Goal: Check status: Check status

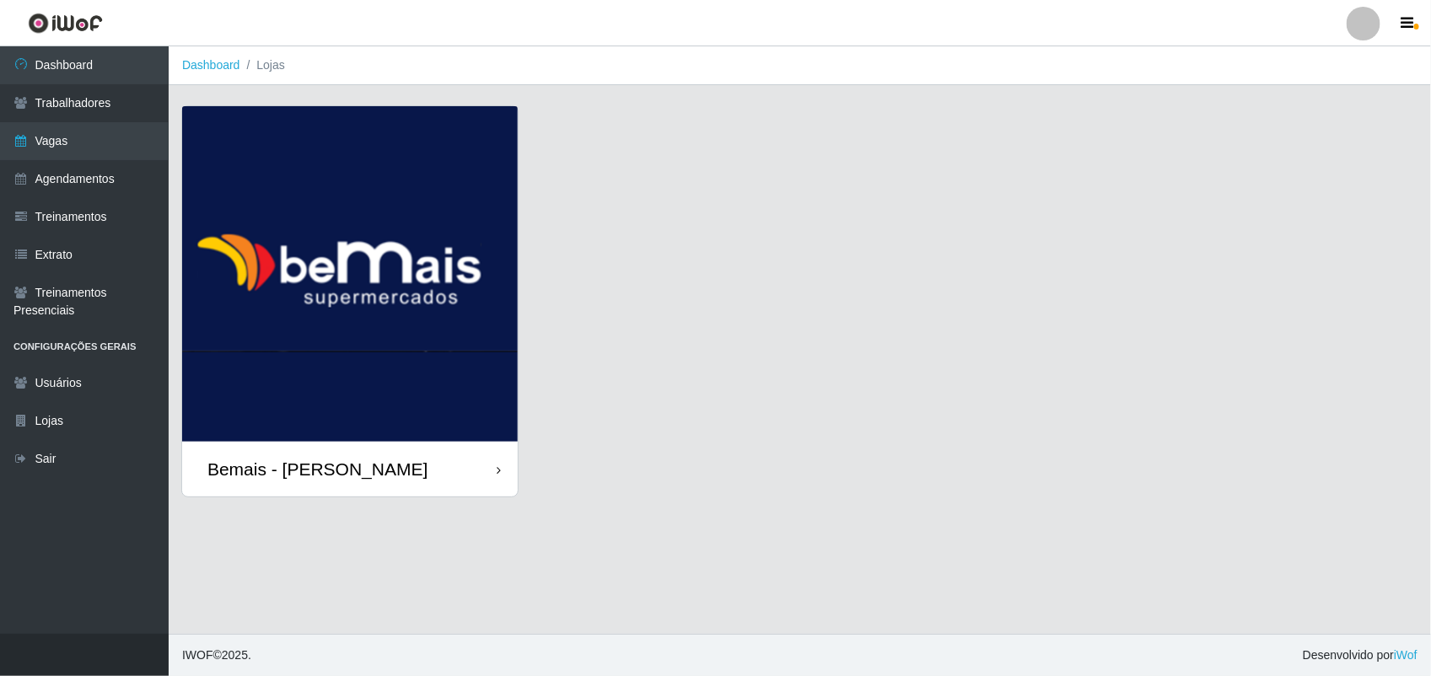
click at [369, 217] on img at bounding box center [350, 274] width 336 height 336
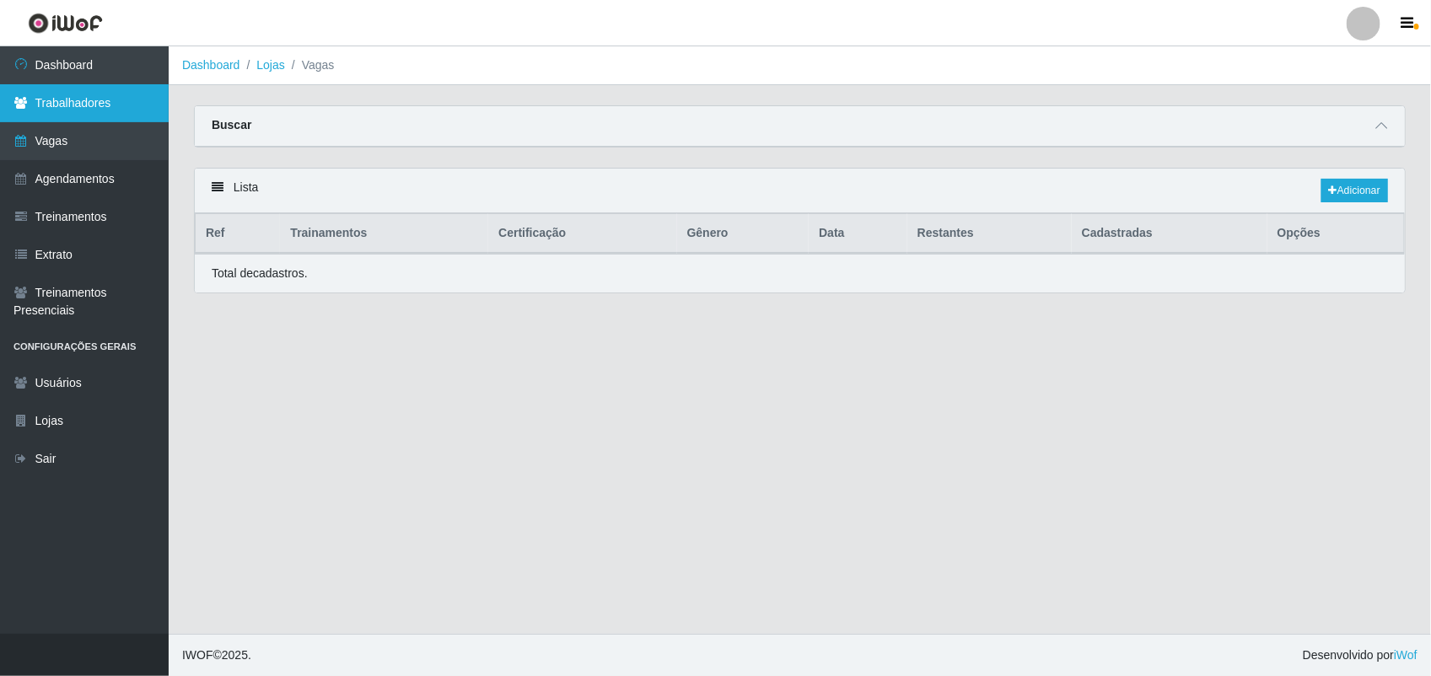
click at [69, 101] on link "Trabalhadores" at bounding box center [84, 103] width 169 height 38
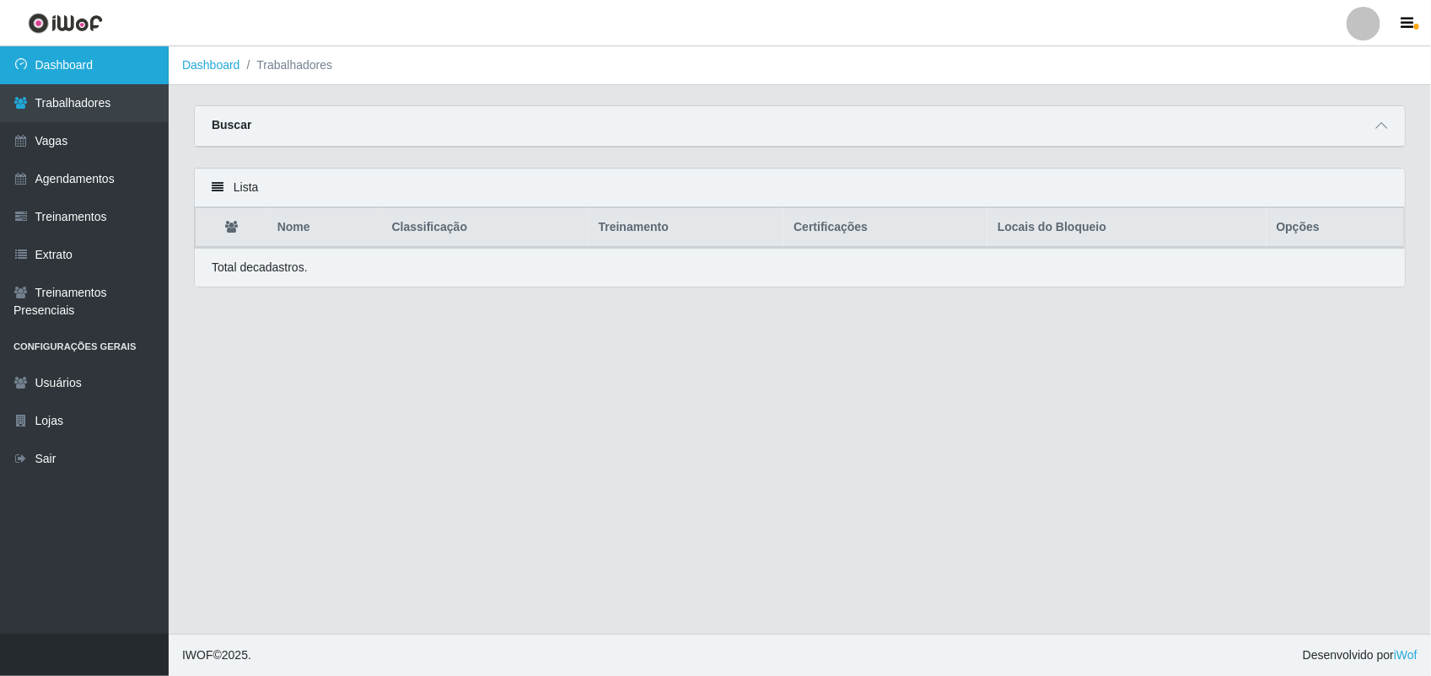
click at [66, 48] on link "Dashboard" at bounding box center [84, 65] width 169 height 38
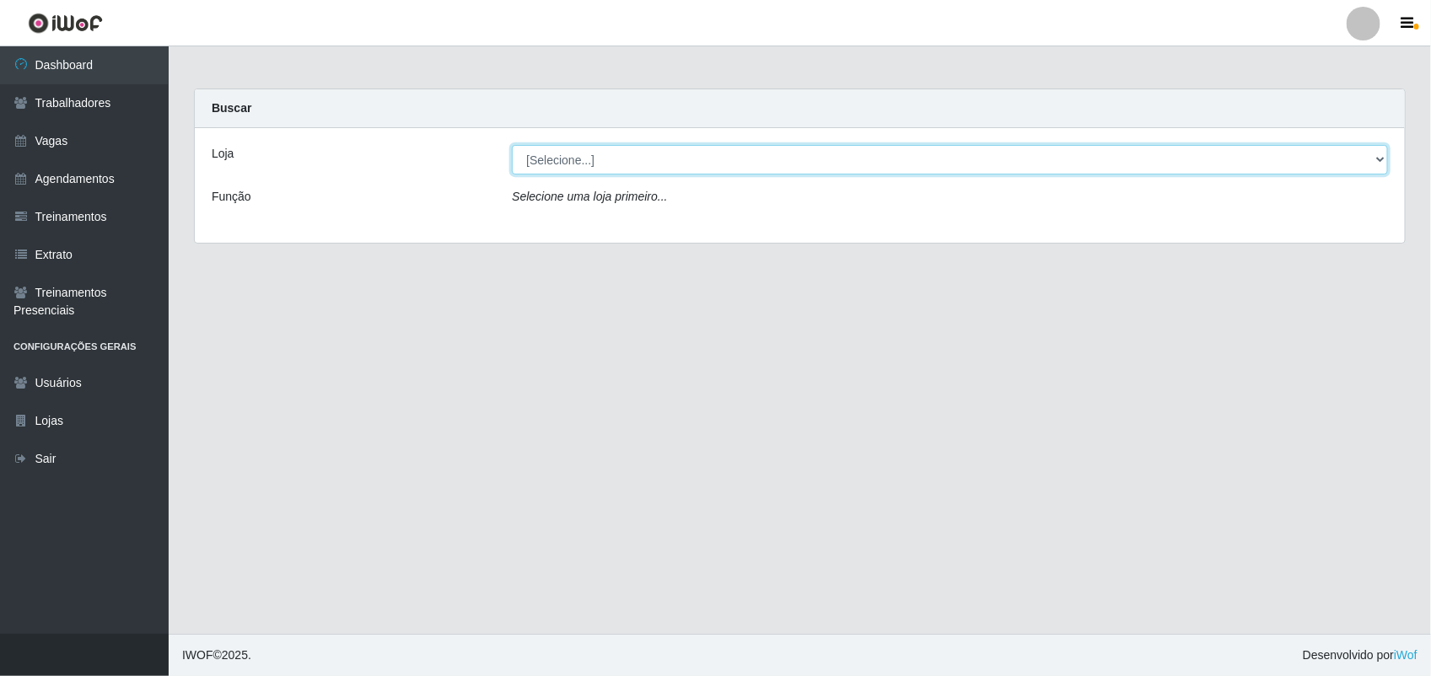
click at [667, 160] on select "[Selecione...] [PERSON_NAME]" at bounding box center [950, 160] width 876 height 30
select select "230"
click at [512, 145] on select "[Selecione...] [PERSON_NAME]" at bounding box center [950, 160] width 876 height 30
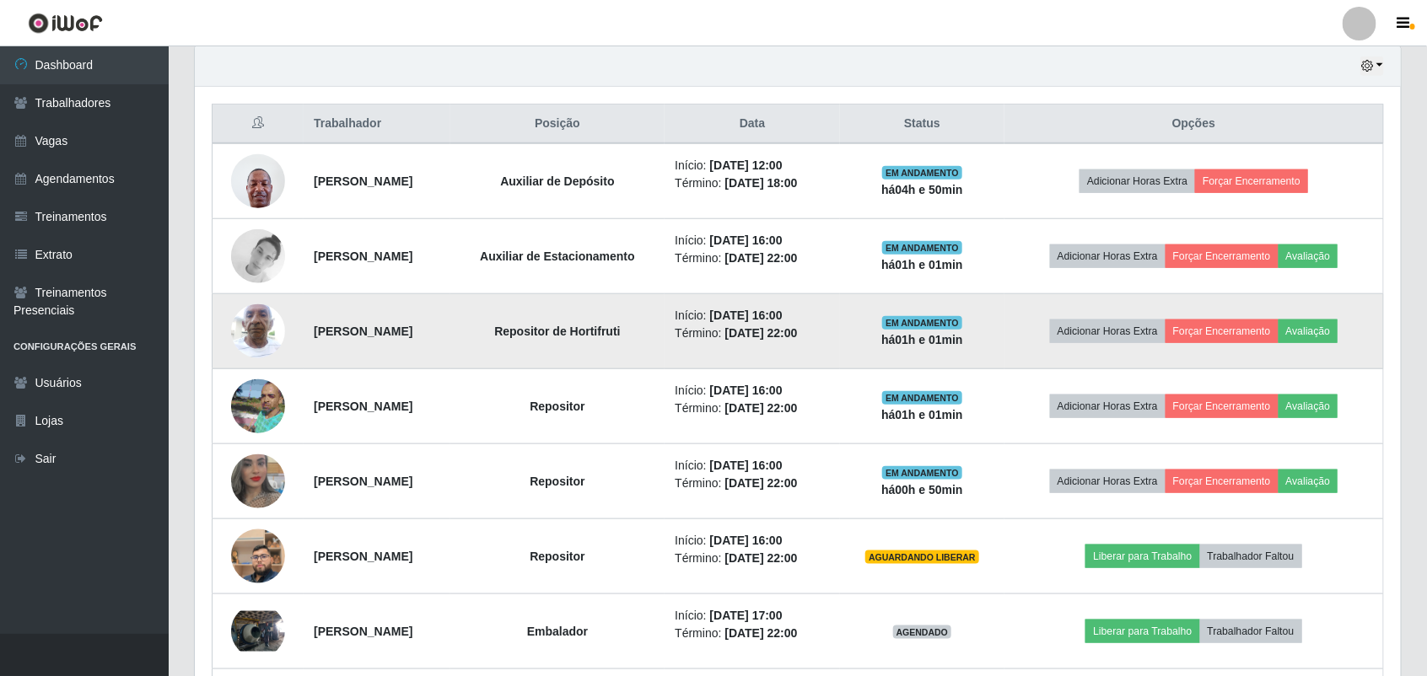
scroll to position [632, 0]
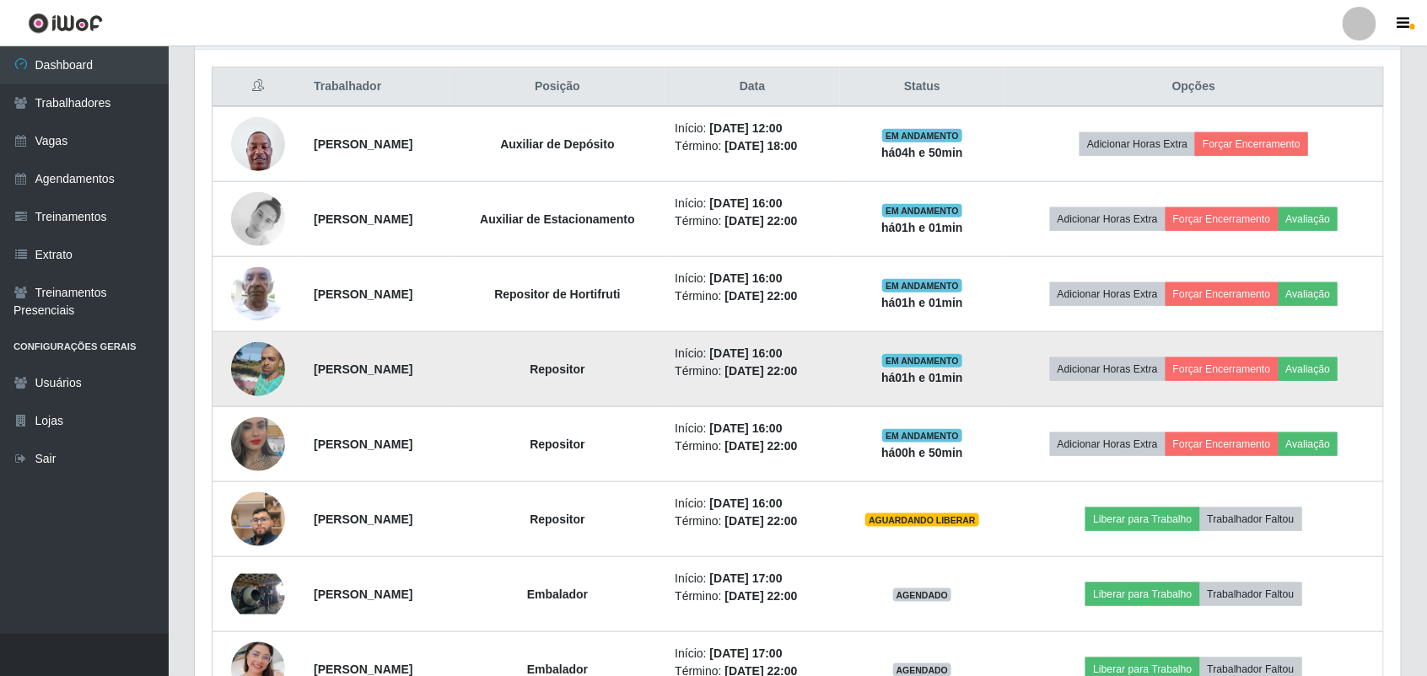
click at [250, 384] on img at bounding box center [258, 369] width 54 height 73
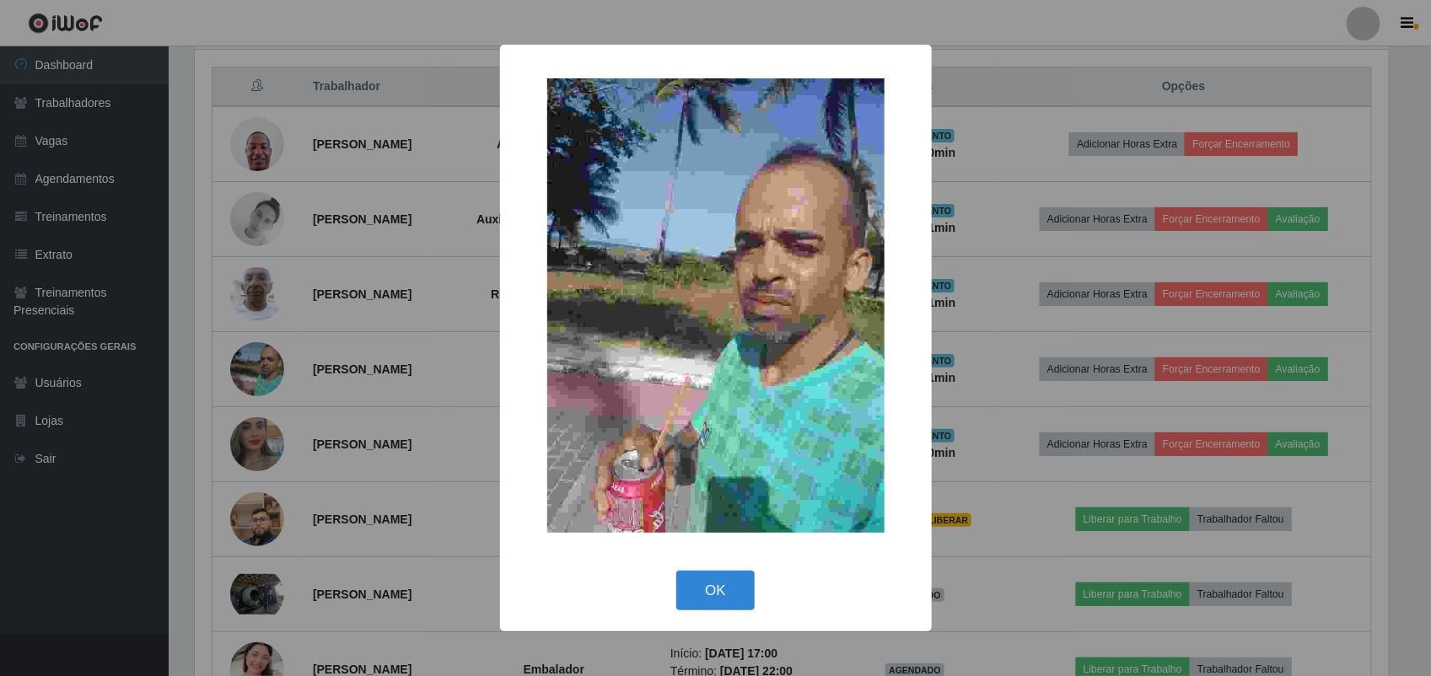
click at [454, 325] on div "× OK Cancel" at bounding box center [715, 338] width 1431 height 676
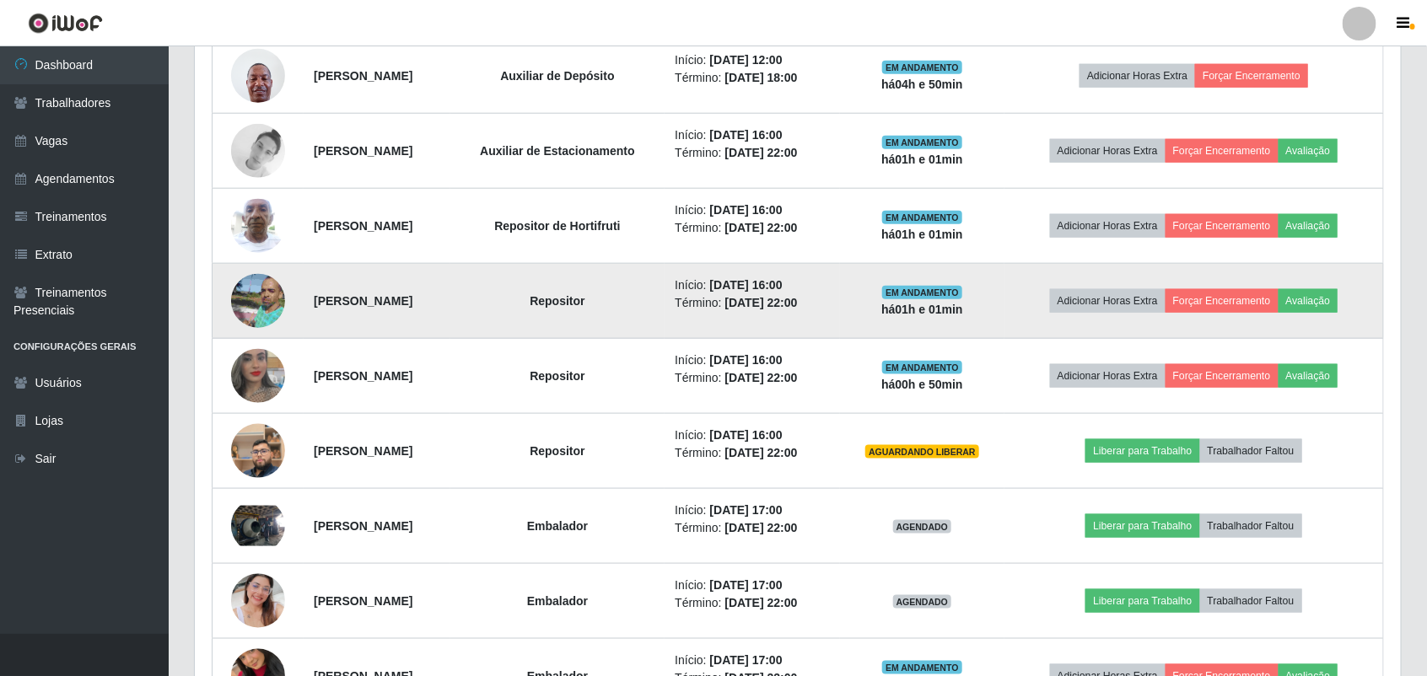
scroll to position [738, 0]
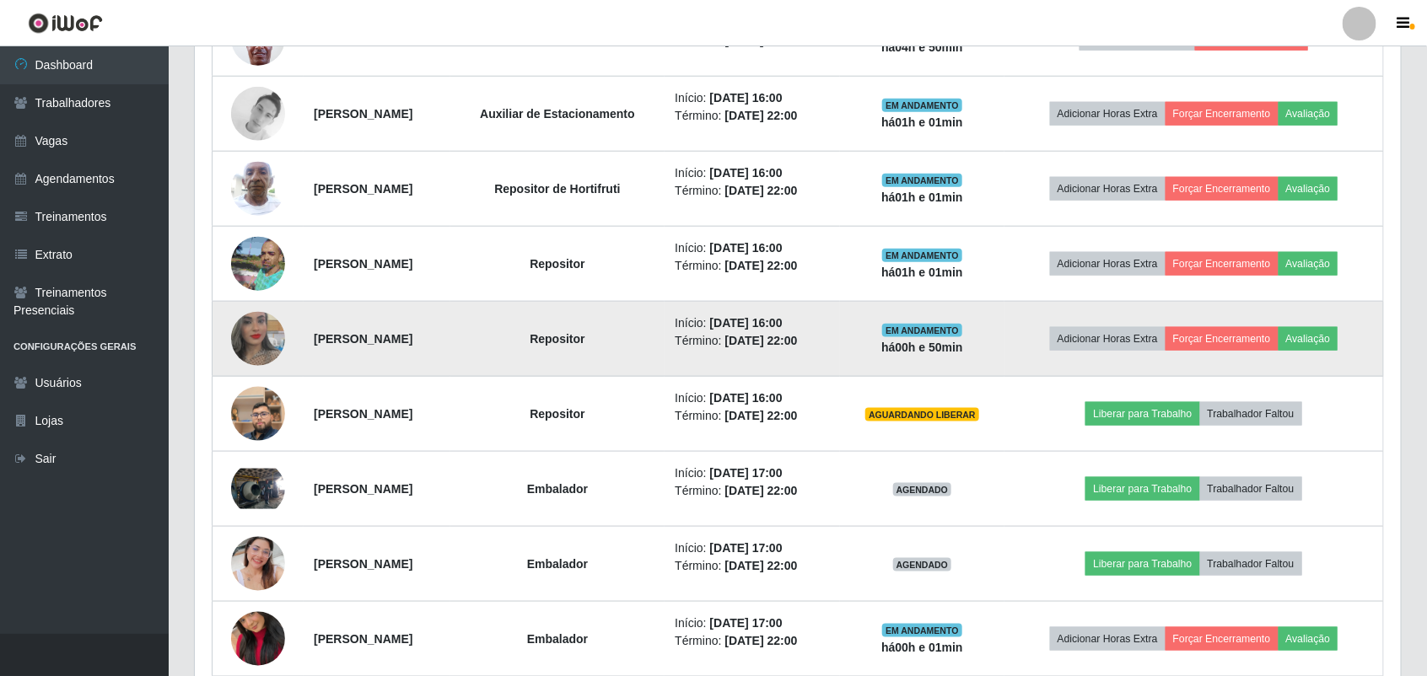
click at [250, 334] on img at bounding box center [258, 339] width 54 height 96
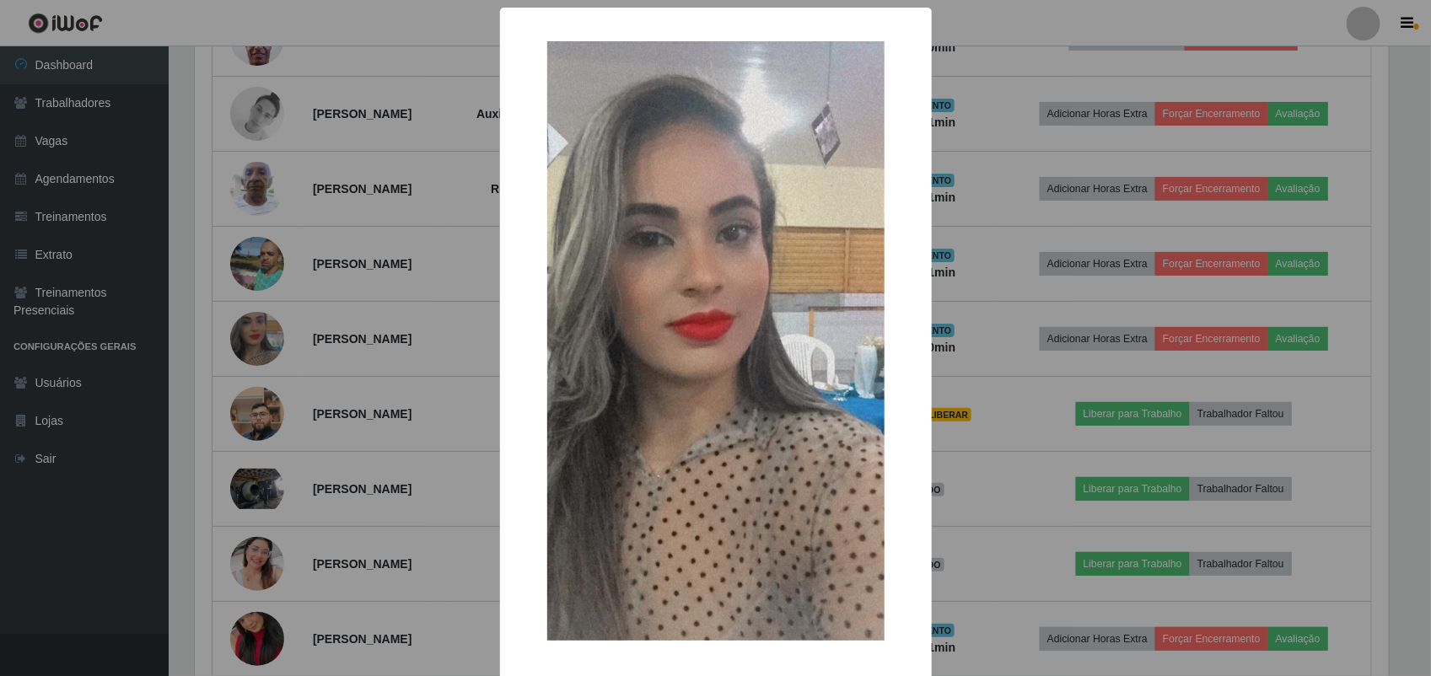
click at [423, 245] on div "× OK Cancel" at bounding box center [715, 338] width 1431 height 676
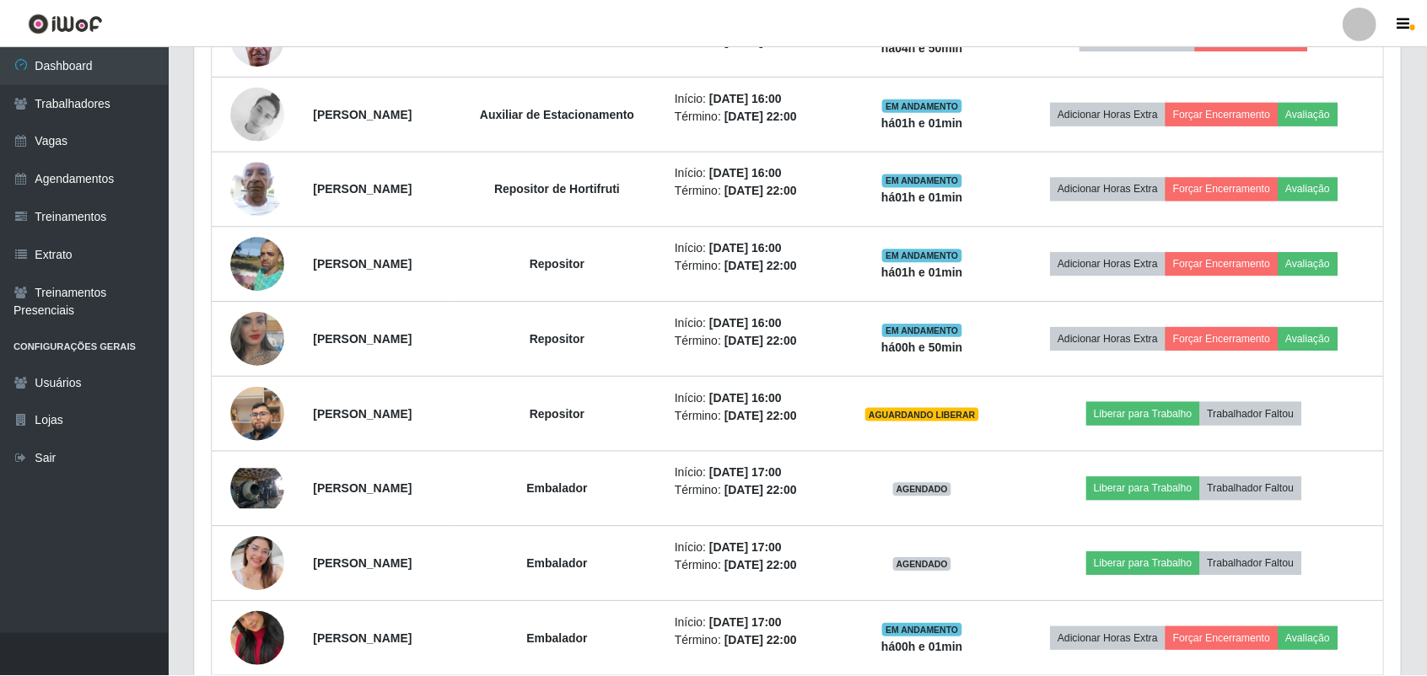
scroll to position [351, 1206]
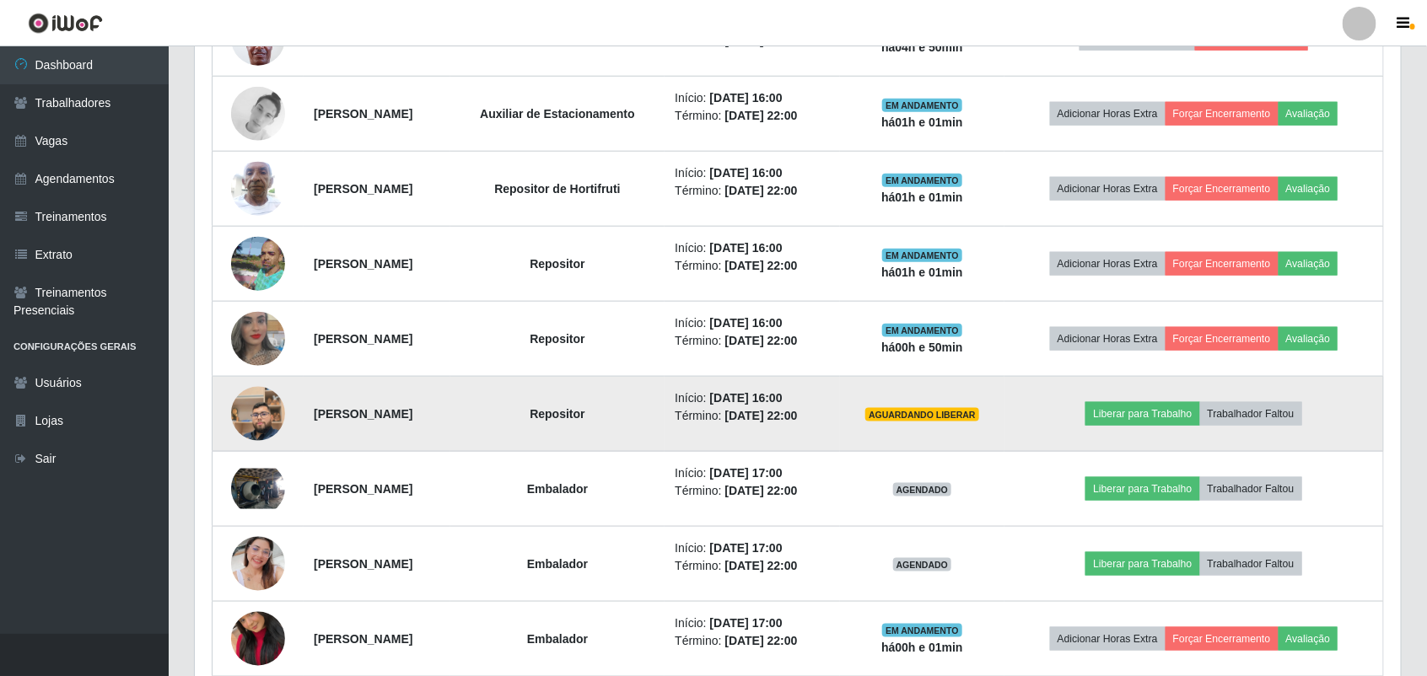
click at [245, 407] on img at bounding box center [258, 414] width 54 height 96
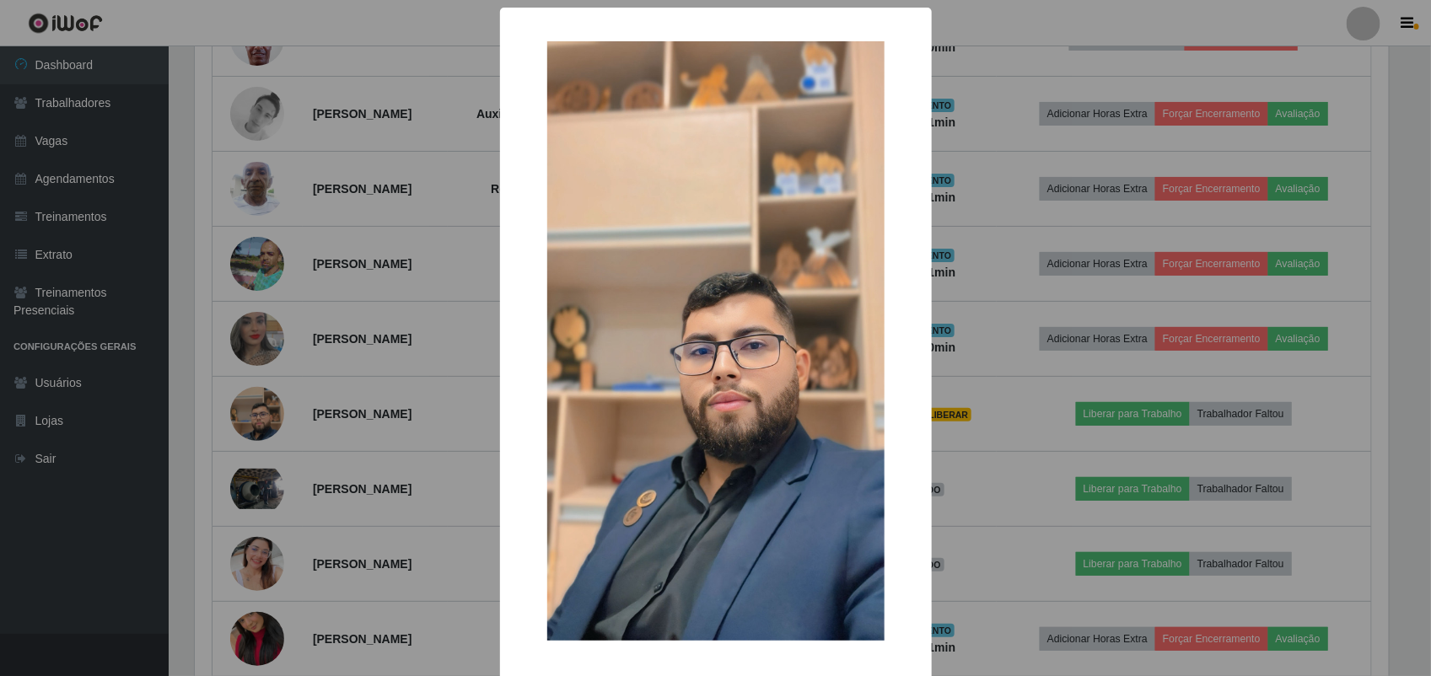
click at [406, 319] on div "× OK Cancel" at bounding box center [715, 338] width 1431 height 676
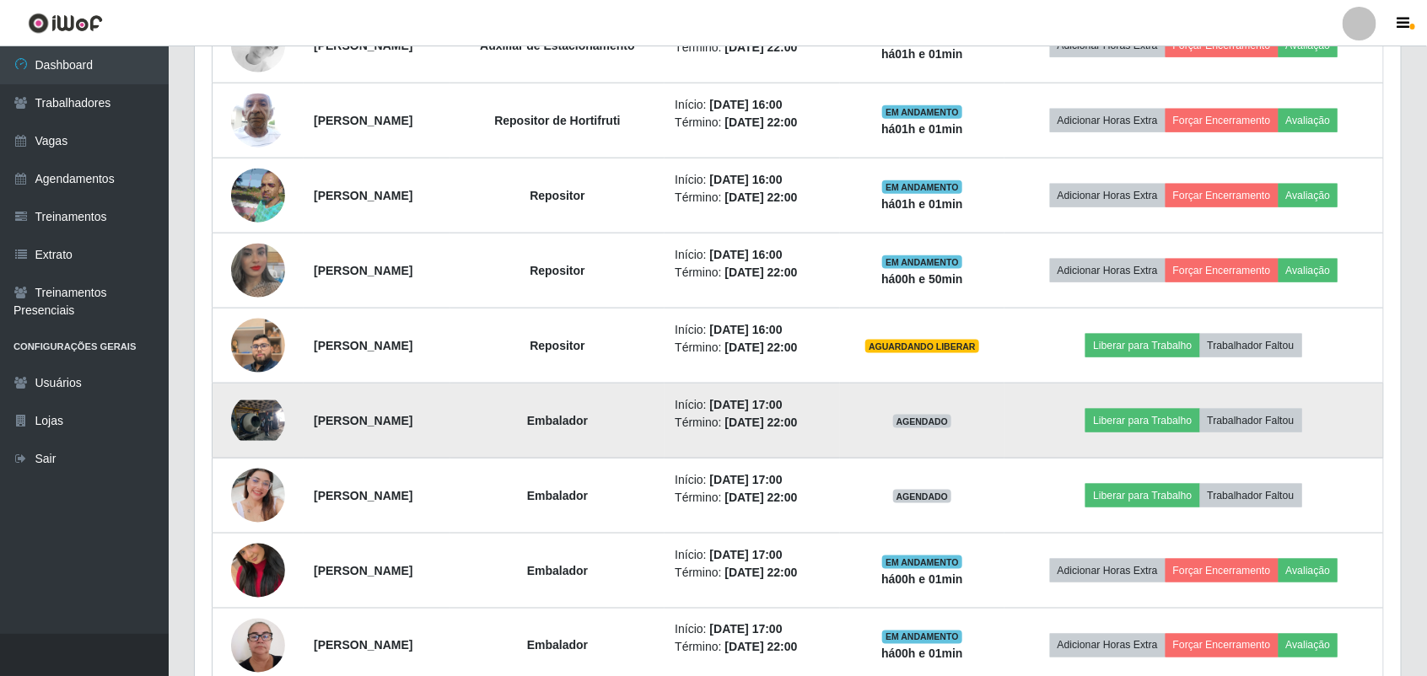
scroll to position [843, 0]
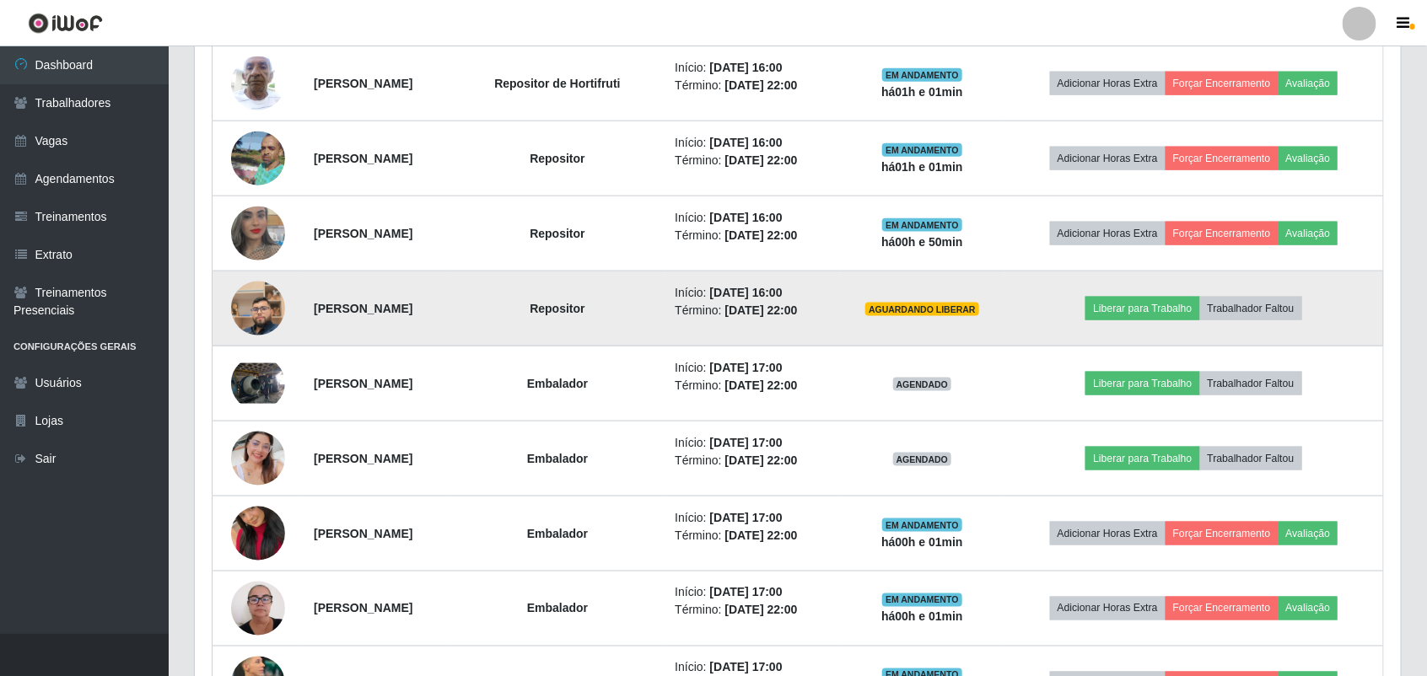
click at [255, 318] on img at bounding box center [258, 309] width 54 height 96
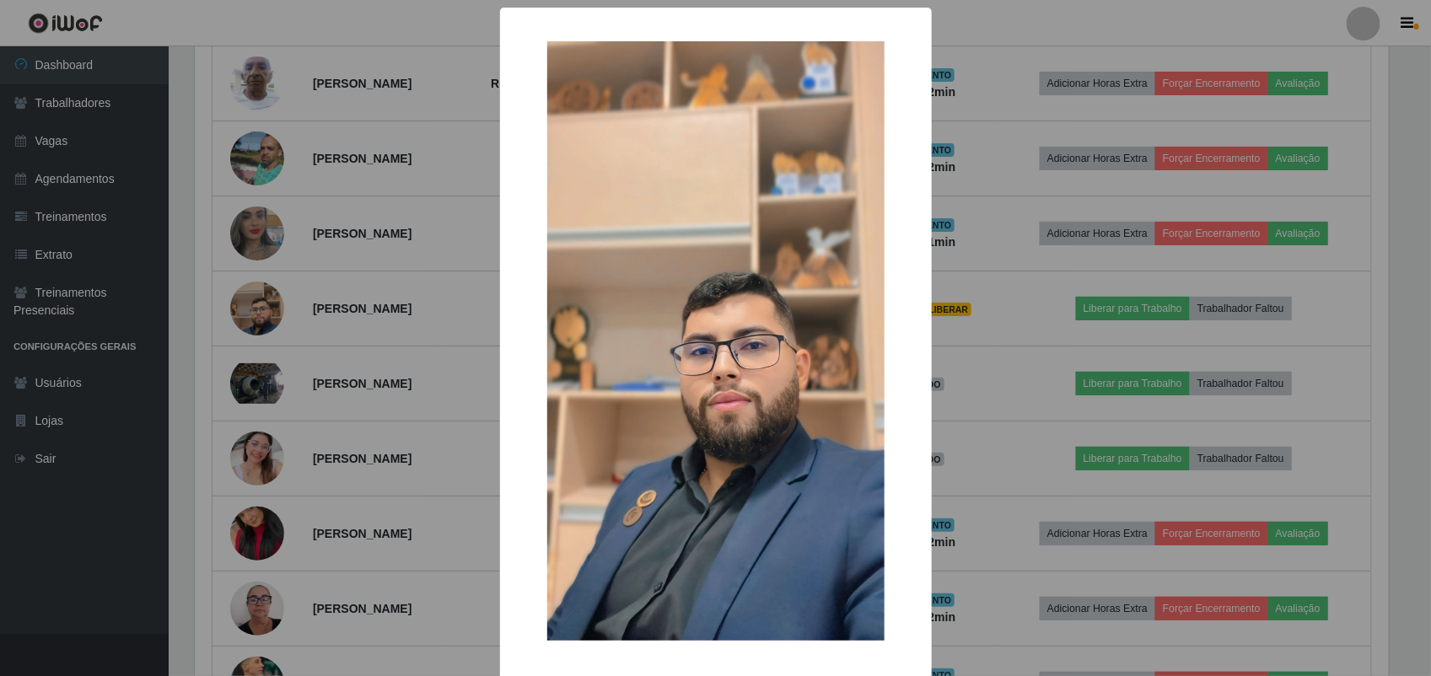
click at [342, 352] on div "× OK Cancel" at bounding box center [715, 338] width 1431 height 676
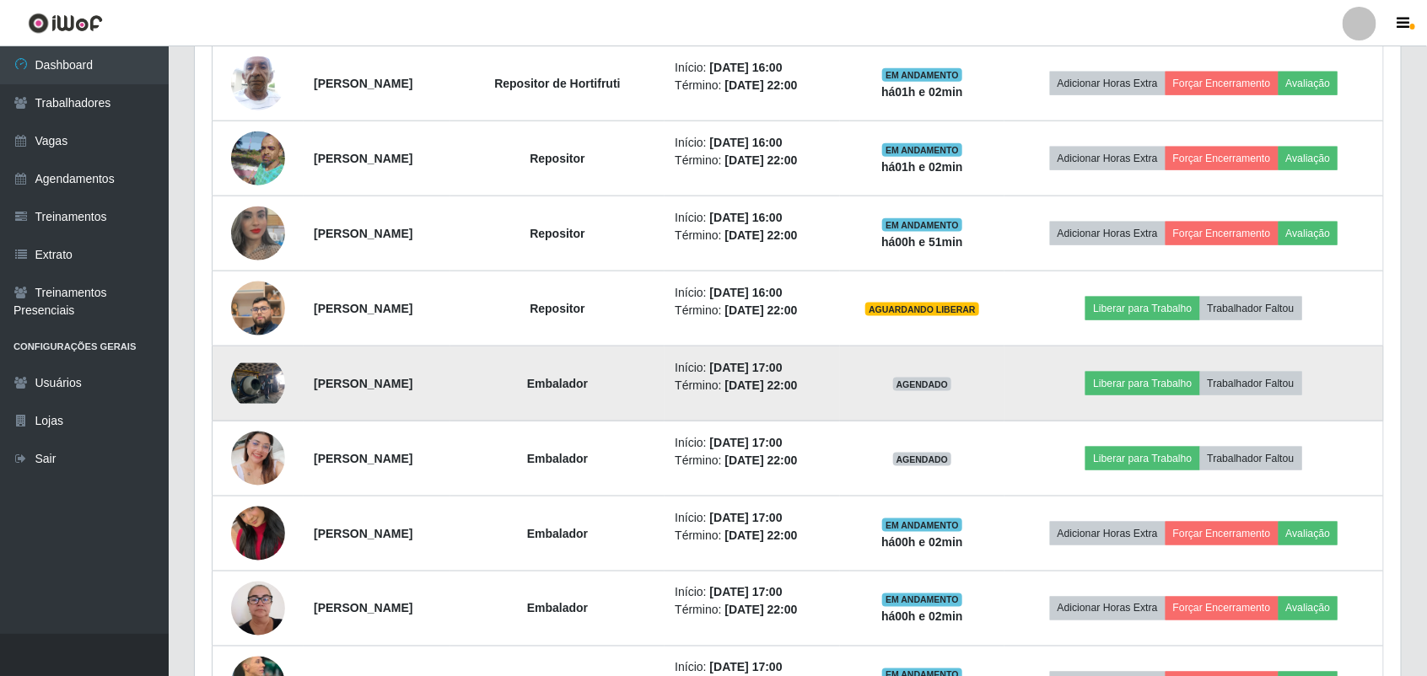
scroll to position [351, 1206]
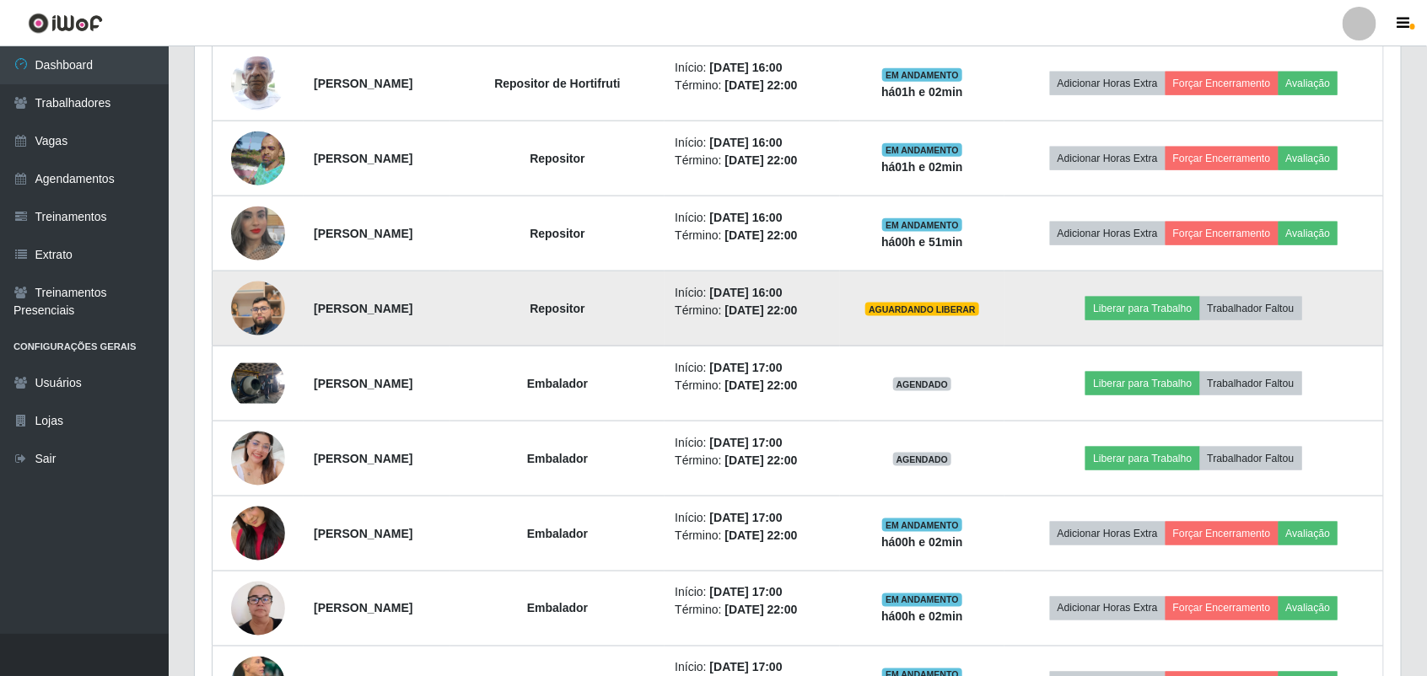
click at [256, 309] on img at bounding box center [258, 309] width 54 height 96
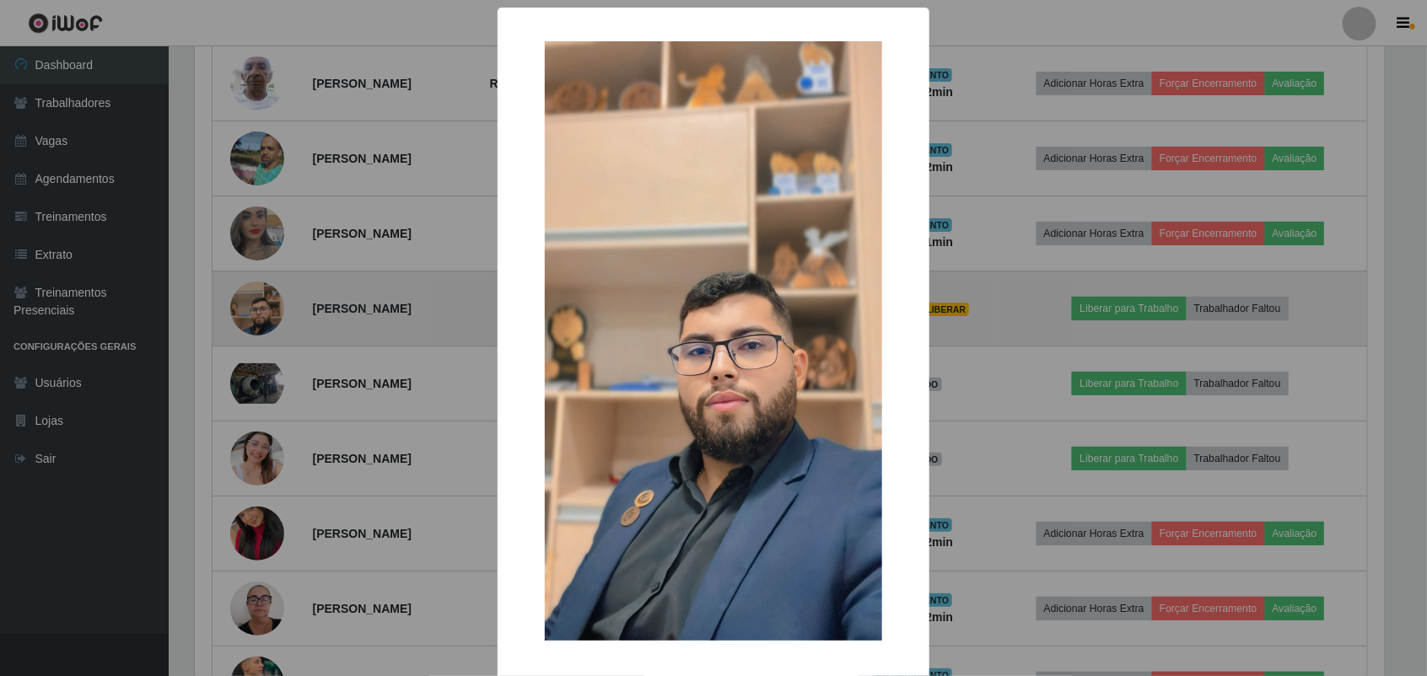
scroll to position [351, 1194]
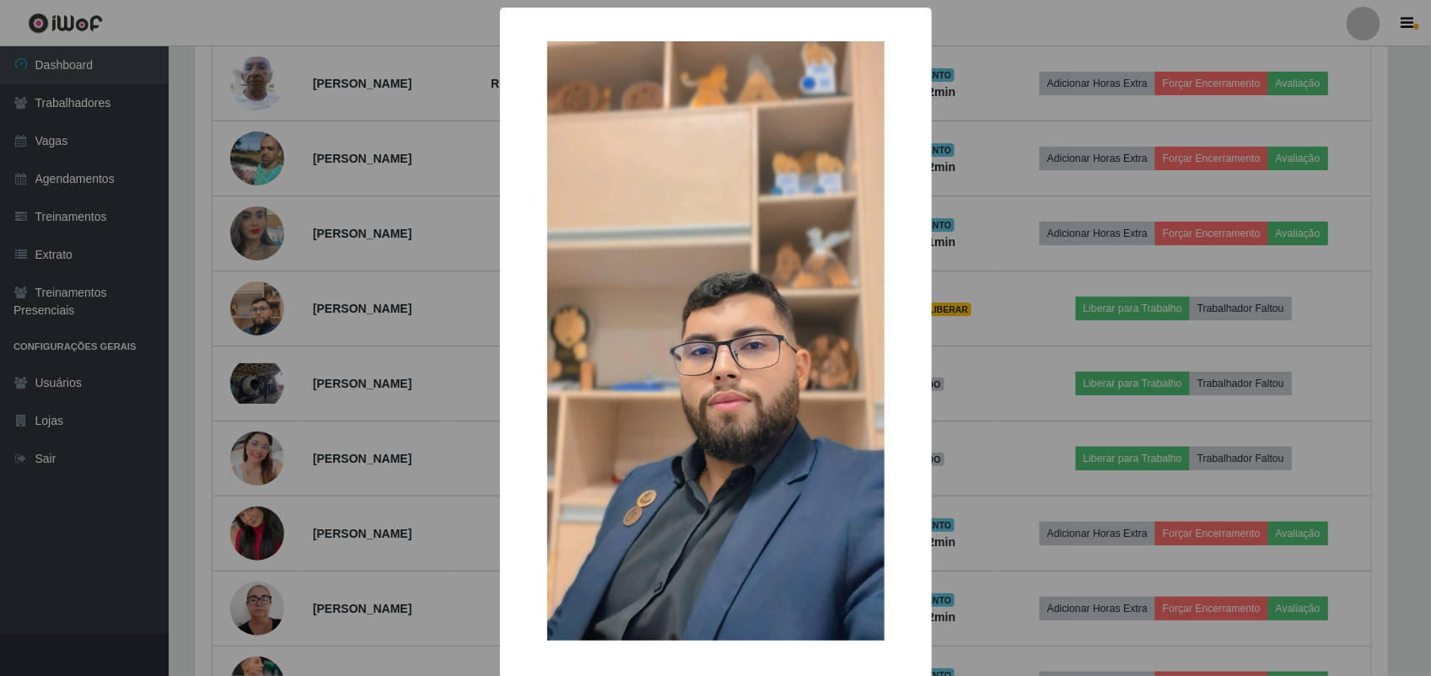
click at [321, 288] on div "× OK Cancel" at bounding box center [715, 338] width 1431 height 676
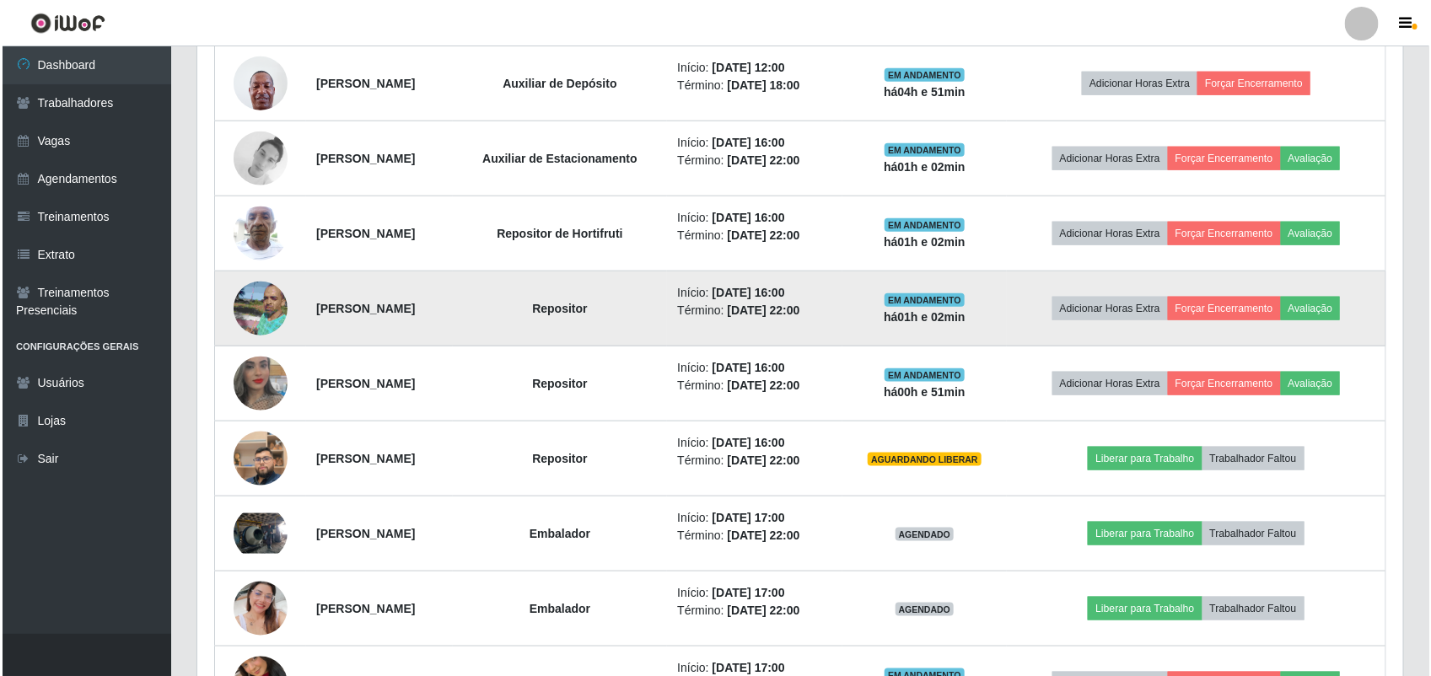
scroll to position [656, 0]
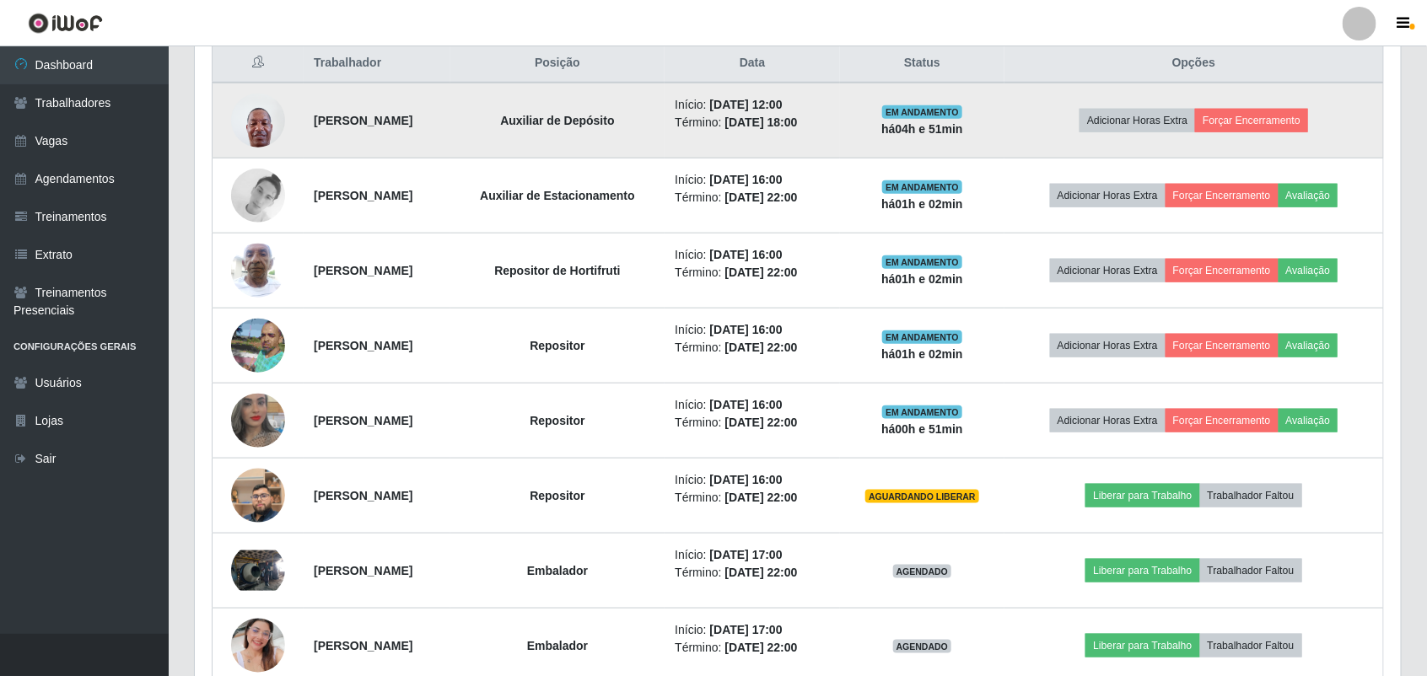
click at [250, 142] on img at bounding box center [258, 120] width 54 height 72
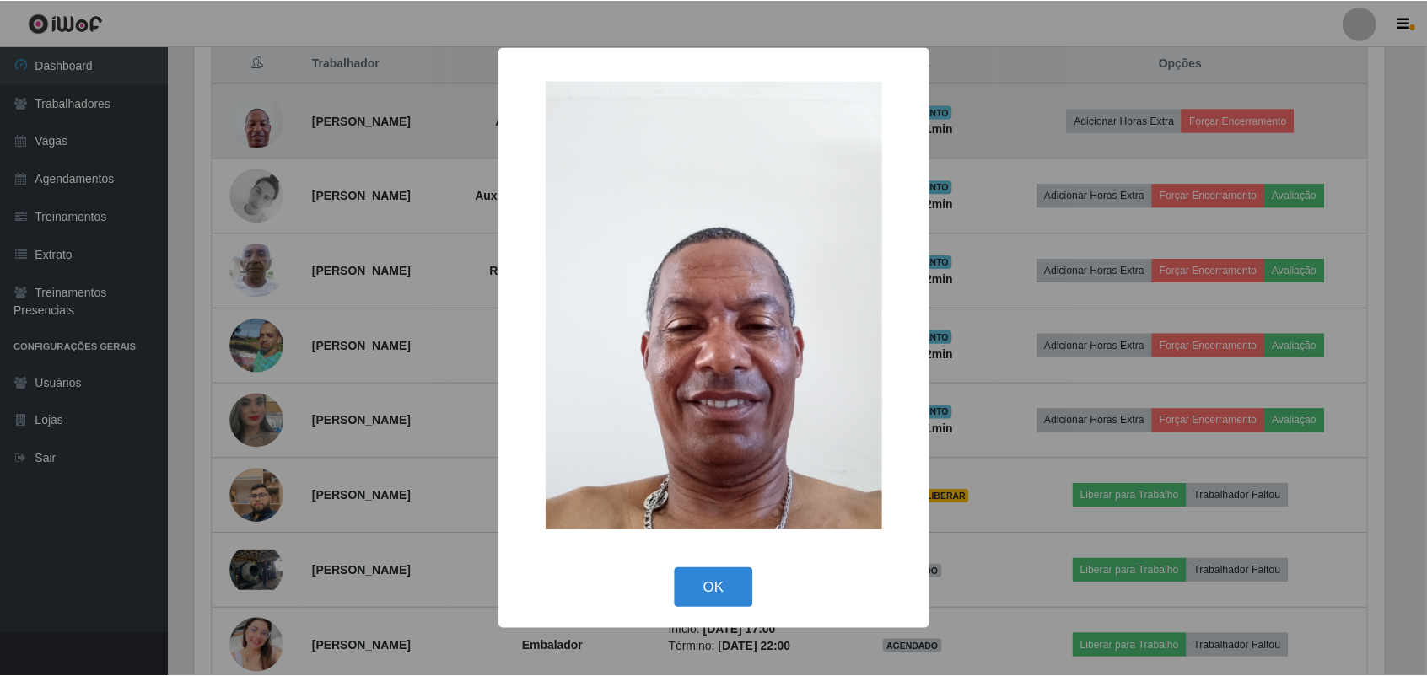
scroll to position [351, 1194]
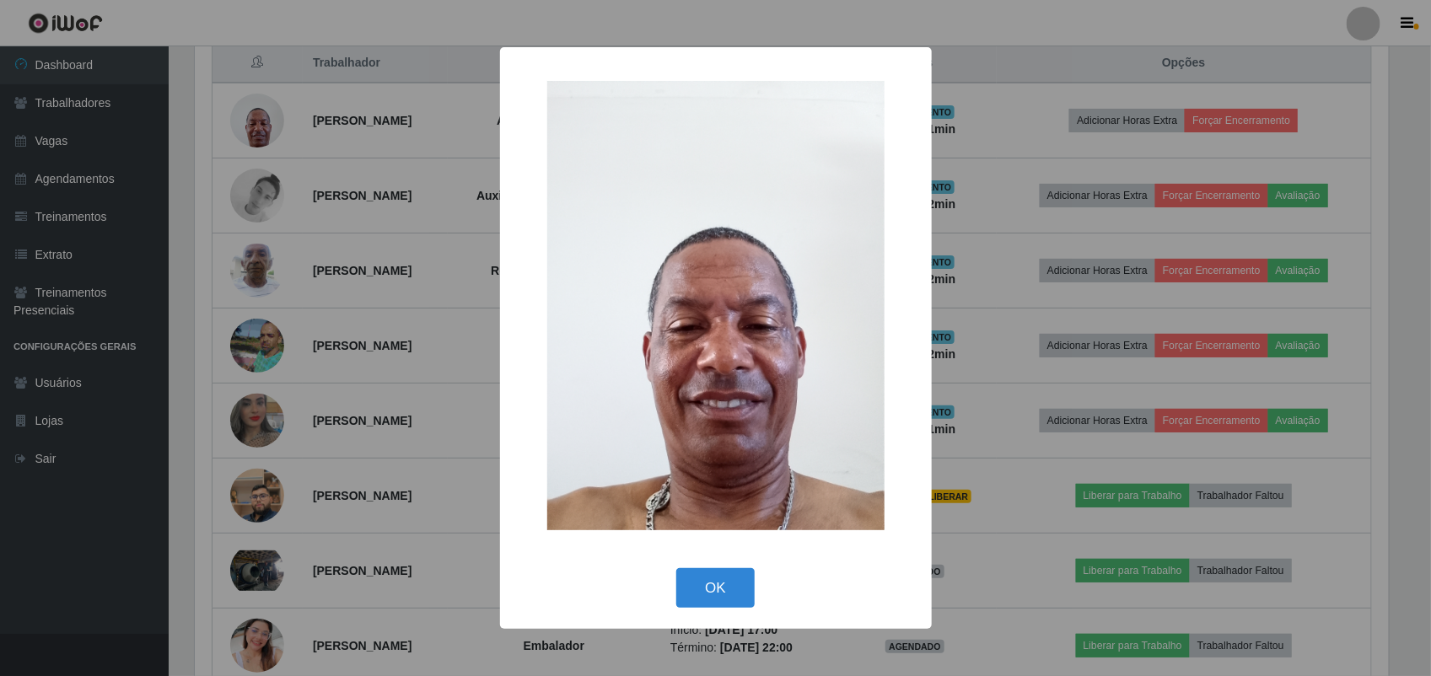
click at [367, 178] on div "× OK Cancel" at bounding box center [715, 338] width 1431 height 676
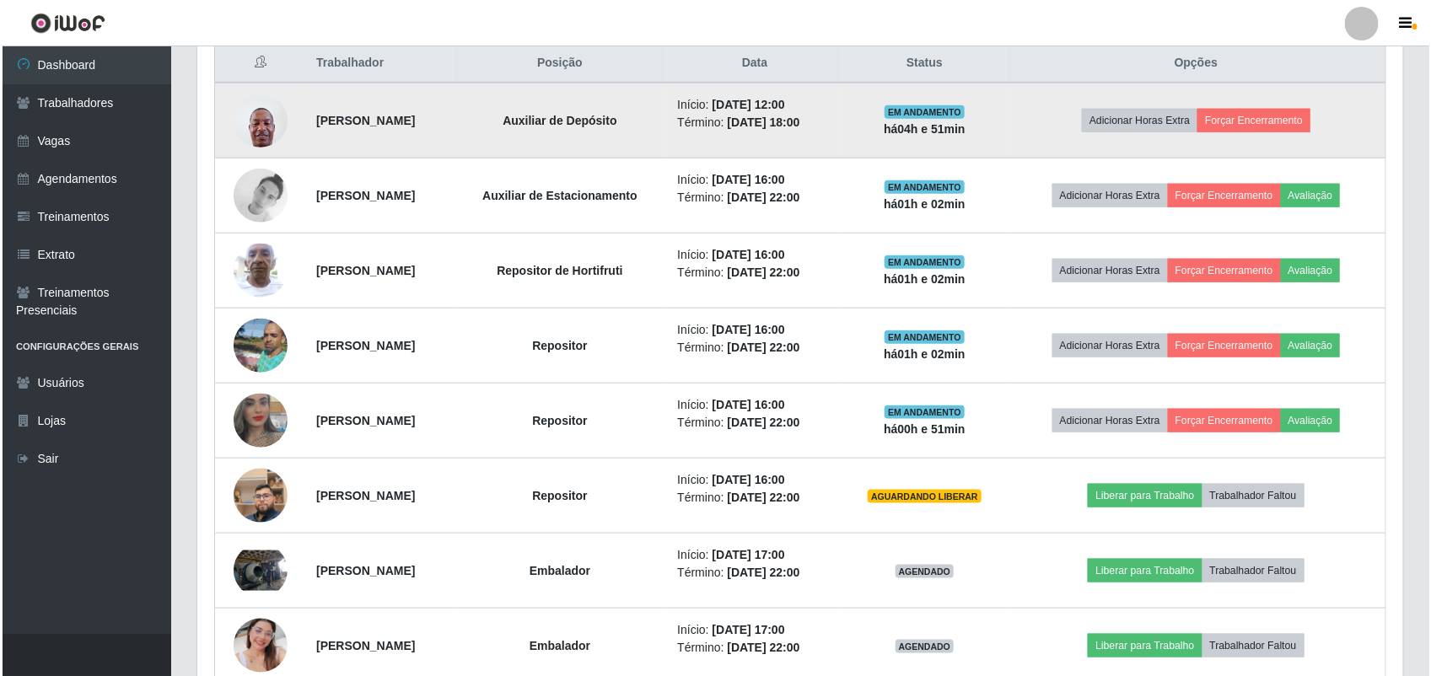
scroll to position [351, 1206]
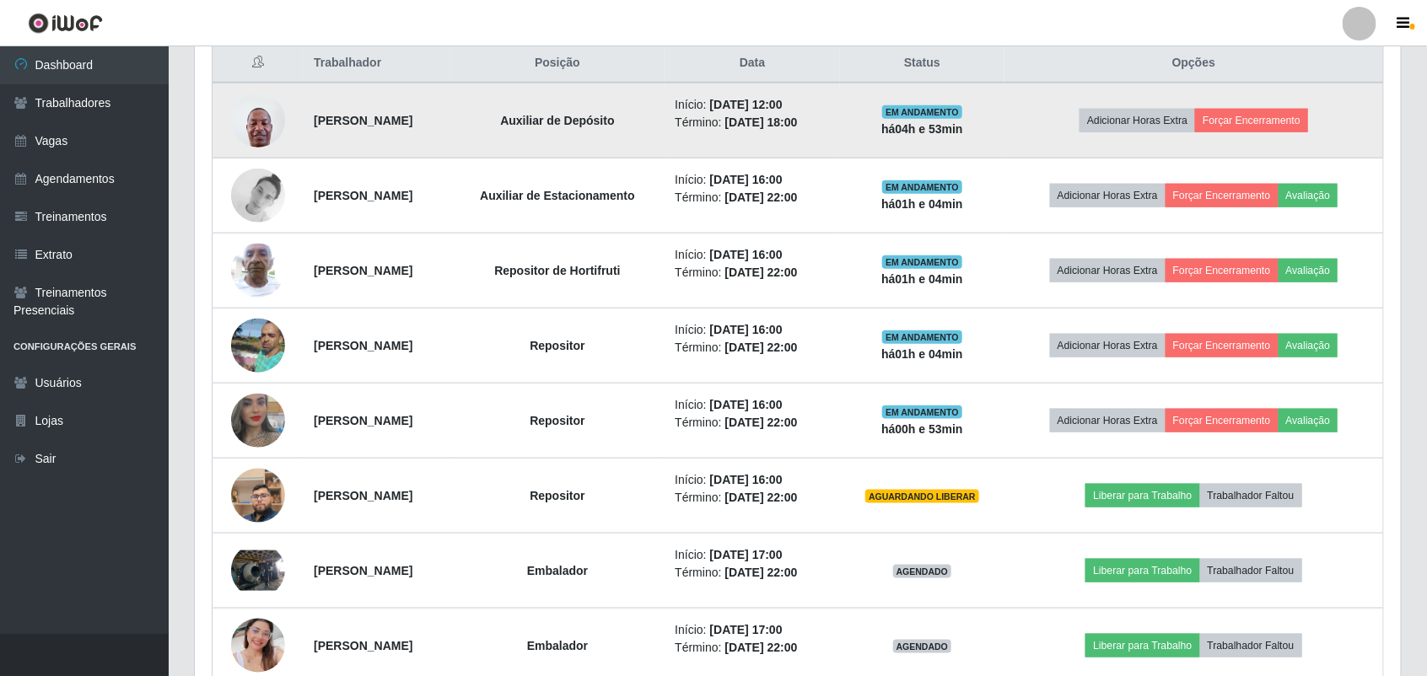
click at [259, 120] on img at bounding box center [258, 120] width 54 height 72
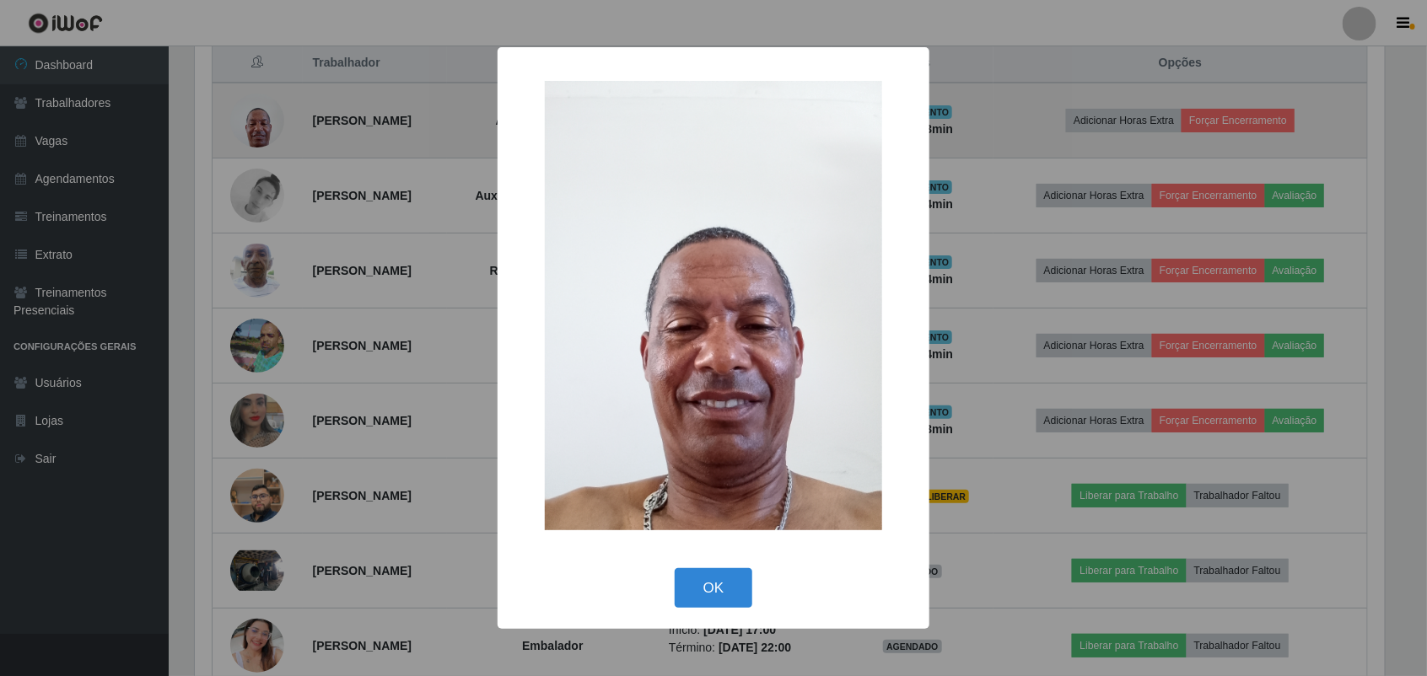
scroll to position [351, 1194]
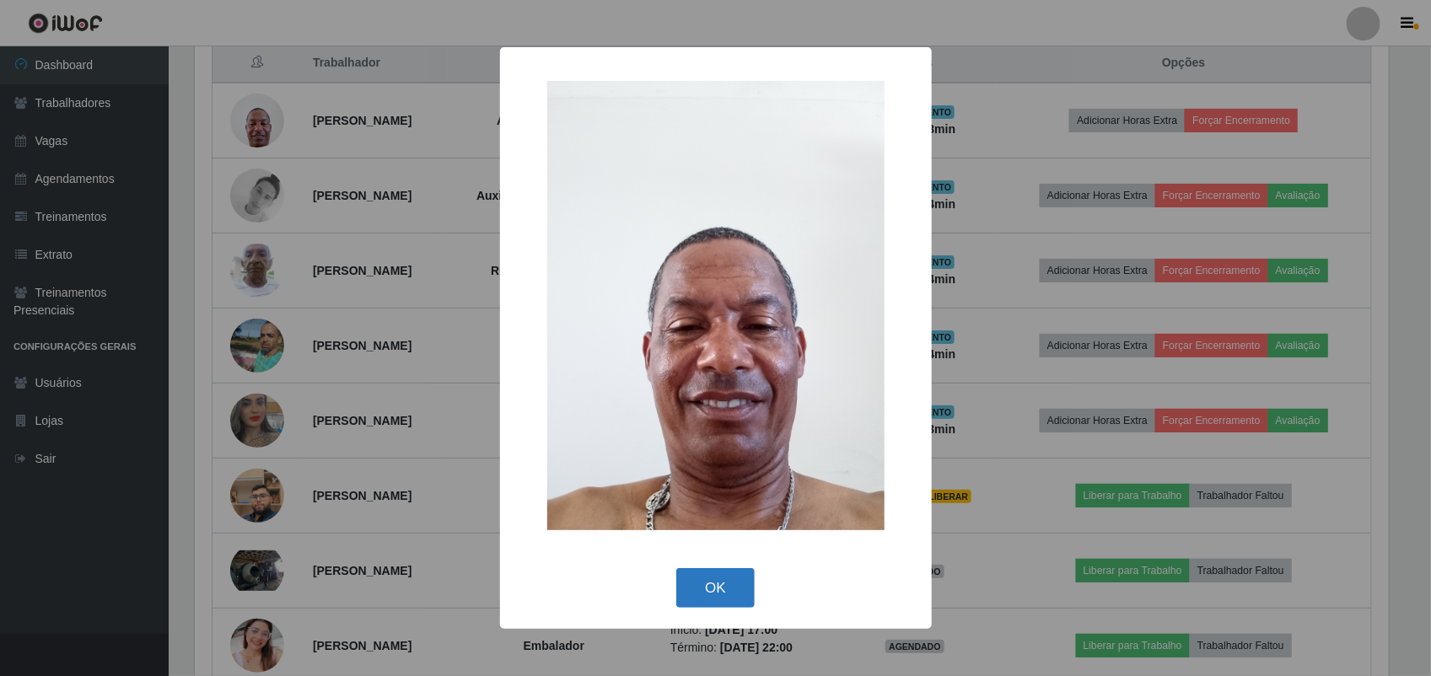
click at [718, 594] on button "OK" at bounding box center [715, 588] width 78 height 40
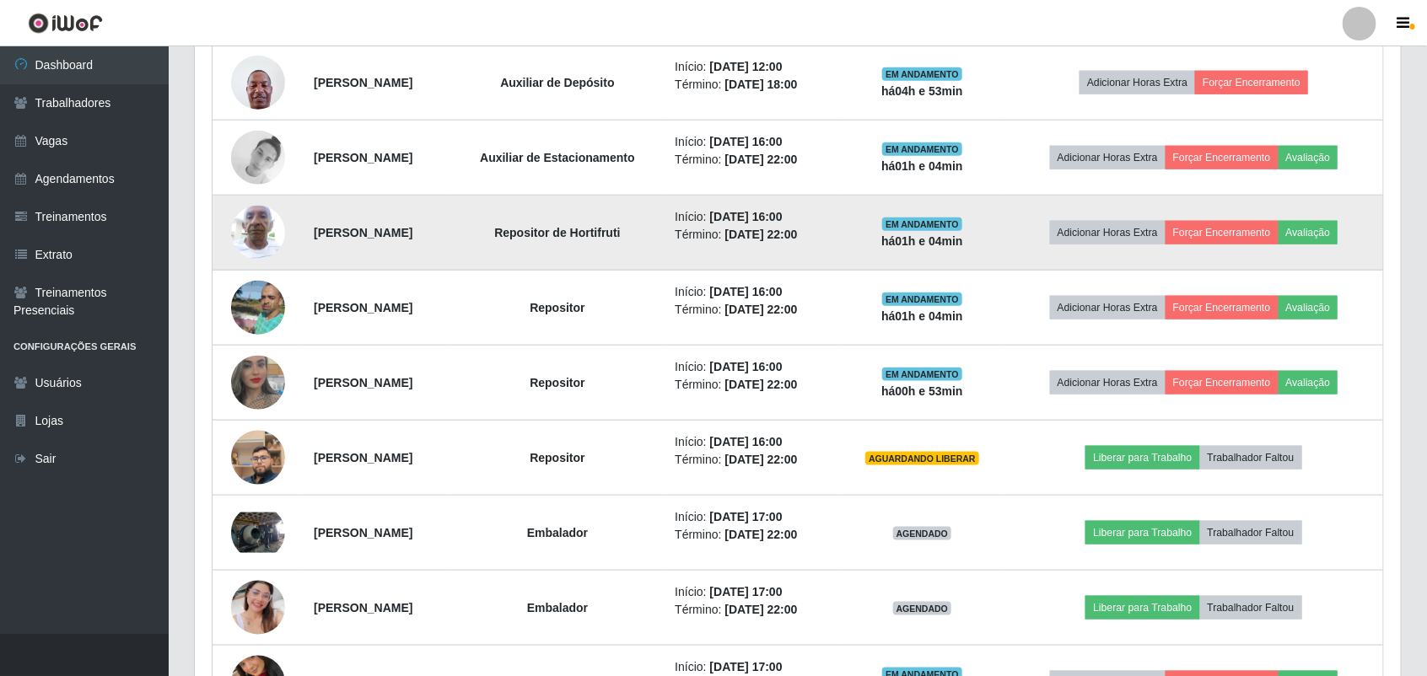
scroll to position [656, 0]
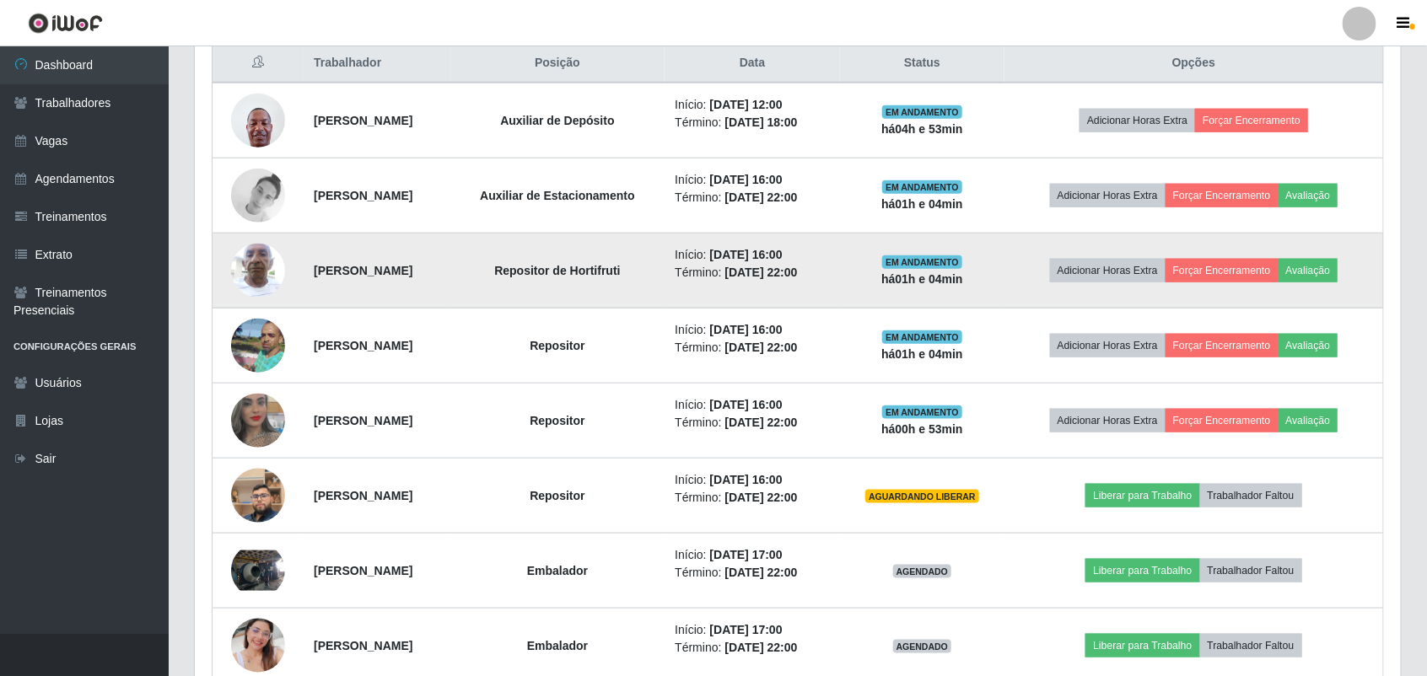
click at [258, 250] on img at bounding box center [258, 270] width 54 height 72
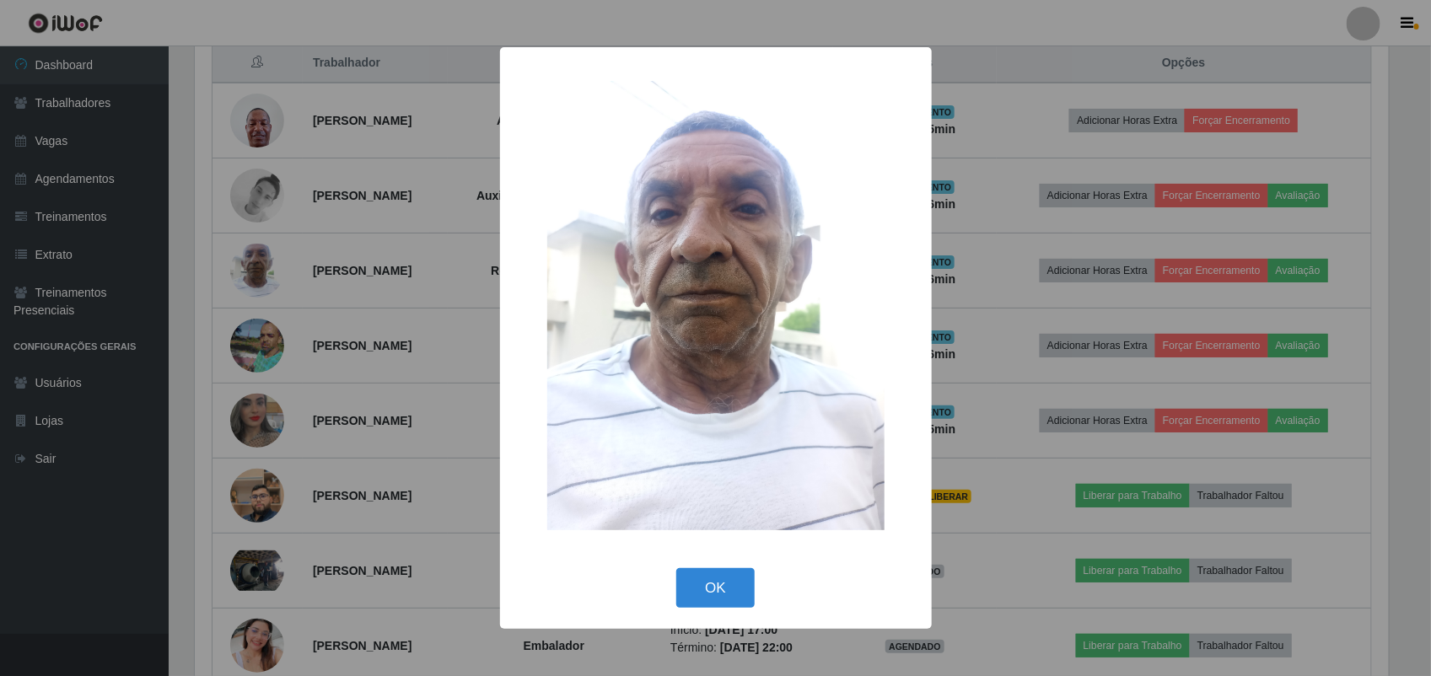
click at [344, 236] on div "× OK Cancel" at bounding box center [715, 338] width 1431 height 676
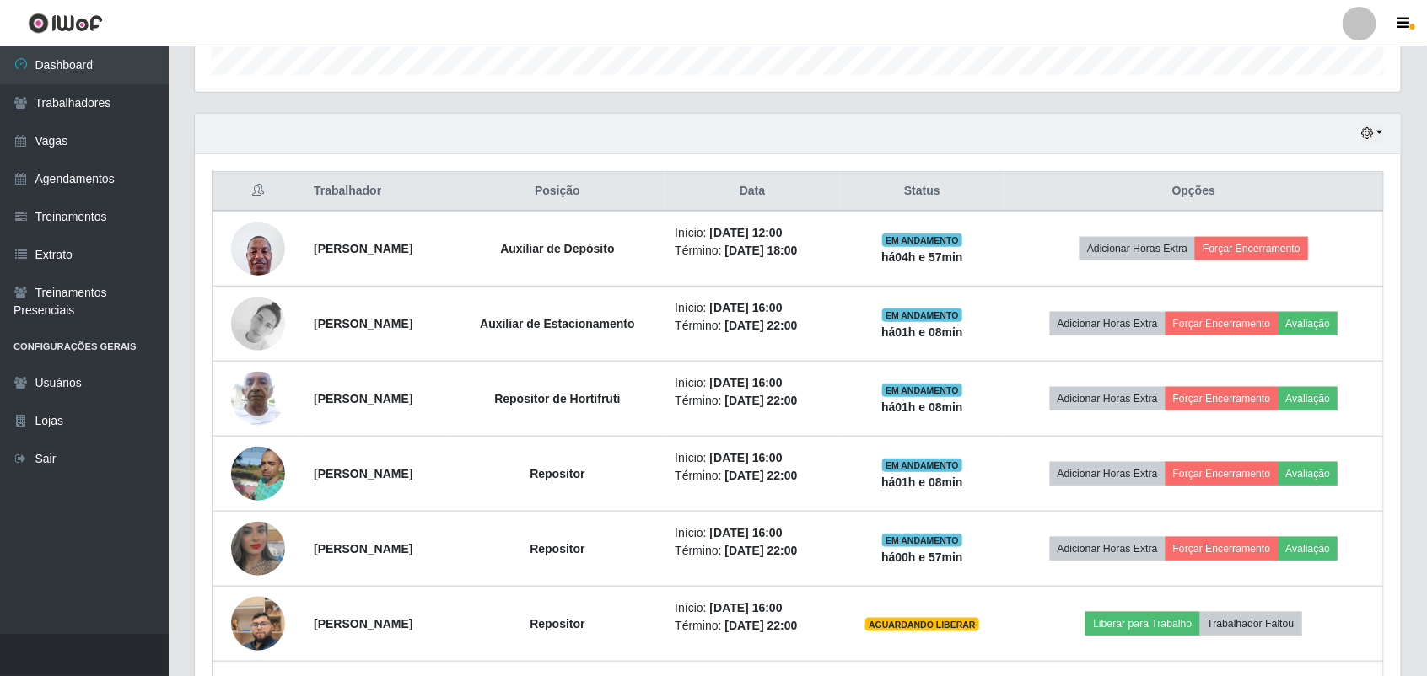
scroll to position [340, 0]
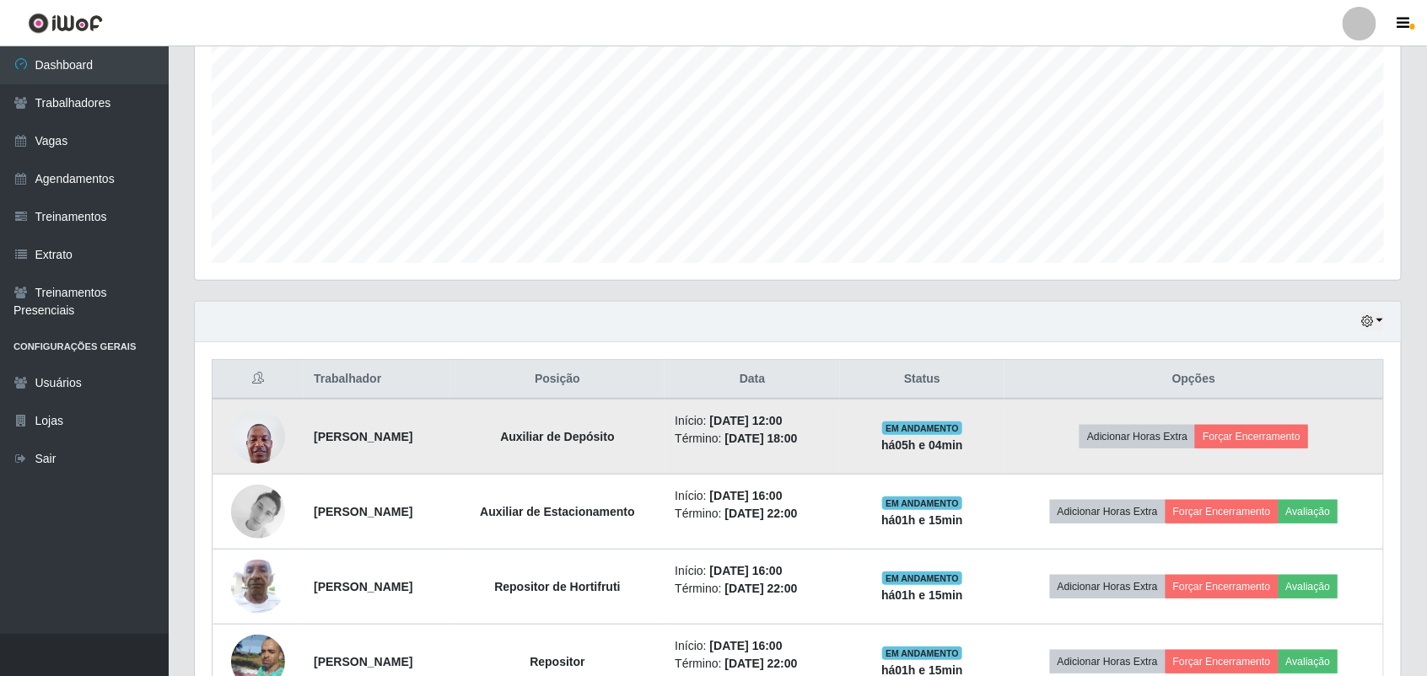
click at [240, 455] on img at bounding box center [258, 437] width 54 height 72
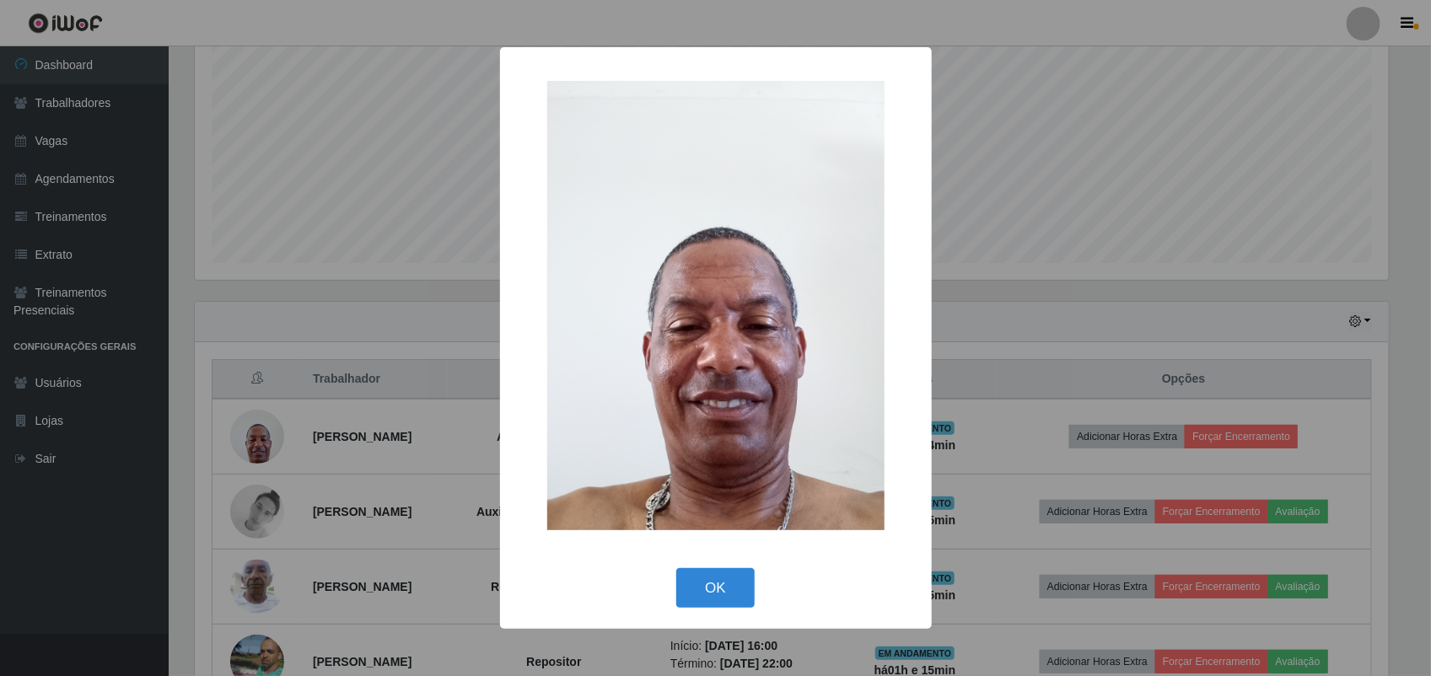
click at [978, 424] on div "× OK Cancel" at bounding box center [715, 338] width 1431 height 676
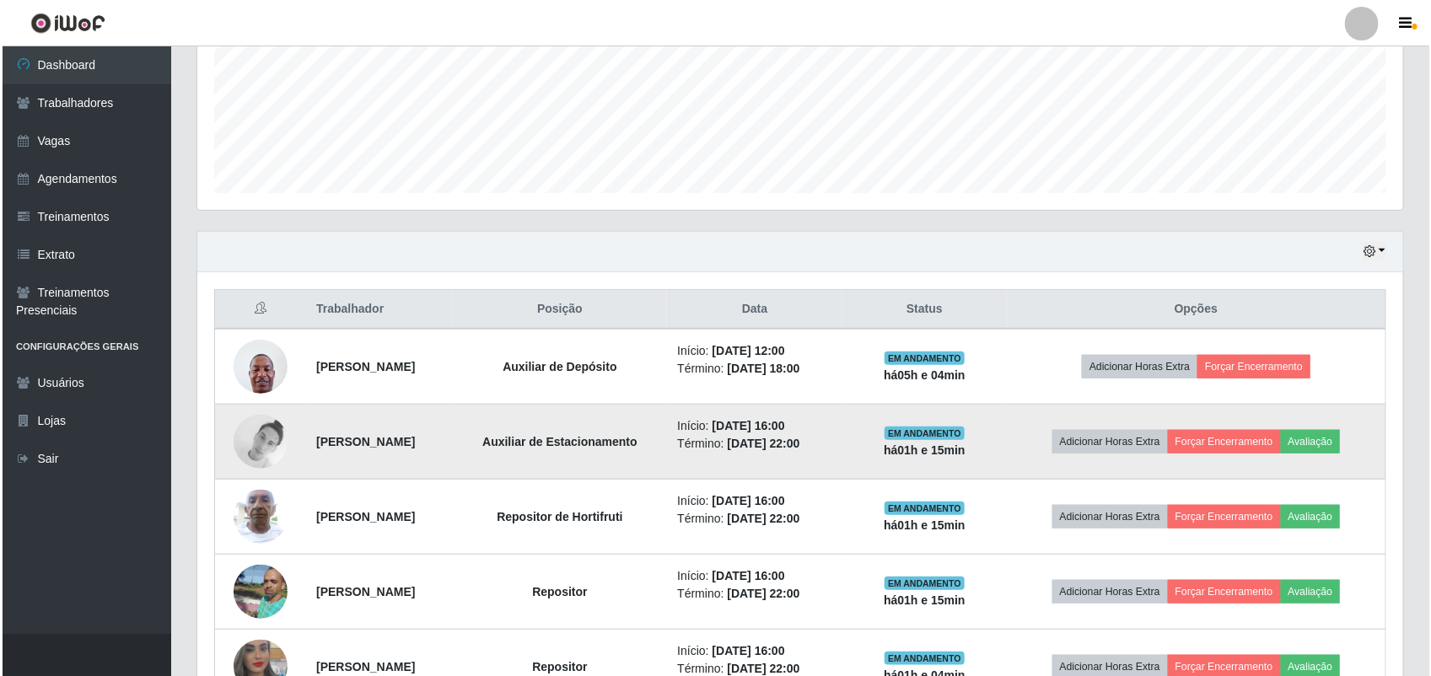
scroll to position [445, 0]
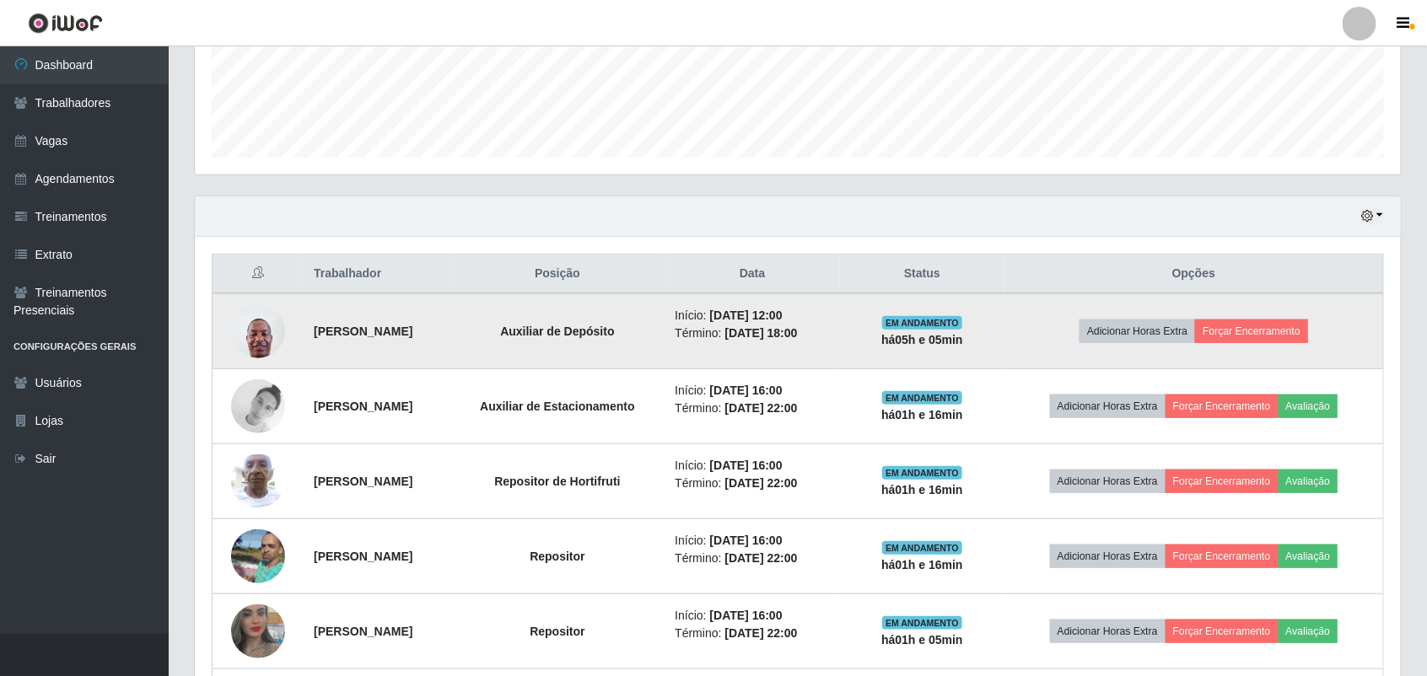
click at [258, 344] on img at bounding box center [258, 331] width 54 height 72
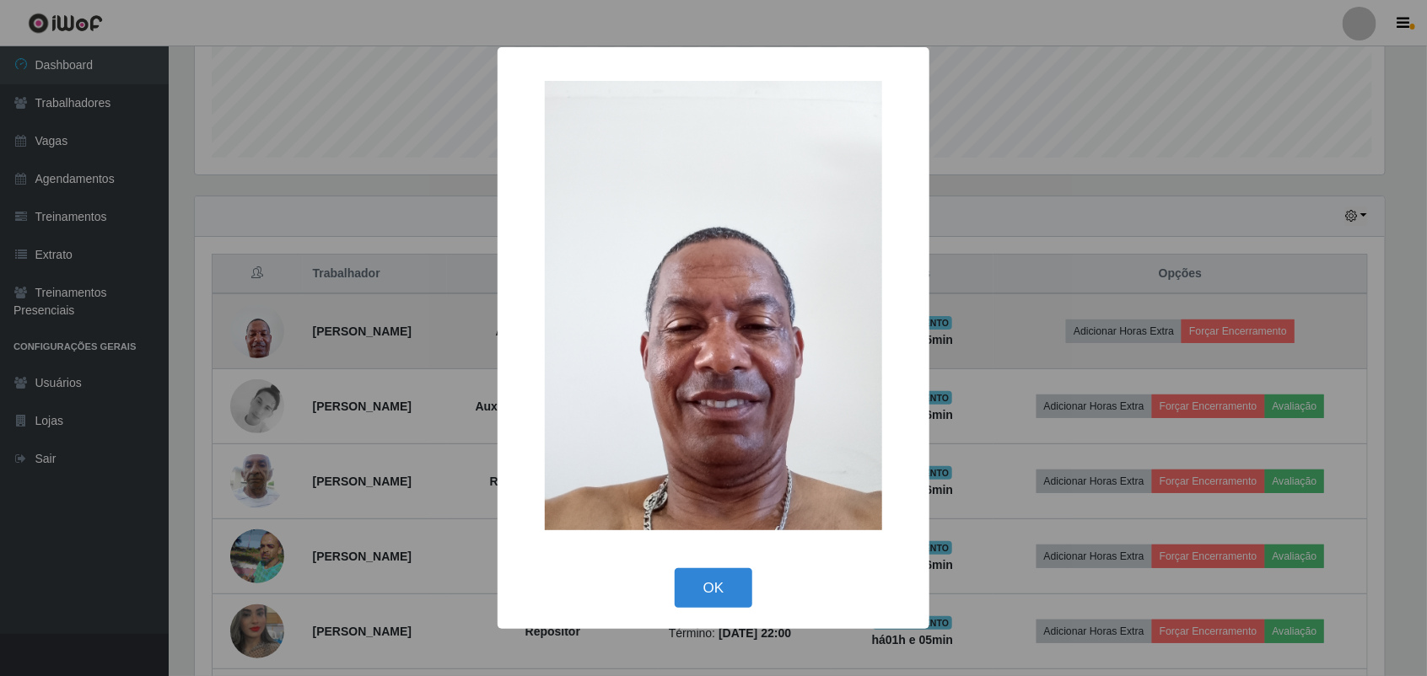
scroll to position [351, 1194]
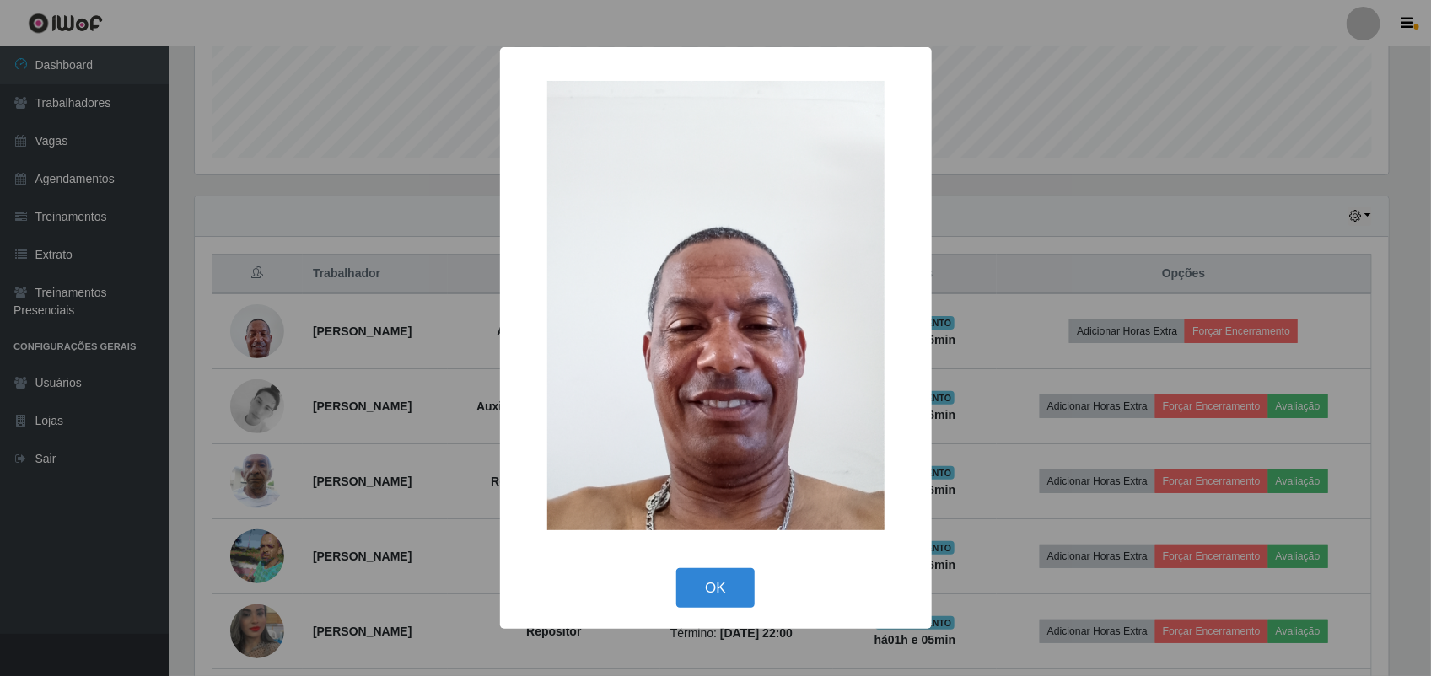
click at [278, 317] on div "× OK Cancel" at bounding box center [715, 338] width 1431 height 676
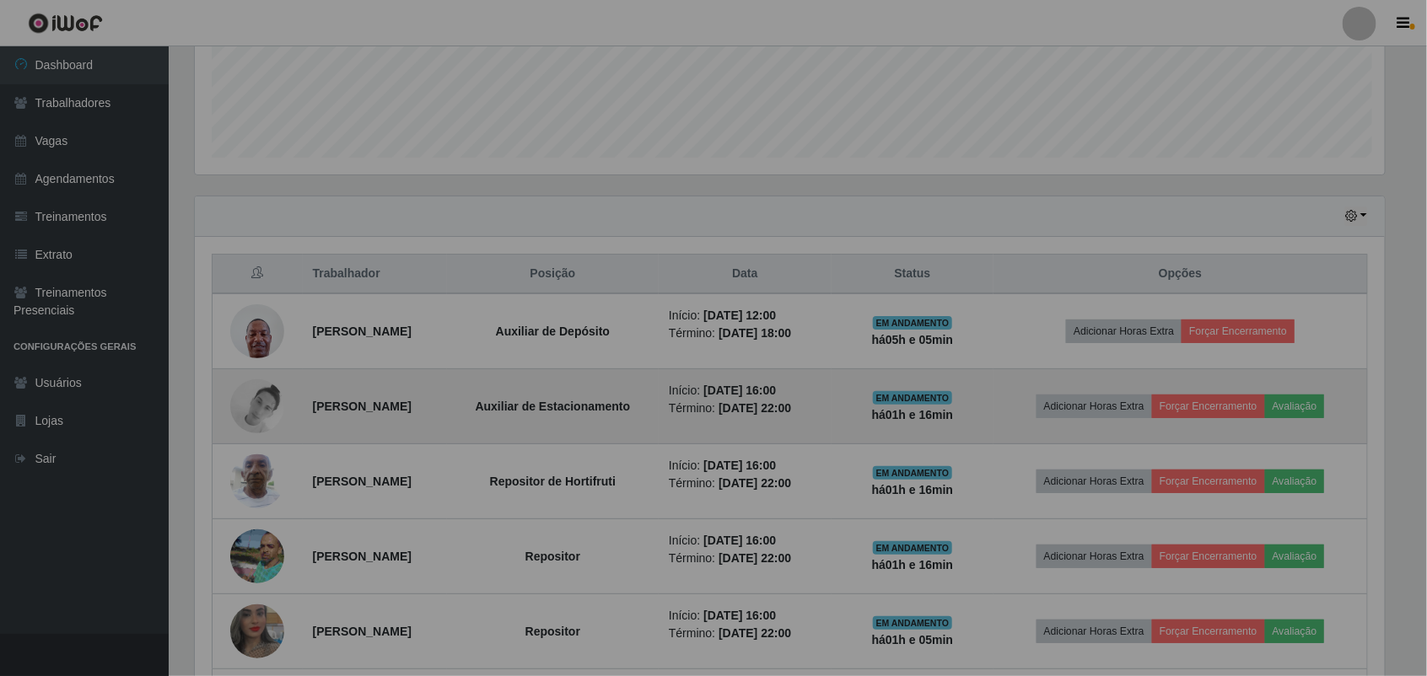
scroll to position [351, 1206]
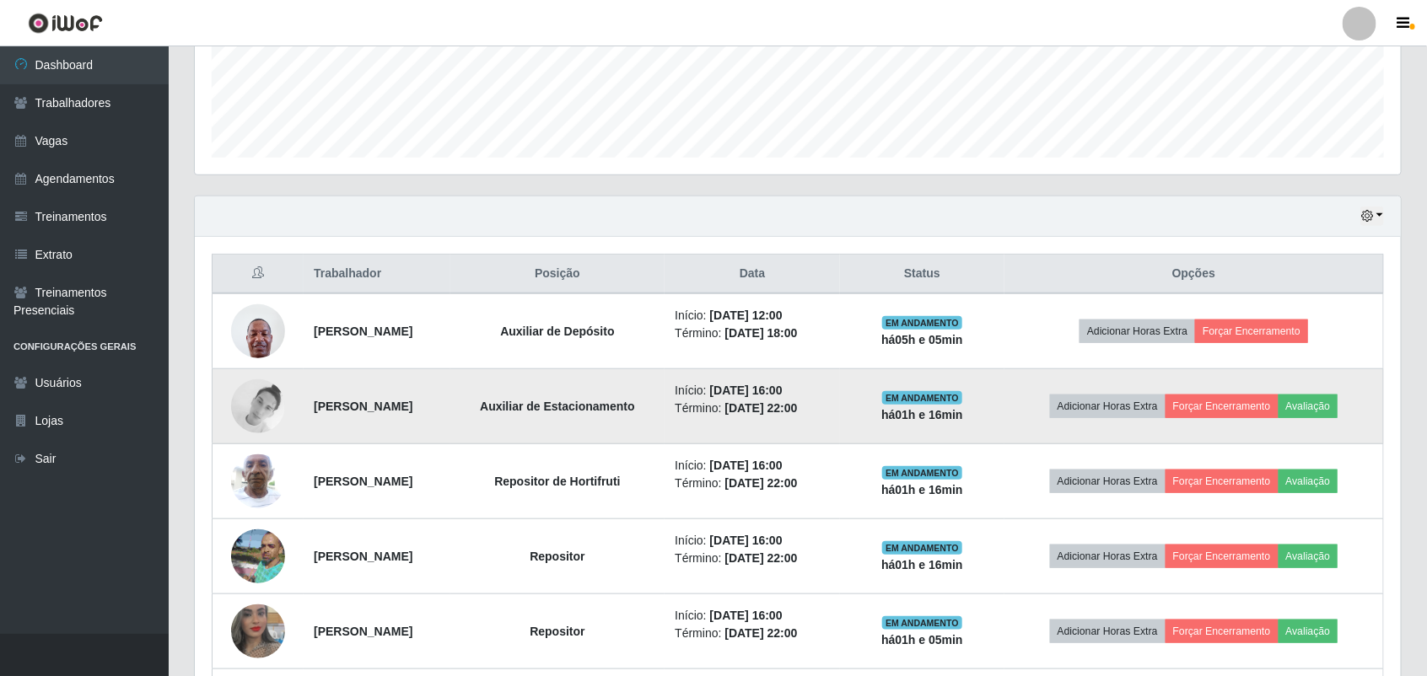
click at [250, 401] on img at bounding box center [258, 406] width 54 height 54
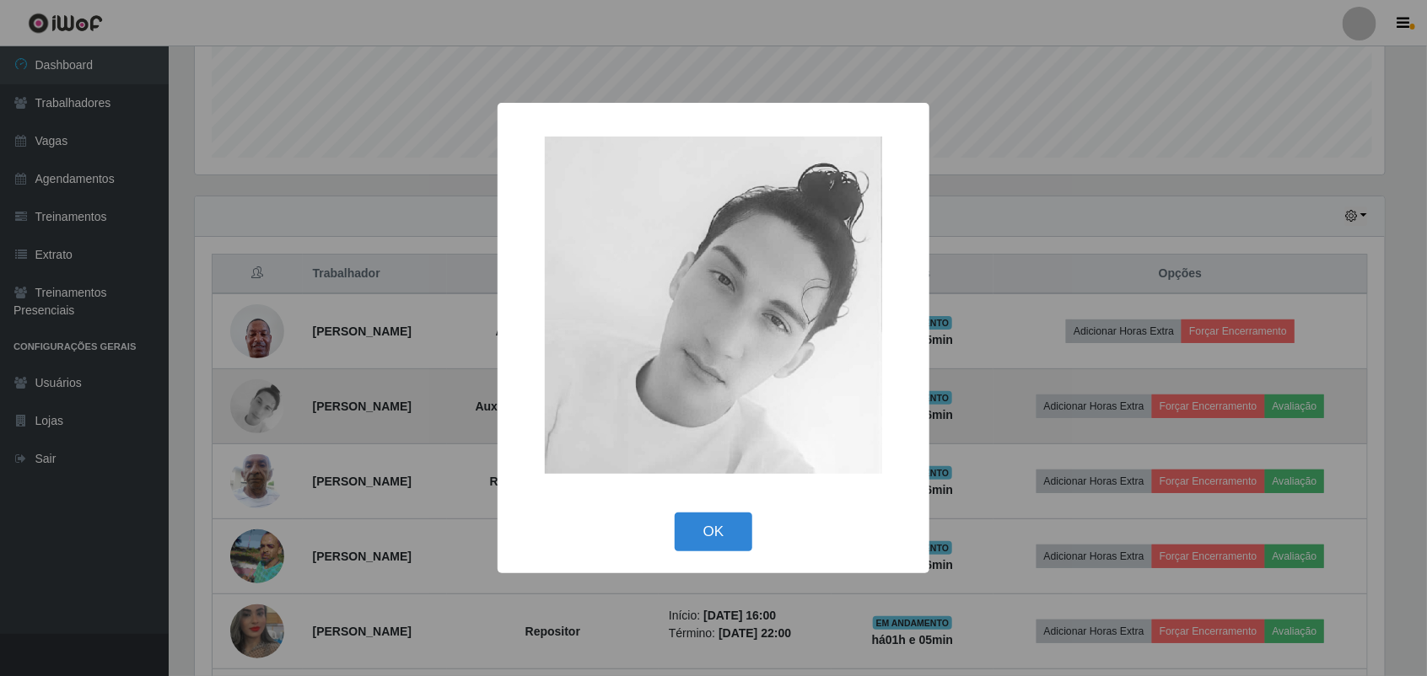
scroll to position [351, 1194]
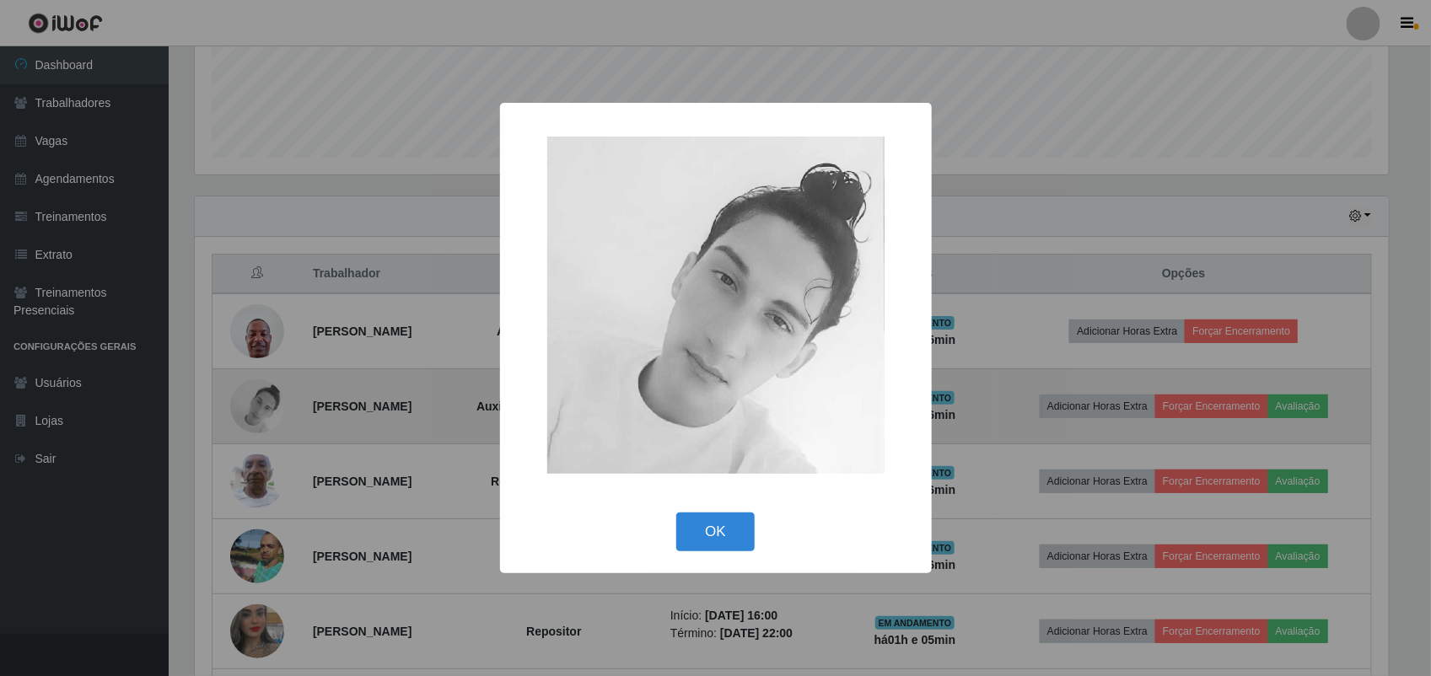
click at [250, 401] on div "× OK Cancel" at bounding box center [715, 338] width 1431 height 676
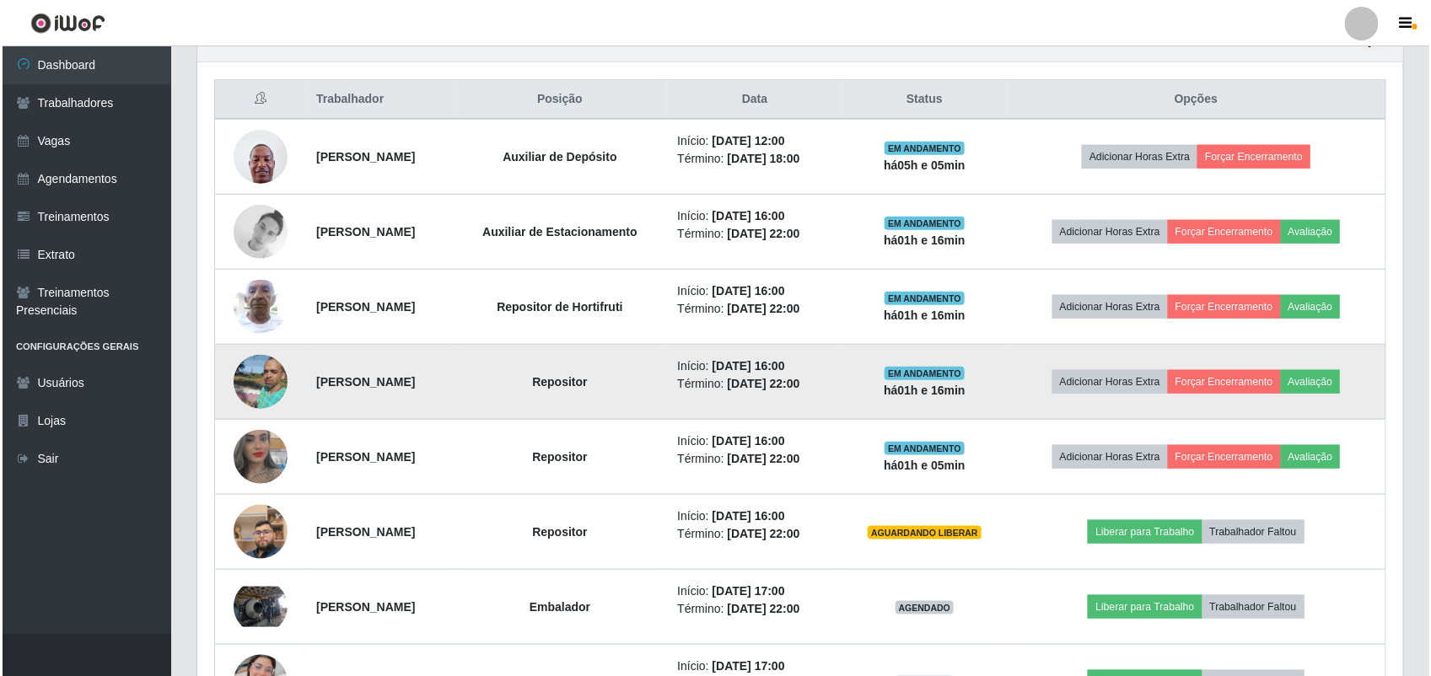
scroll to position [656, 0]
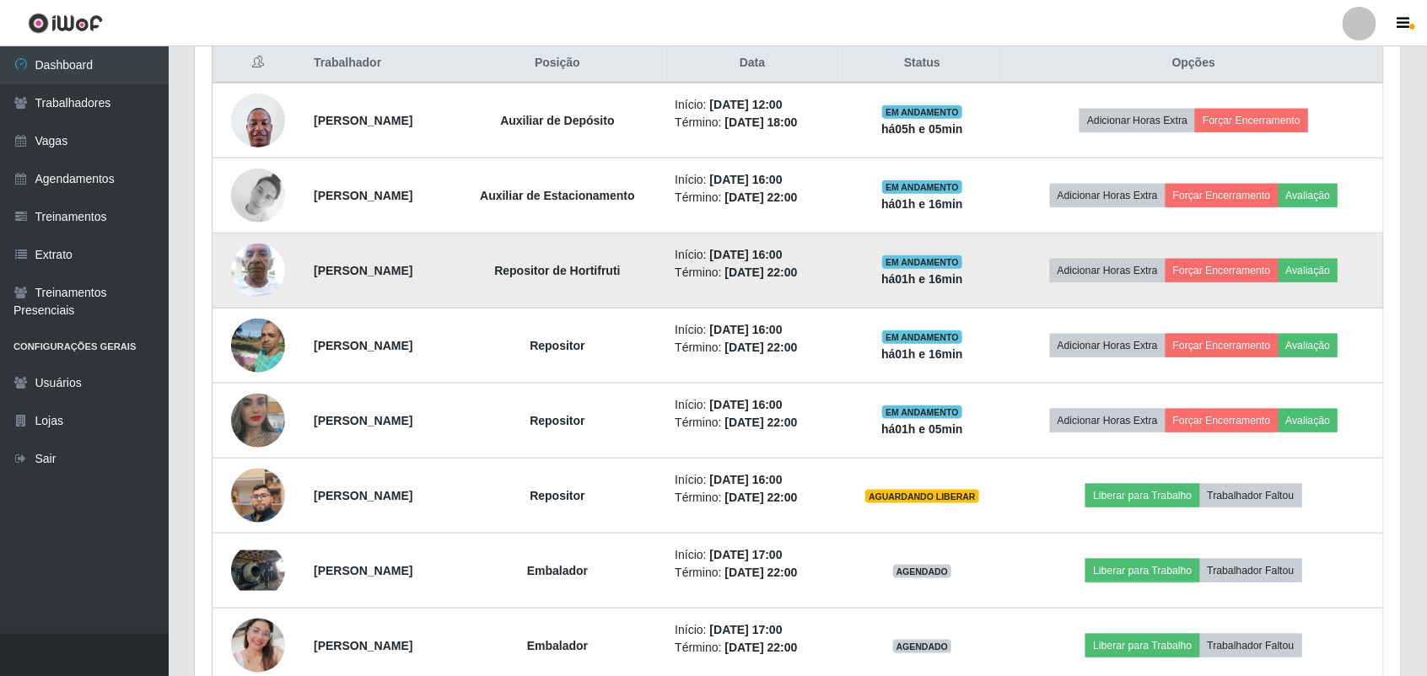
click at [254, 264] on img at bounding box center [258, 270] width 54 height 72
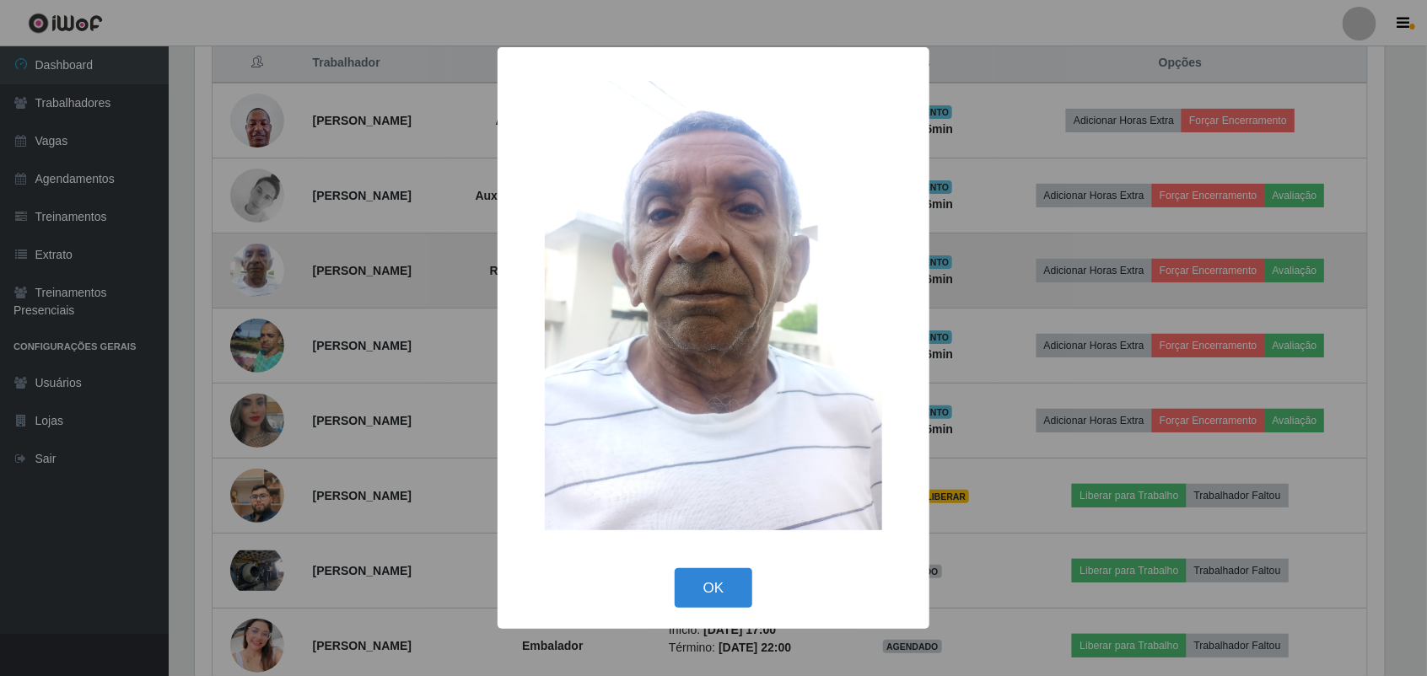
scroll to position [351, 1194]
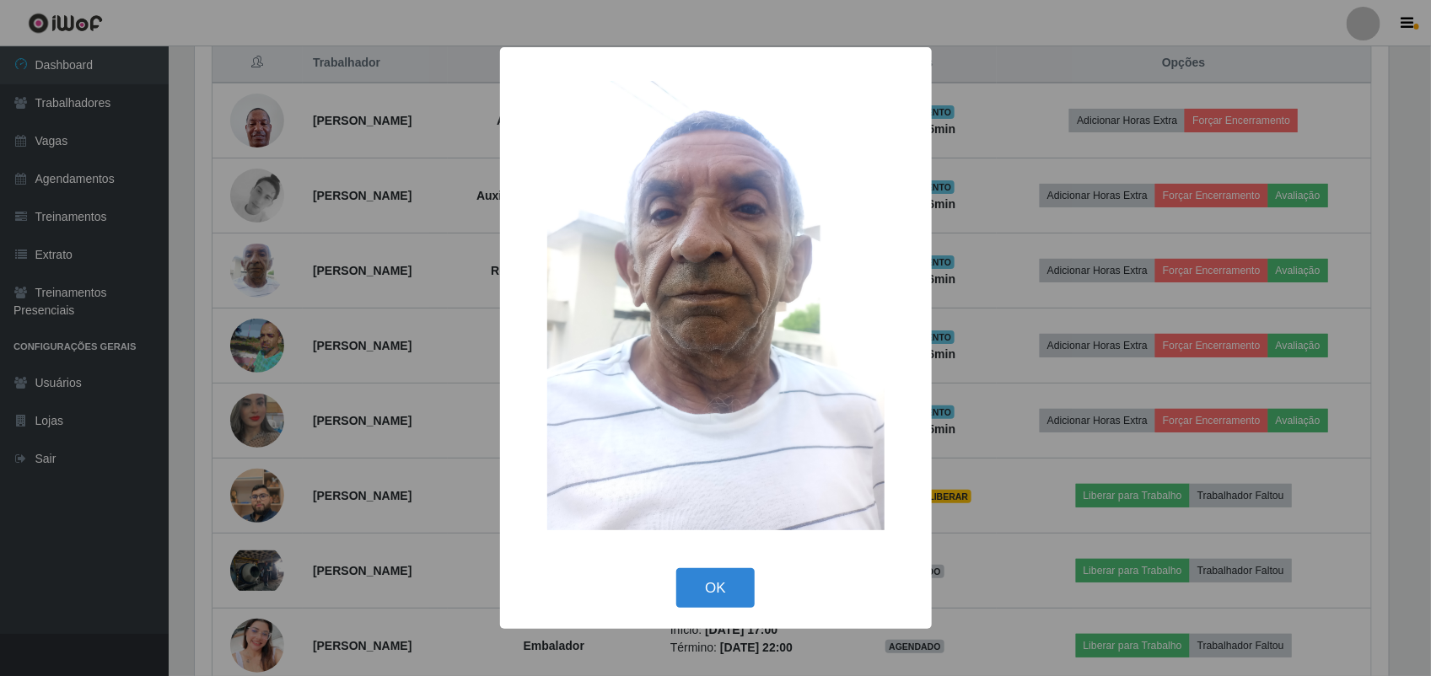
click at [254, 264] on div "× OK Cancel" at bounding box center [715, 338] width 1431 height 676
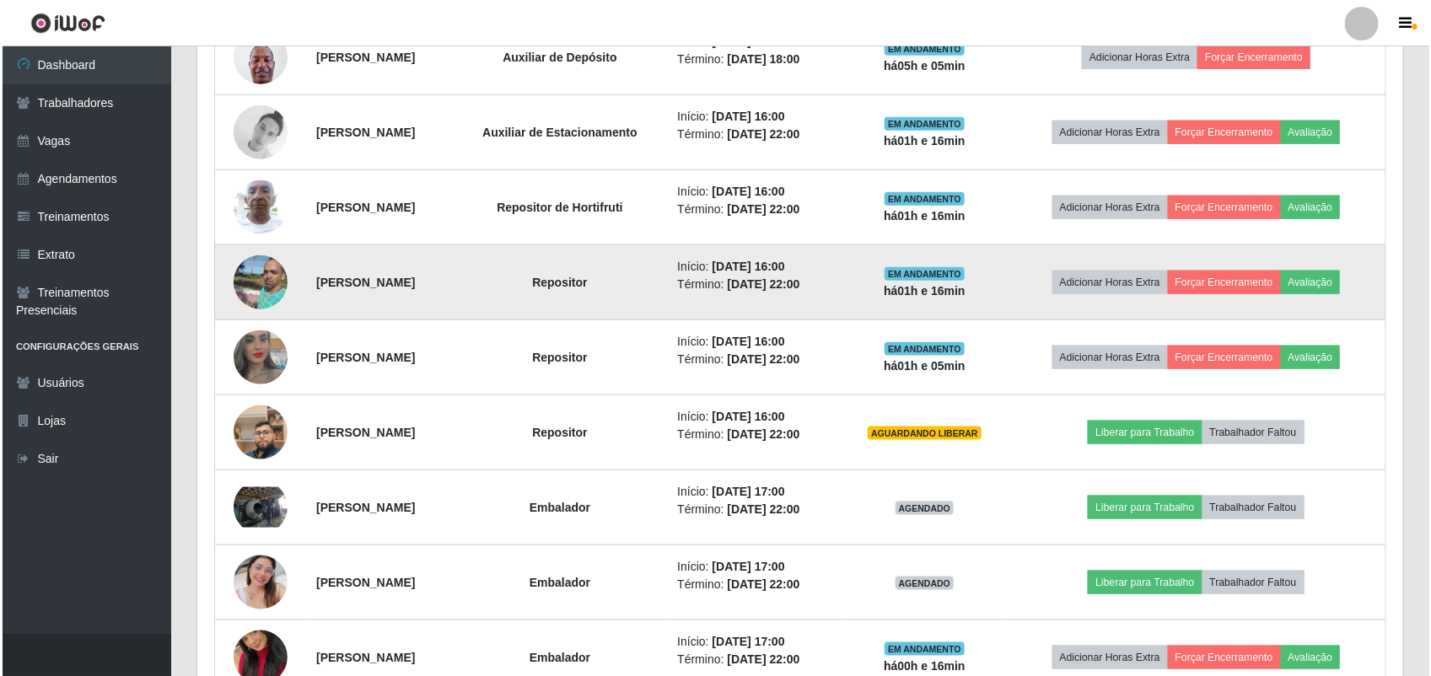
scroll to position [761, 0]
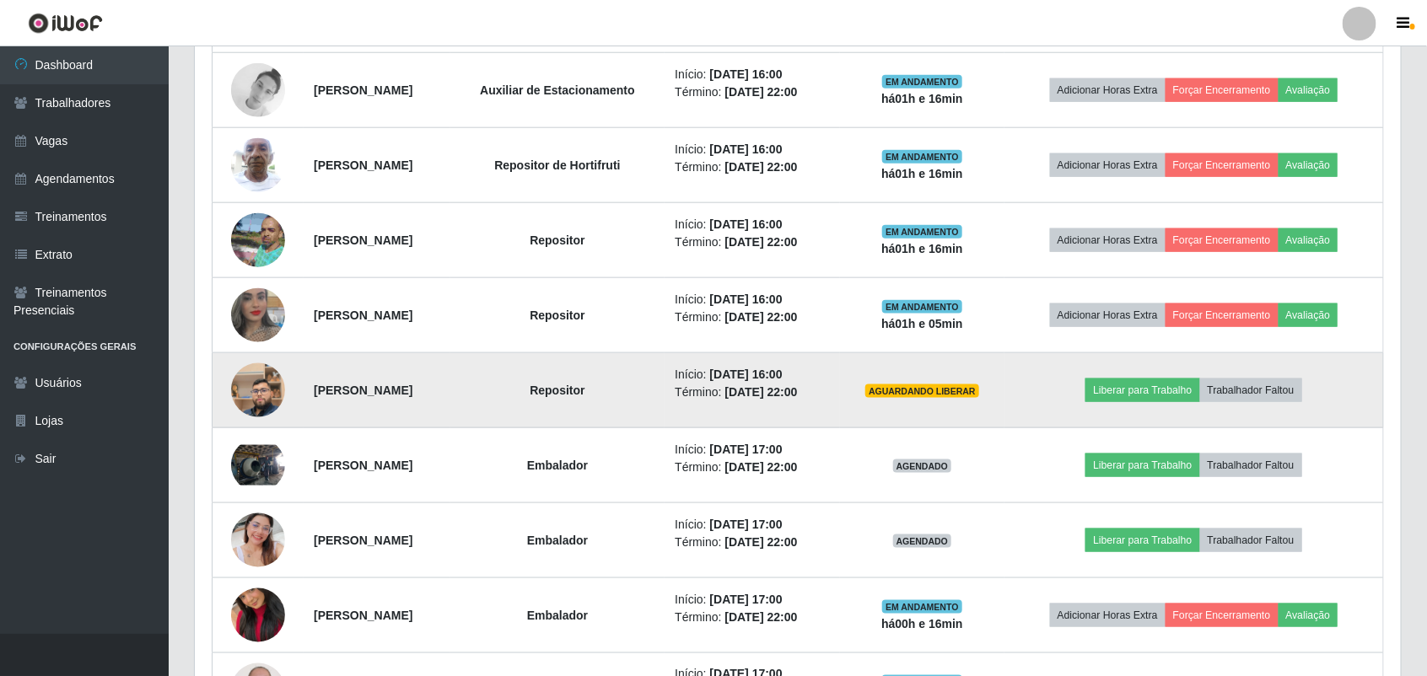
click at [1004, 406] on td "AGUARDANDO LIBERAR" at bounding box center [922, 390] width 164 height 75
click at [260, 381] on img at bounding box center [258, 390] width 54 height 96
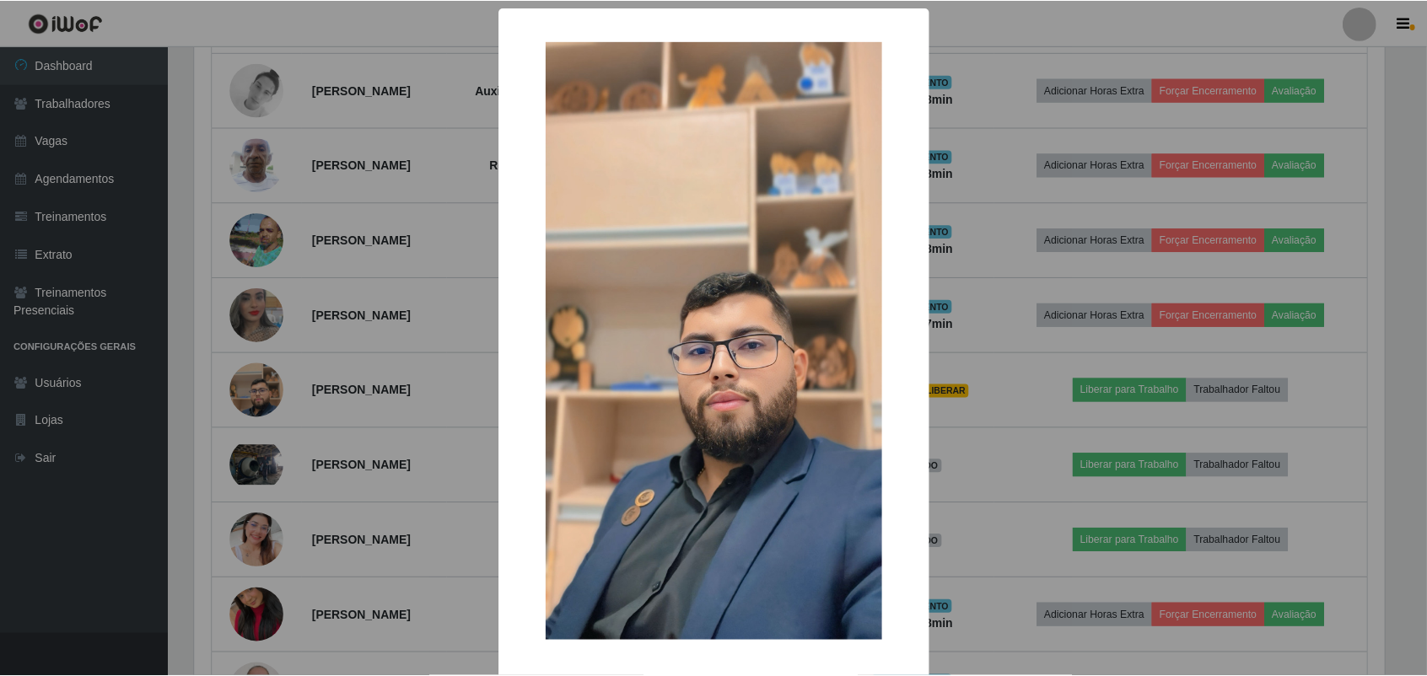
scroll to position [351, 1194]
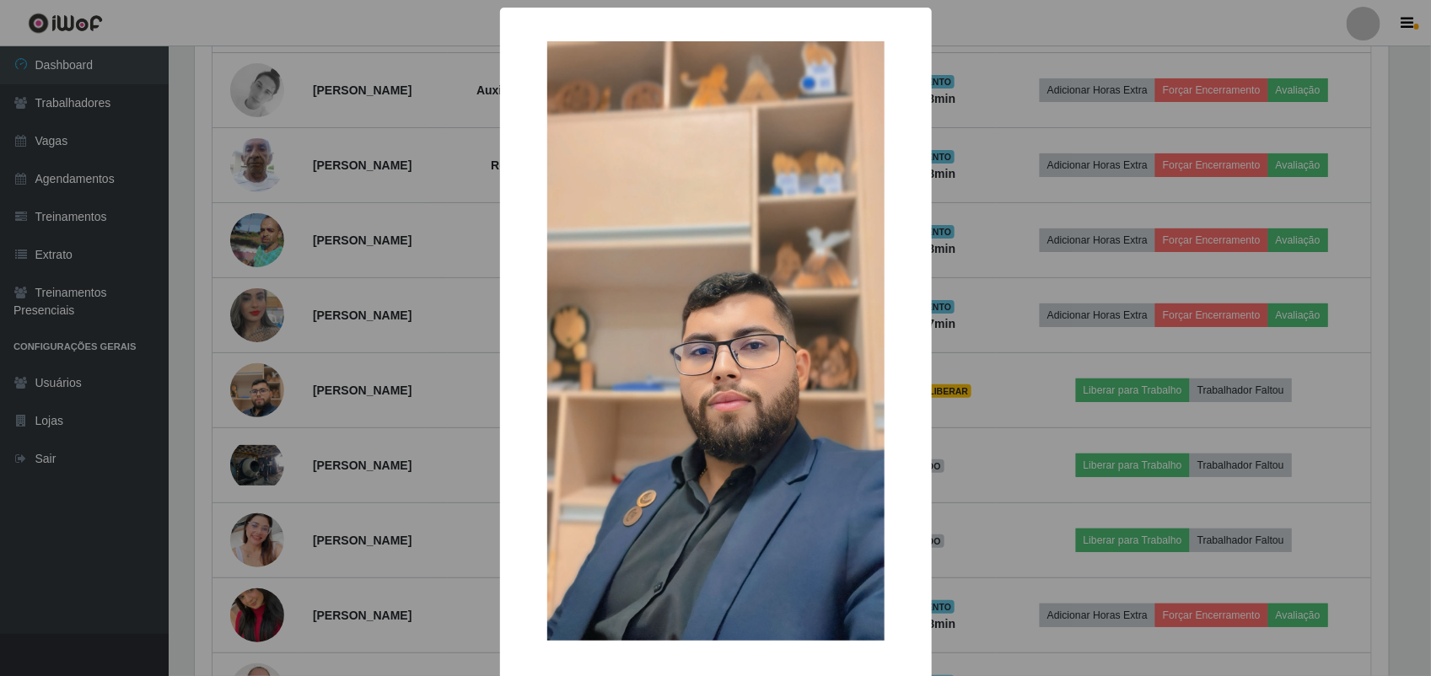
click at [343, 316] on div "× OK Cancel" at bounding box center [715, 338] width 1431 height 676
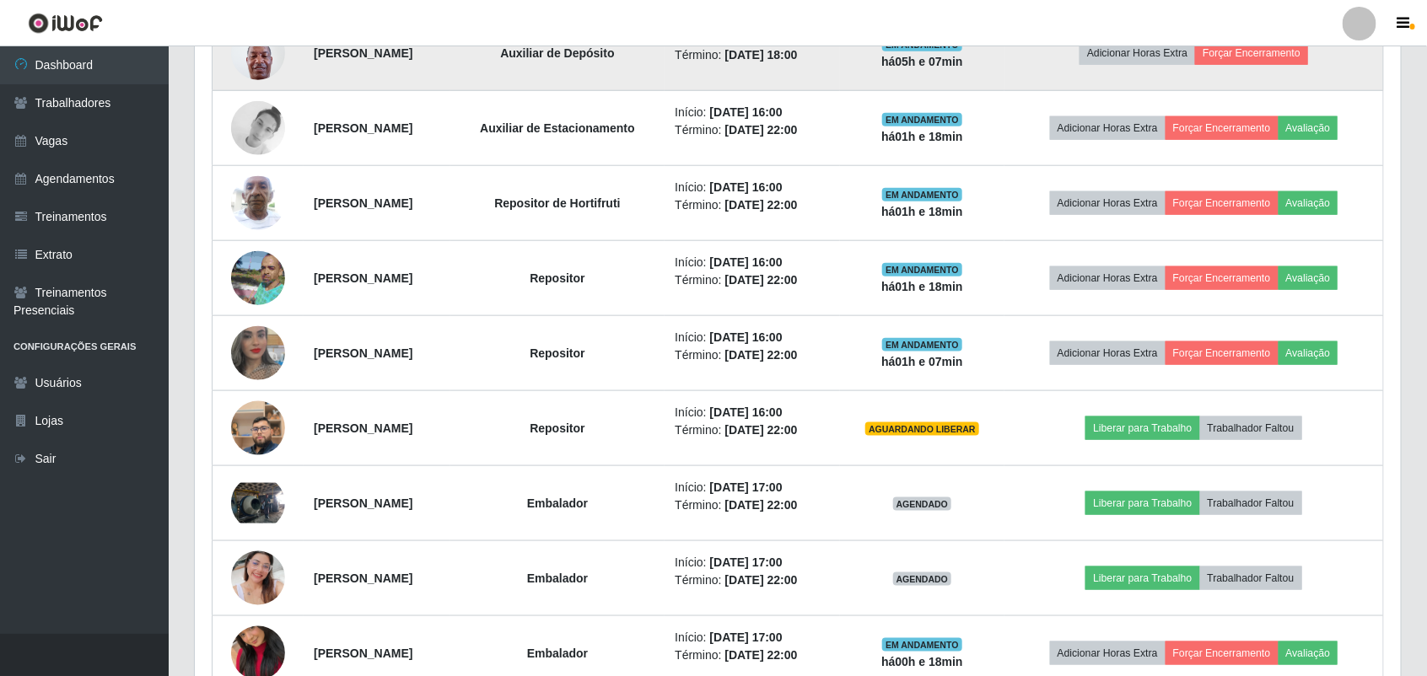
scroll to position [972, 0]
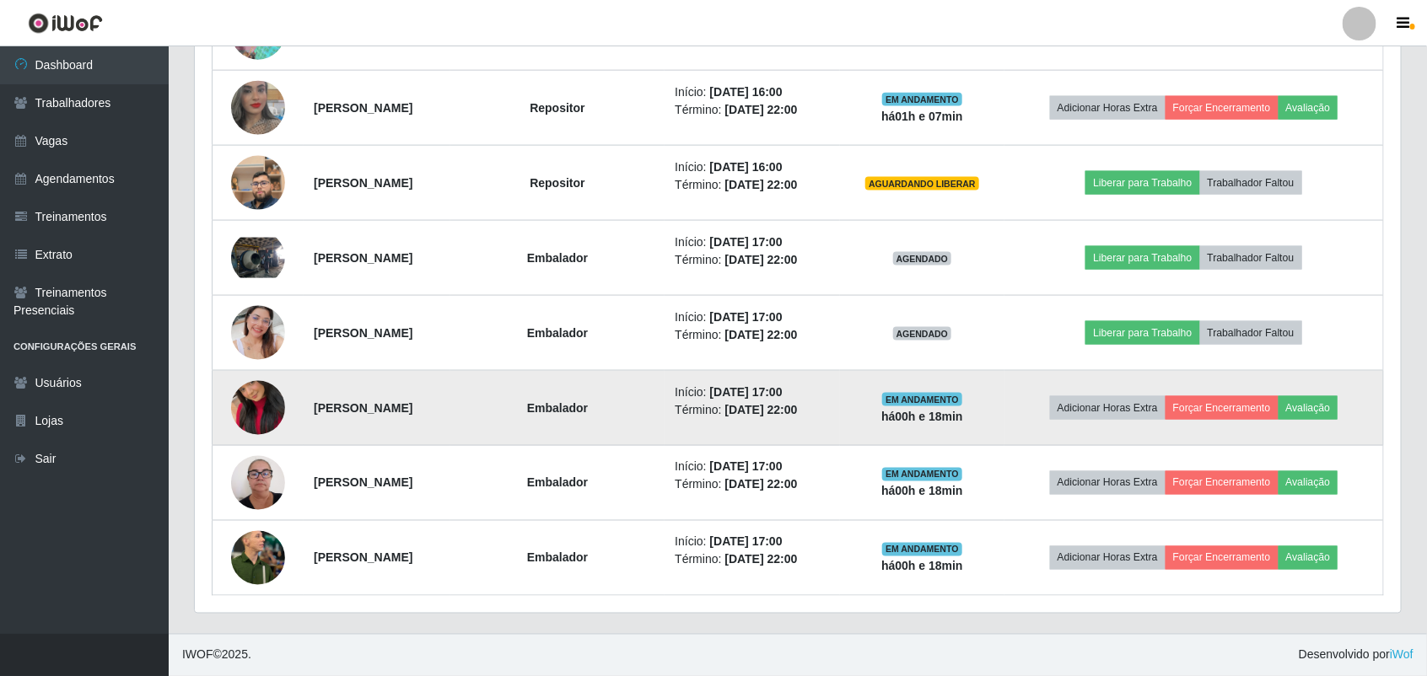
click at [256, 398] on img at bounding box center [258, 408] width 54 height 96
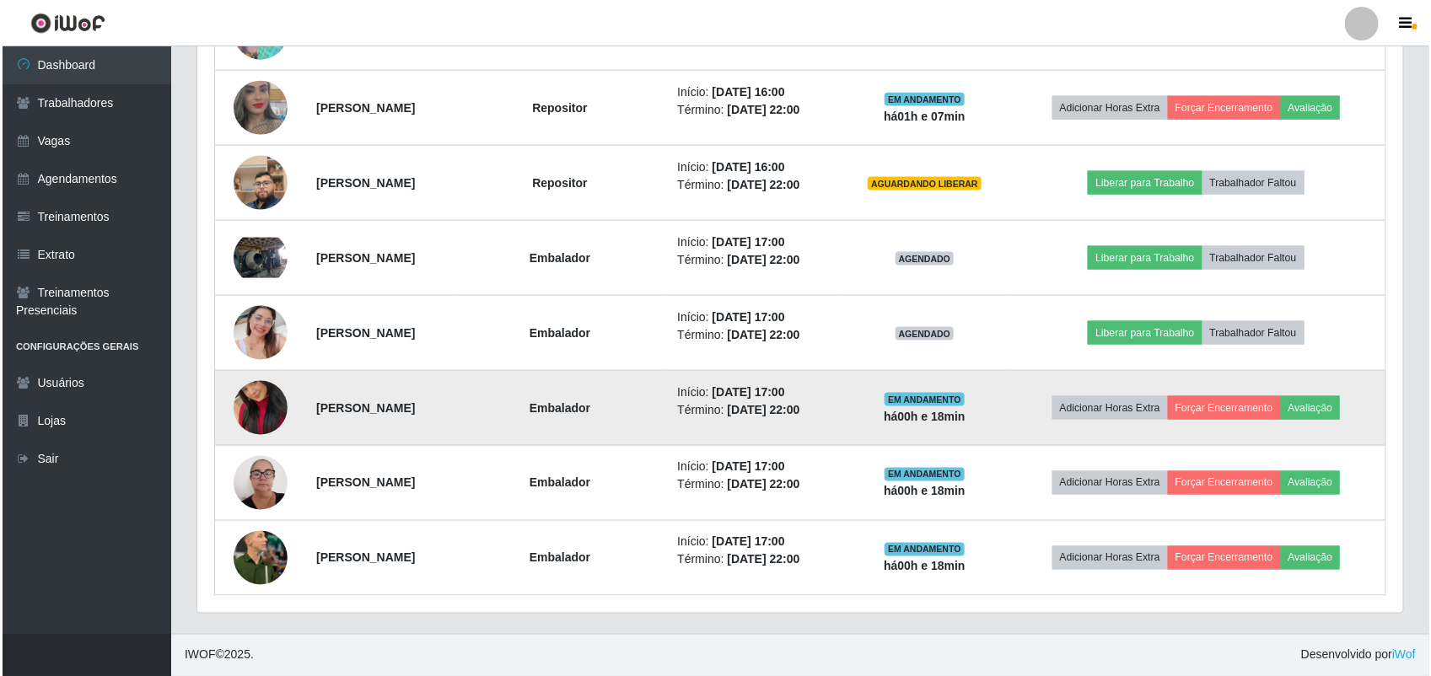
scroll to position [351, 1194]
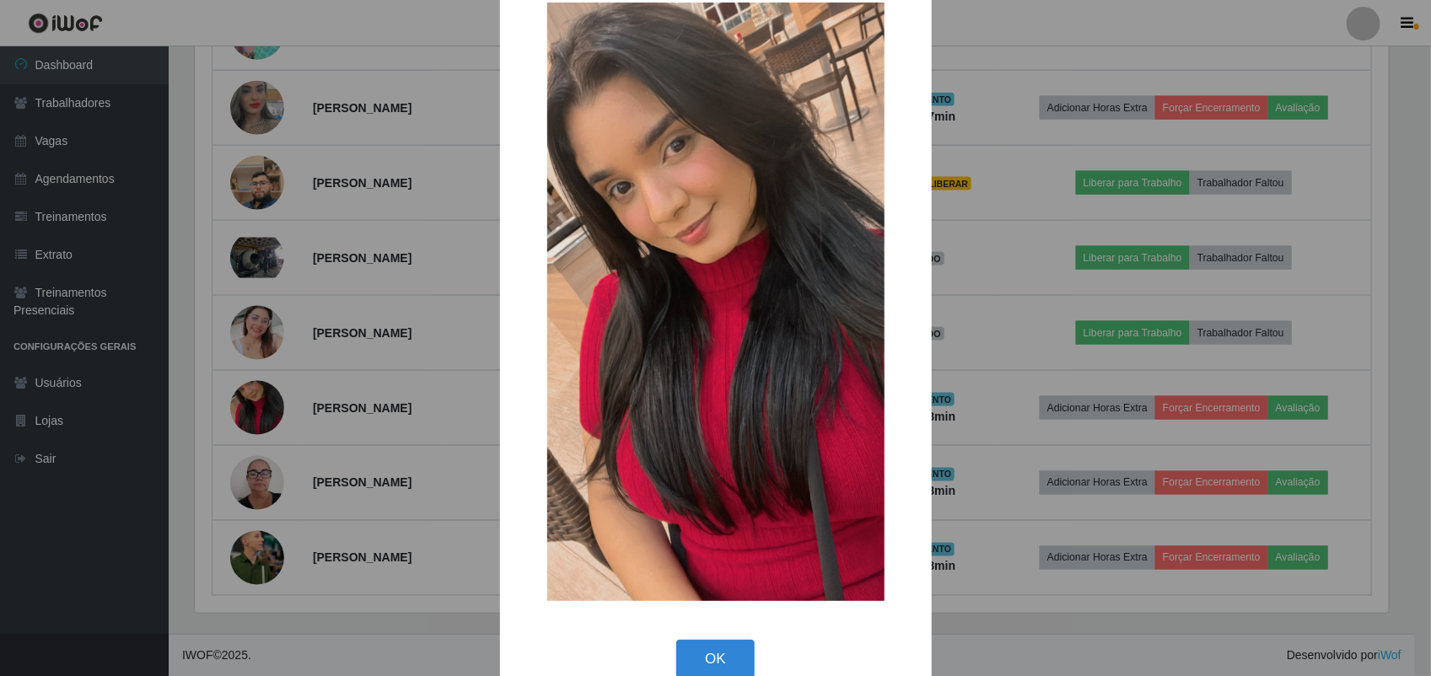
click at [253, 399] on div "× OK Cancel" at bounding box center [715, 338] width 1431 height 676
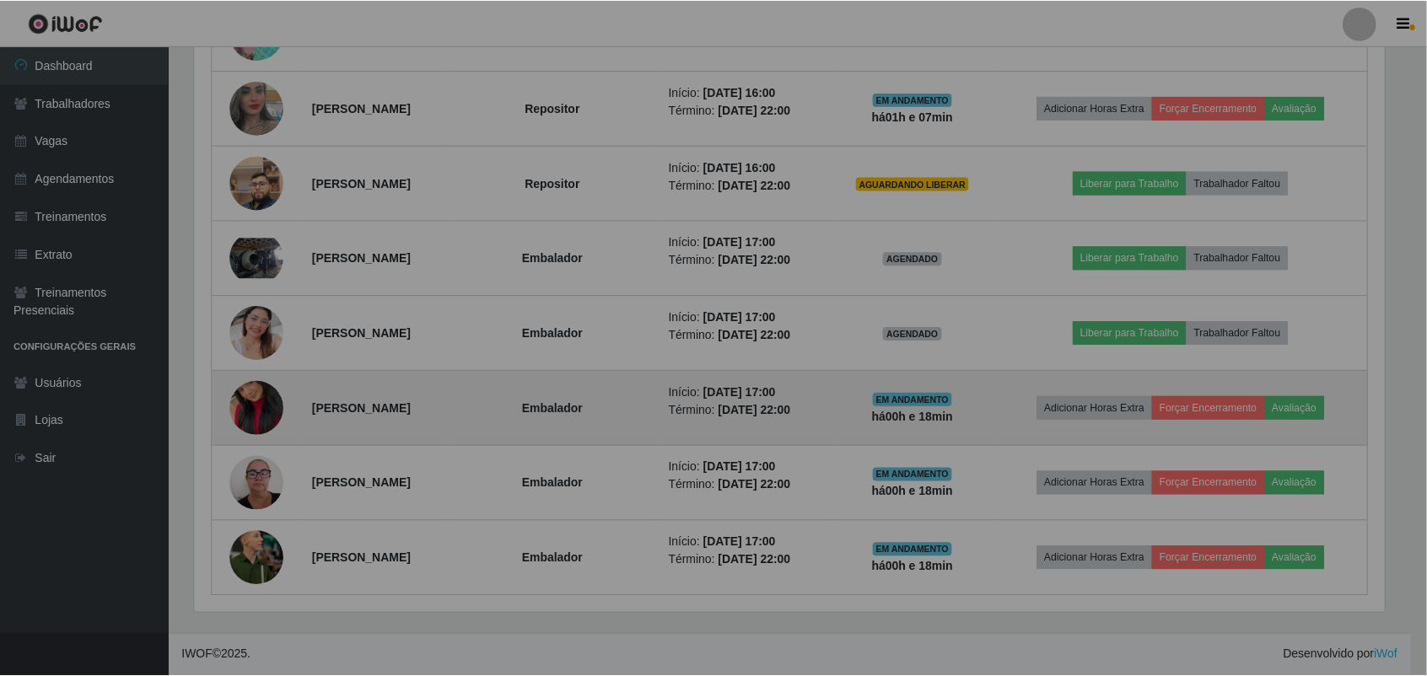
scroll to position [351, 1206]
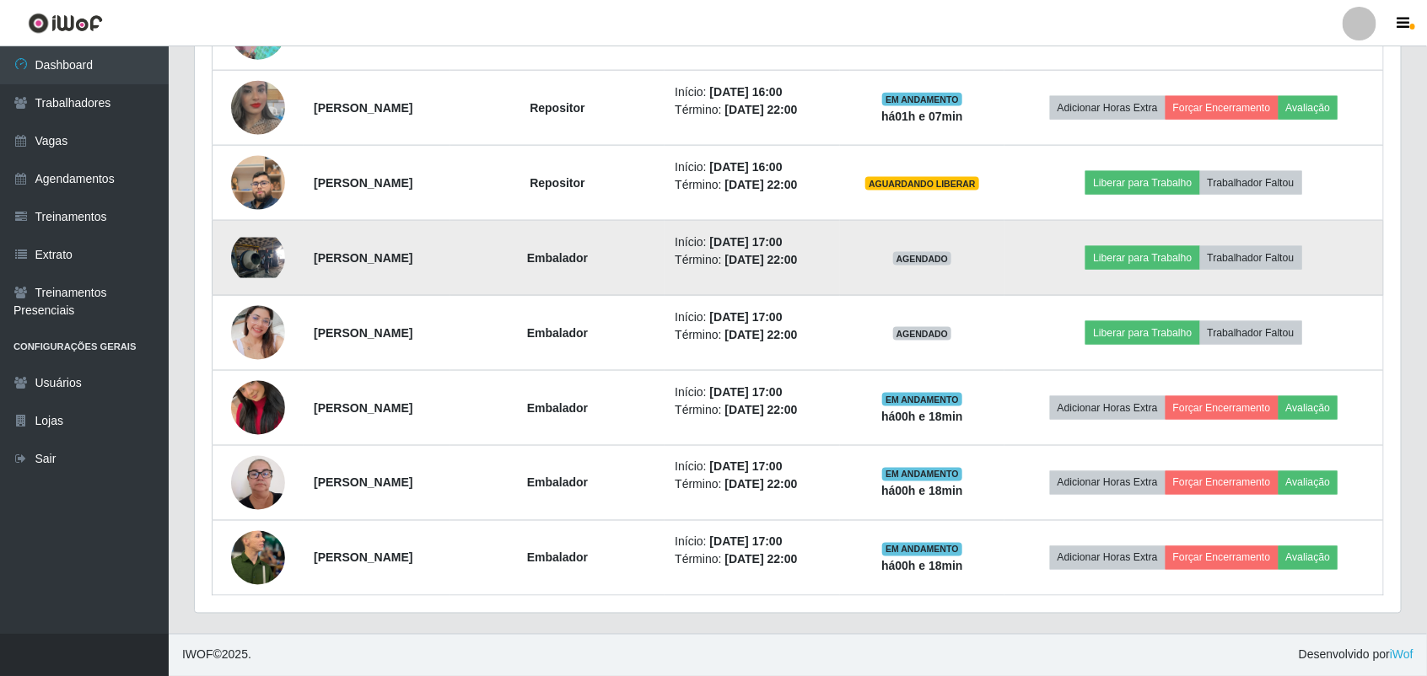
click at [250, 263] on img at bounding box center [258, 258] width 54 height 40
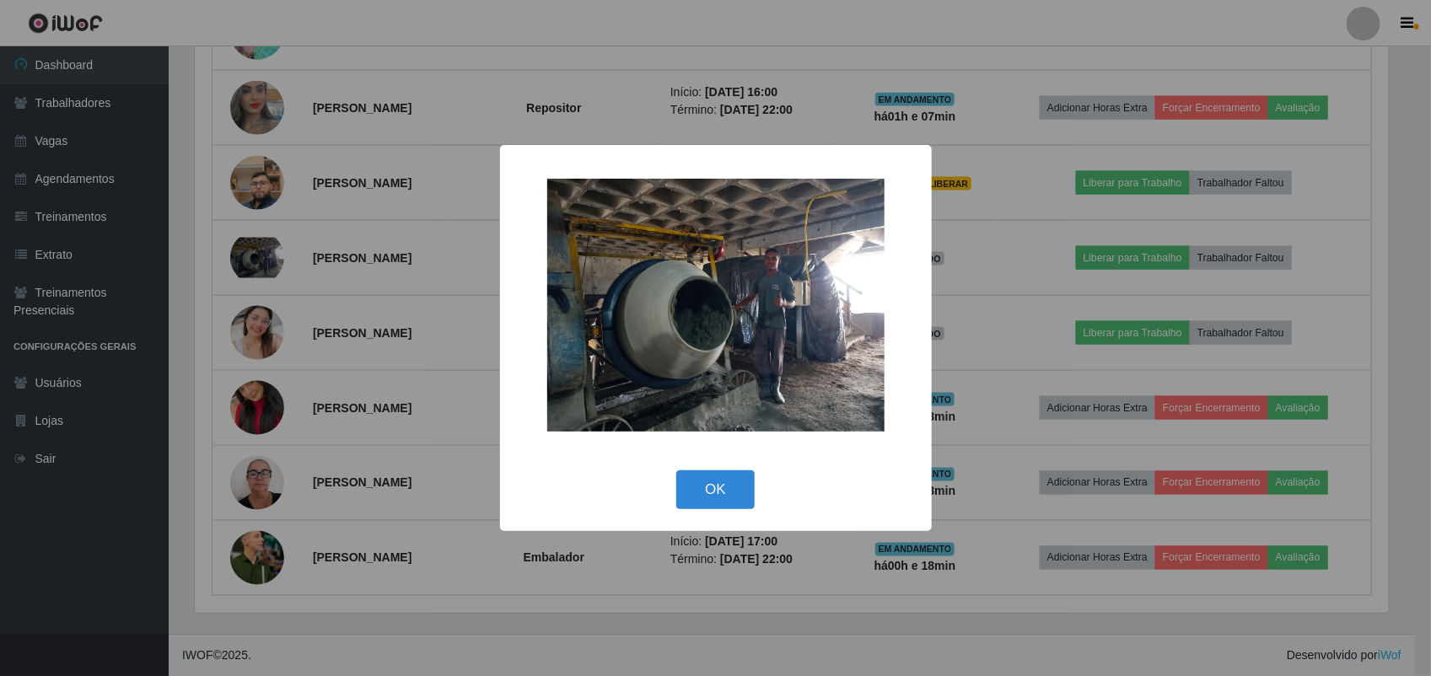
click at [253, 263] on div "× OK Cancel" at bounding box center [715, 338] width 1431 height 676
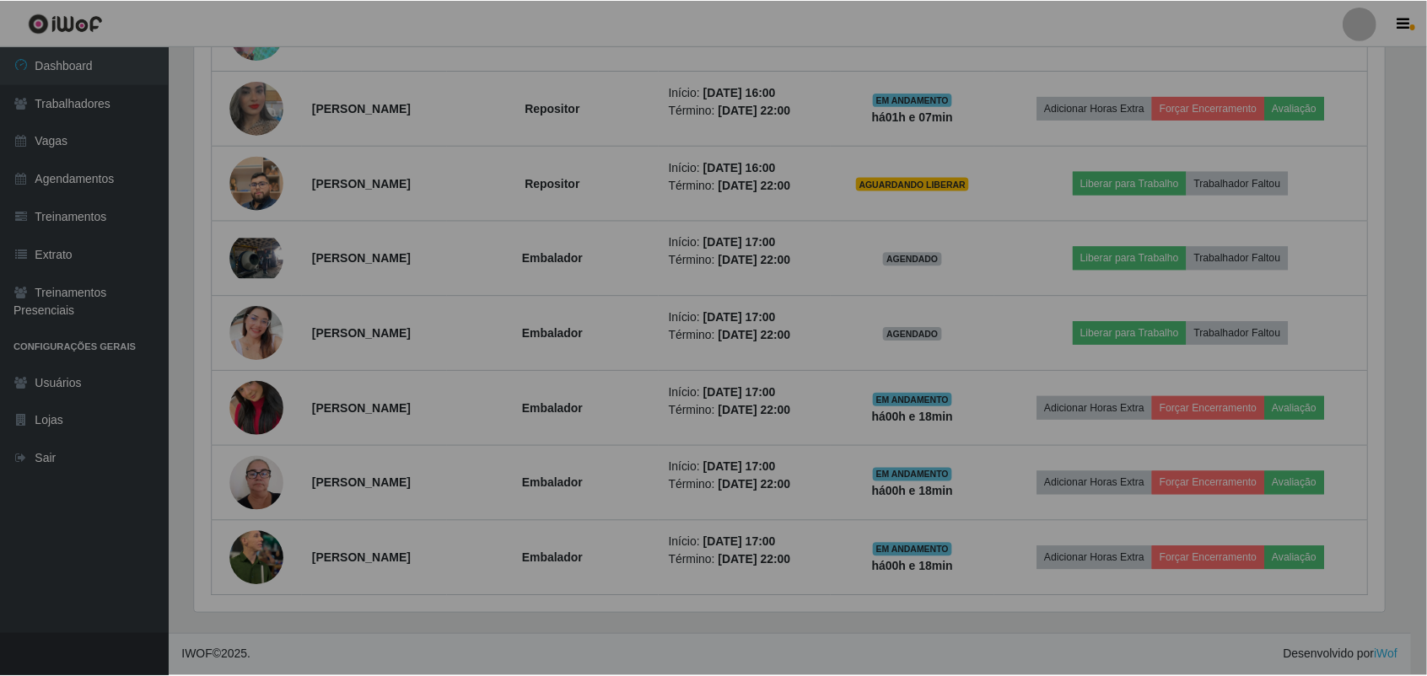
scroll to position [351, 1206]
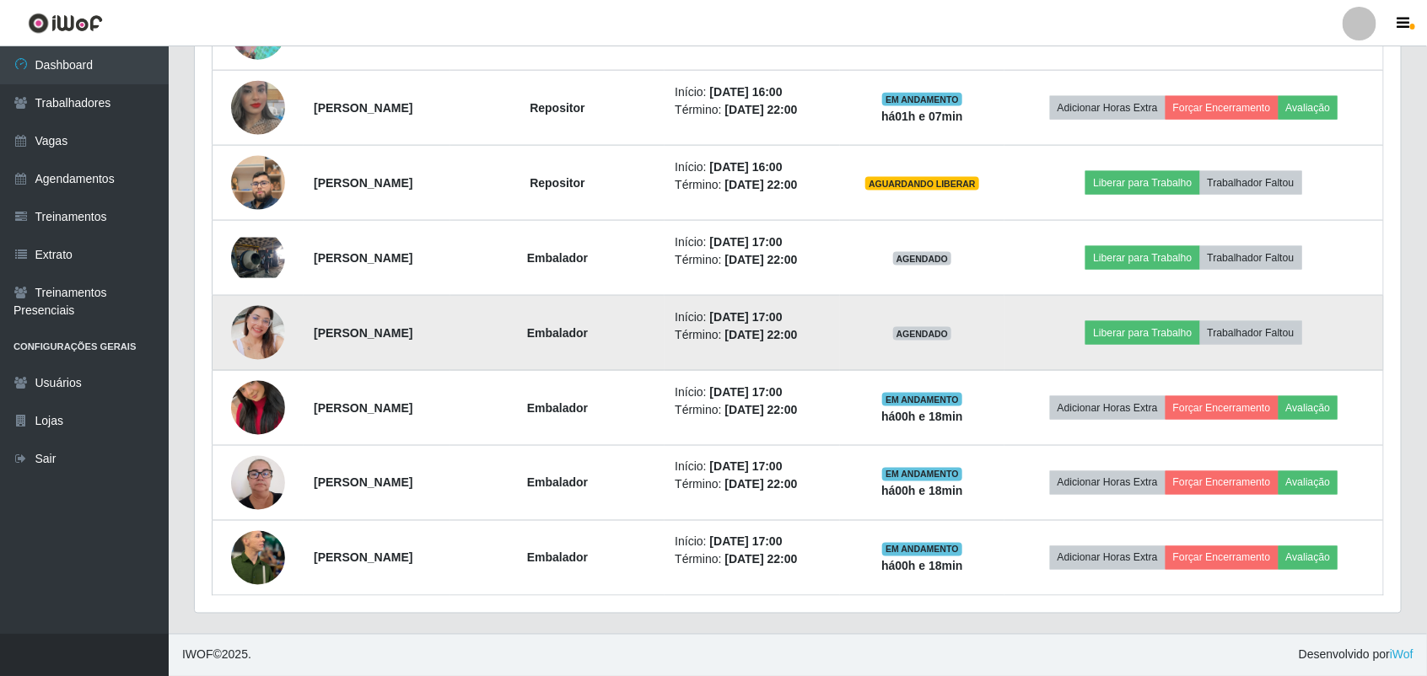
click at [256, 336] on img at bounding box center [258, 333] width 54 height 96
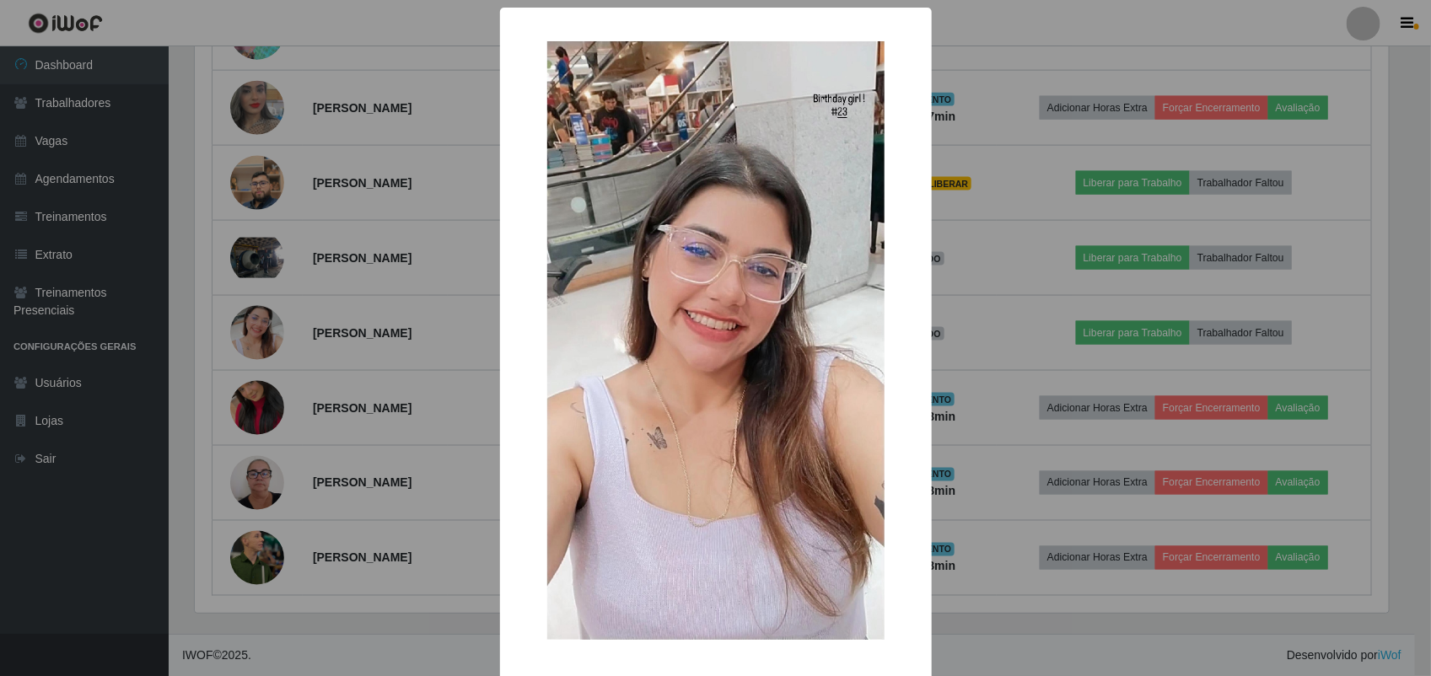
click at [271, 330] on div "× OK Cancel" at bounding box center [715, 338] width 1431 height 676
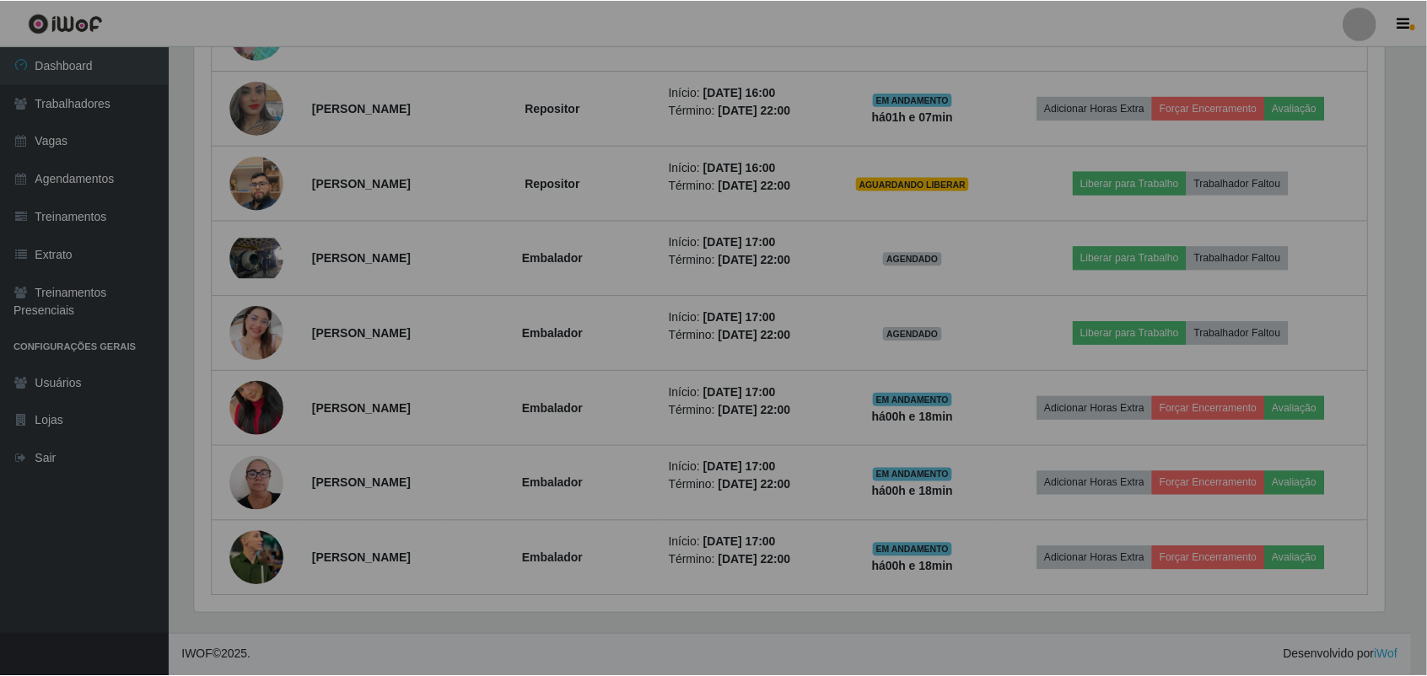
scroll to position [351, 1206]
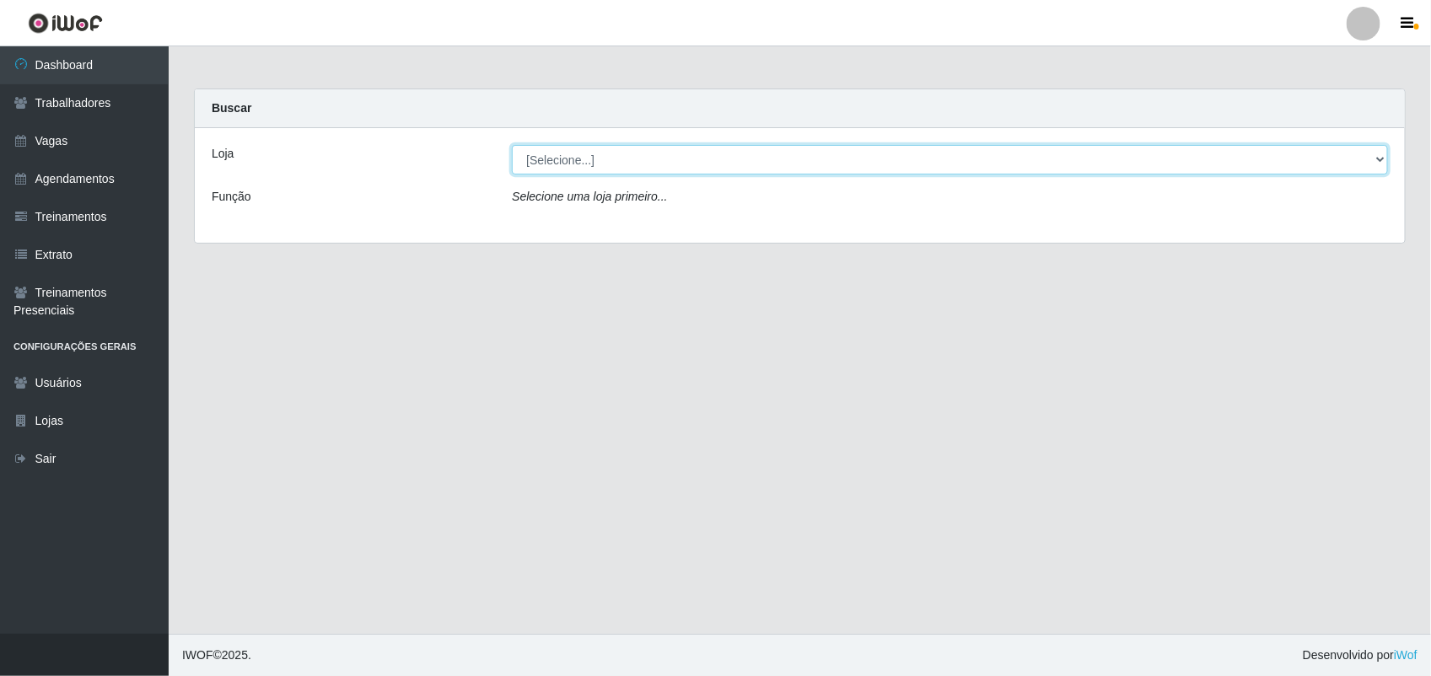
click at [786, 161] on select "[Selecione...] [PERSON_NAME]" at bounding box center [950, 160] width 876 height 30
select select "230"
click at [512, 145] on select "[Selecione...] [PERSON_NAME]" at bounding box center [950, 160] width 876 height 30
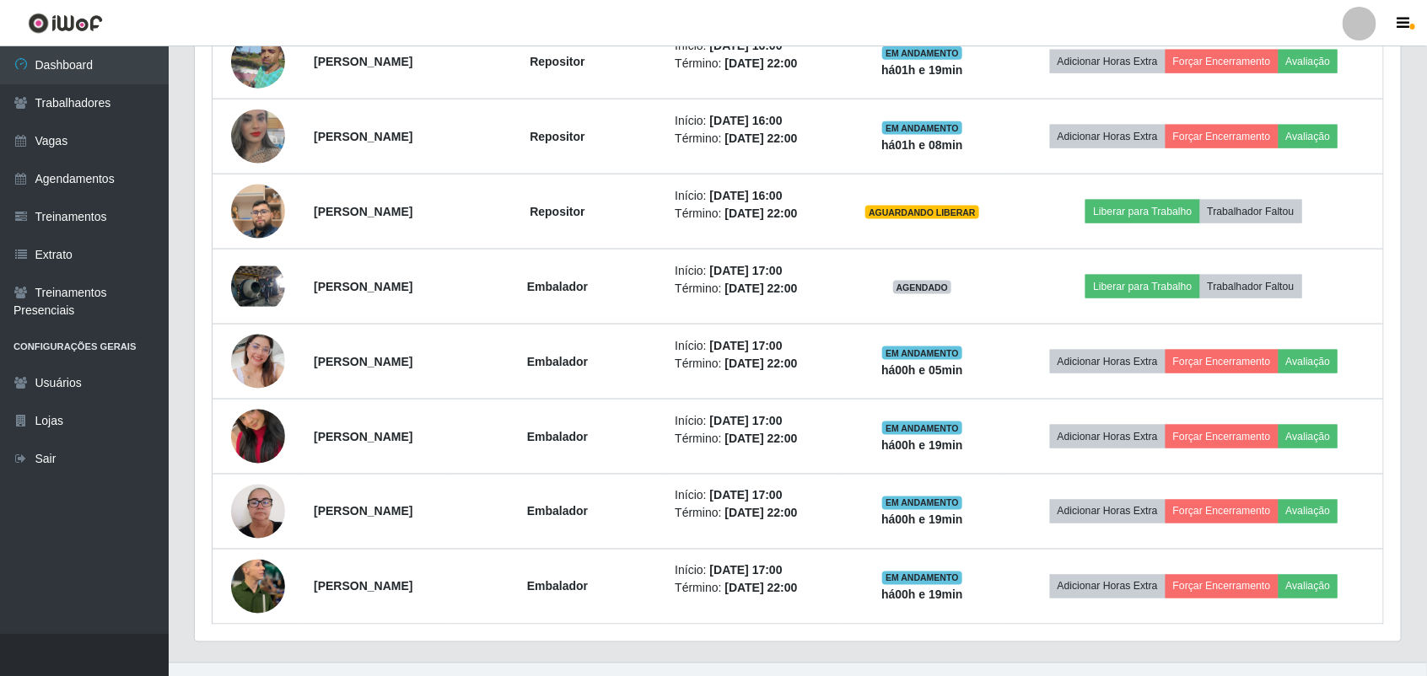
scroll to position [949, 0]
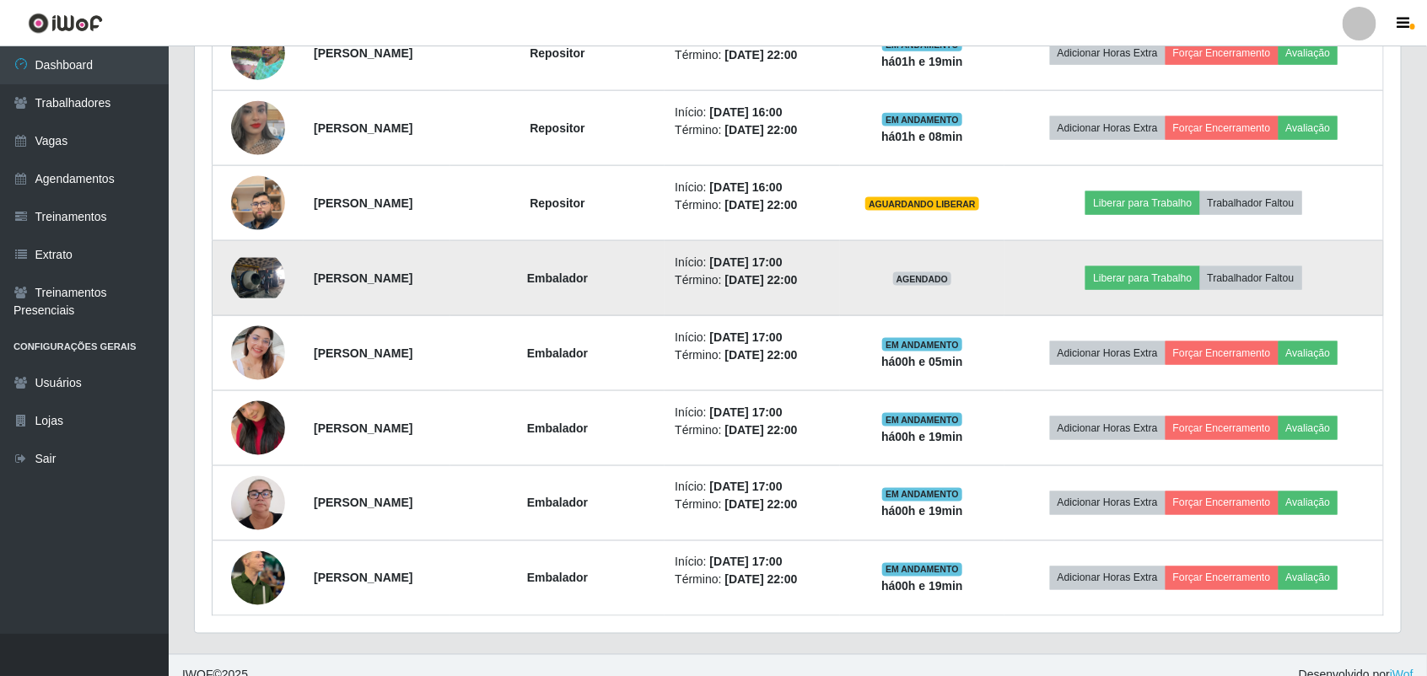
click at [256, 278] on img at bounding box center [258, 278] width 54 height 40
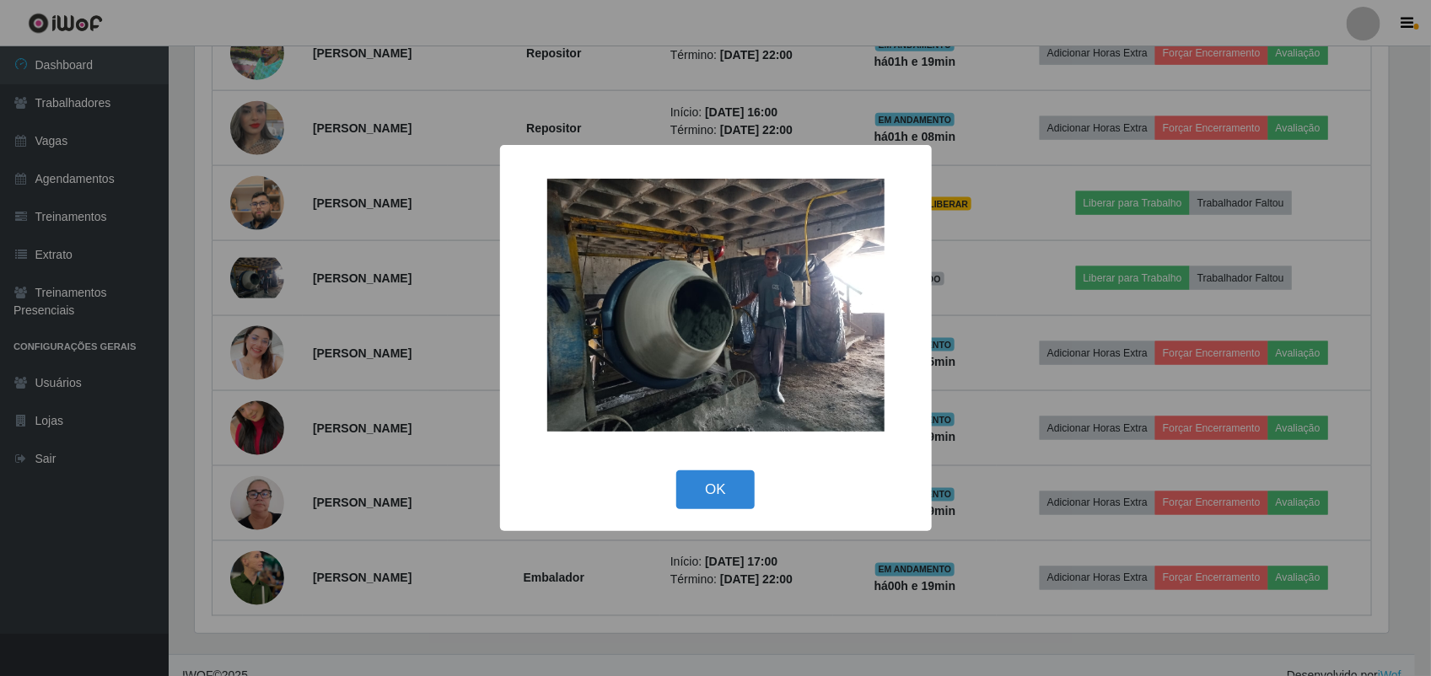
click at [379, 288] on div "× OK Cancel" at bounding box center [715, 338] width 1431 height 676
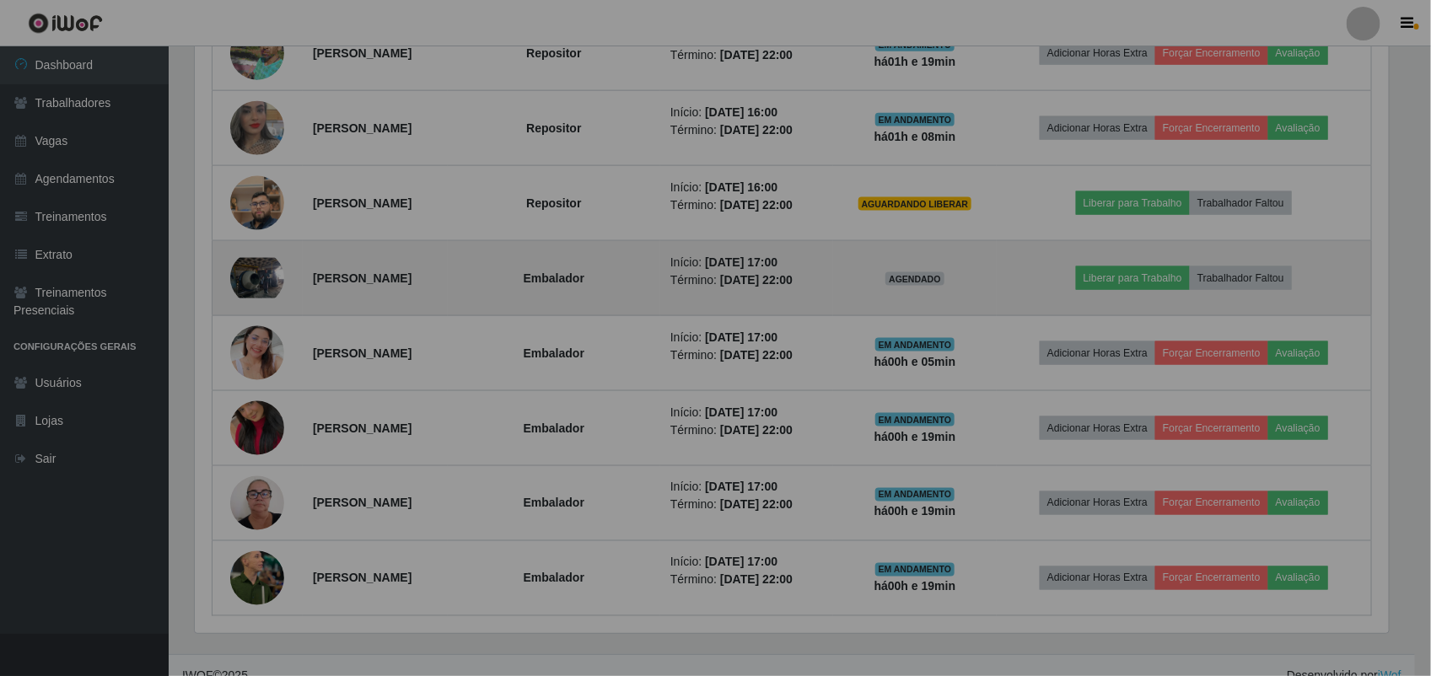
scroll to position [351, 1206]
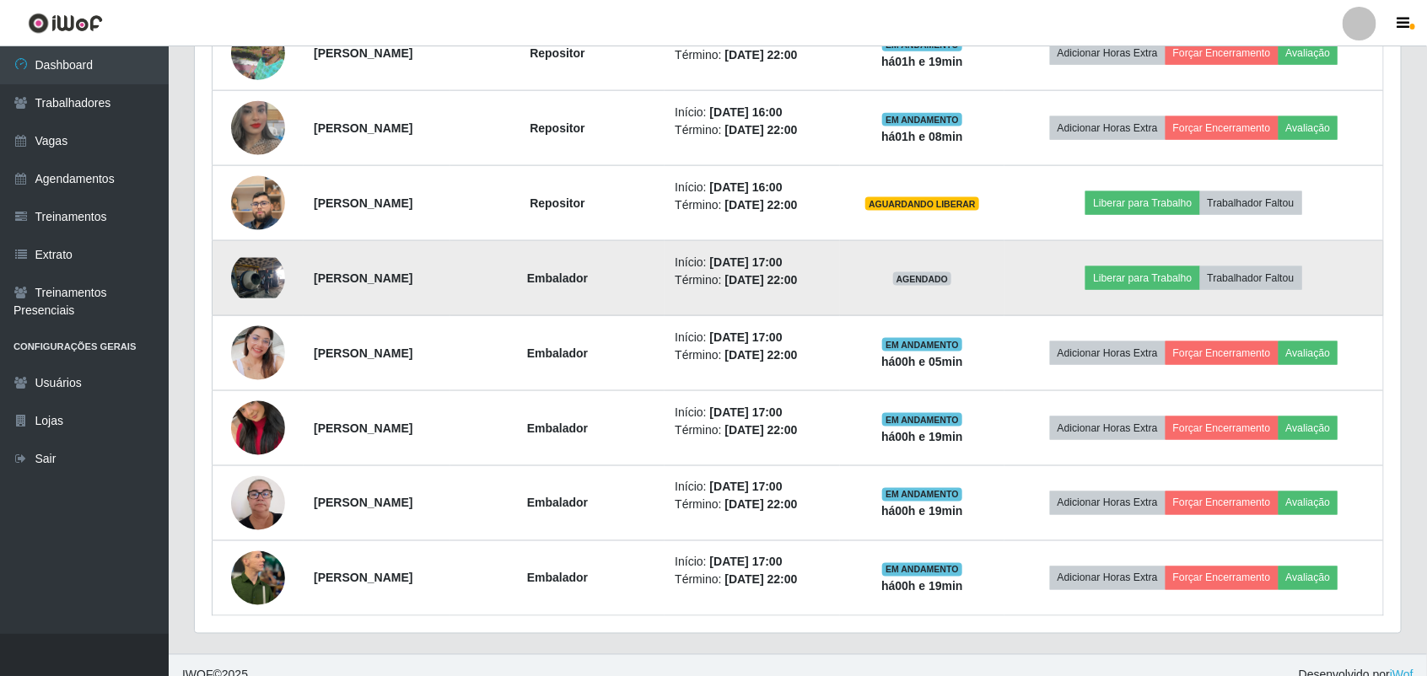
click at [266, 272] on img at bounding box center [258, 278] width 54 height 40
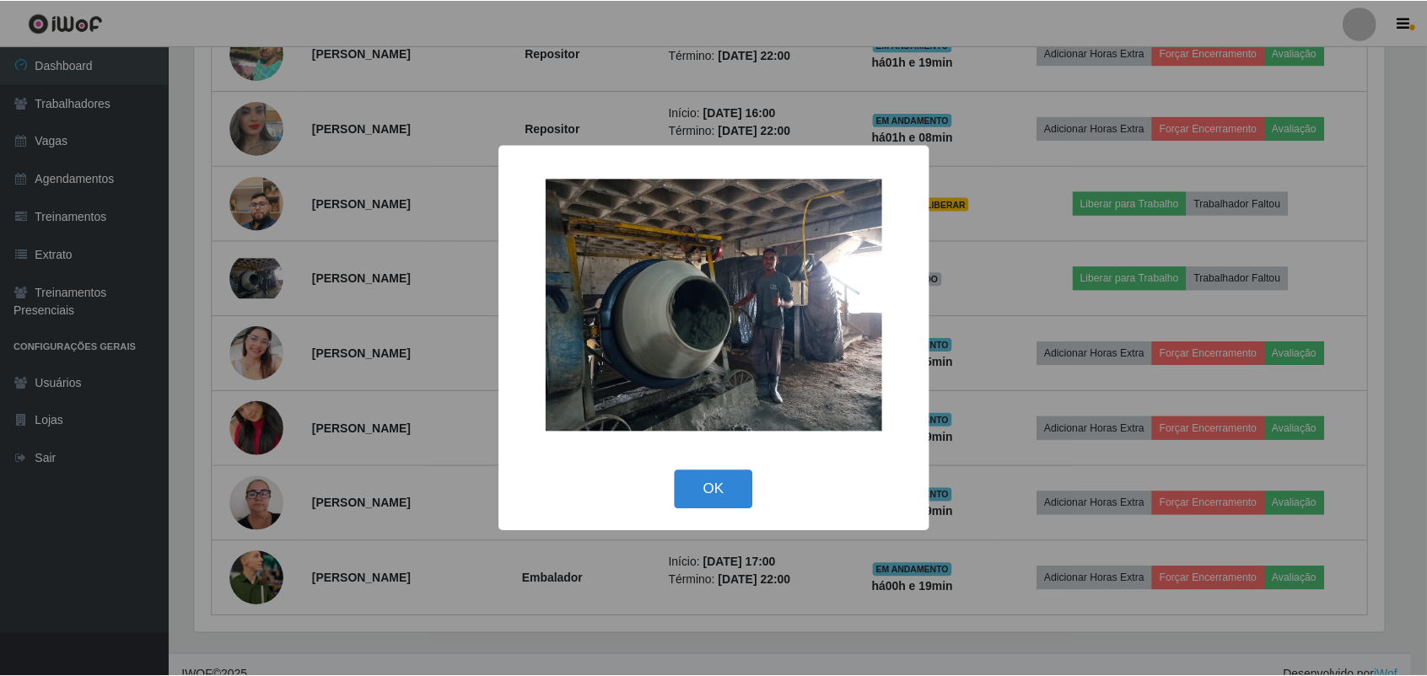
scroll to position [351, 1194]
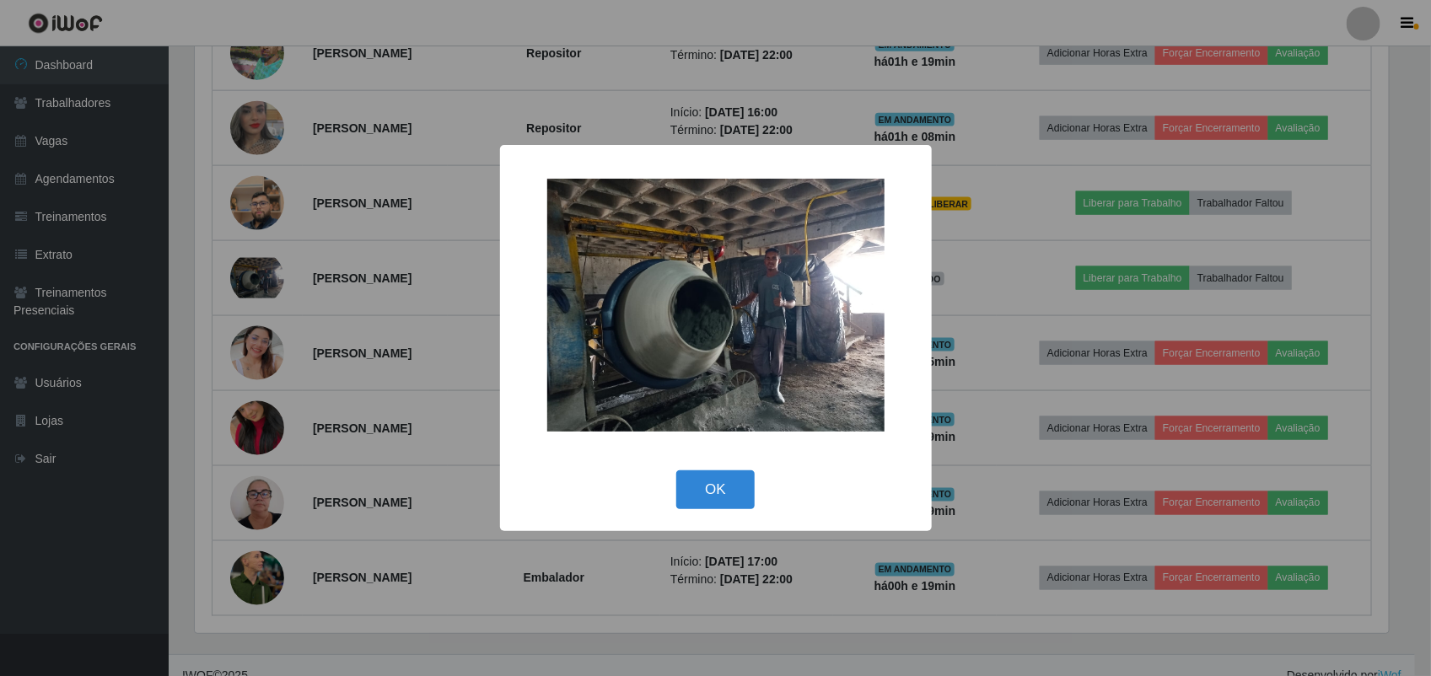
click at [274, 217] on div "× OK Cancel" at bounding box center [715, 338] width 1431 height 676
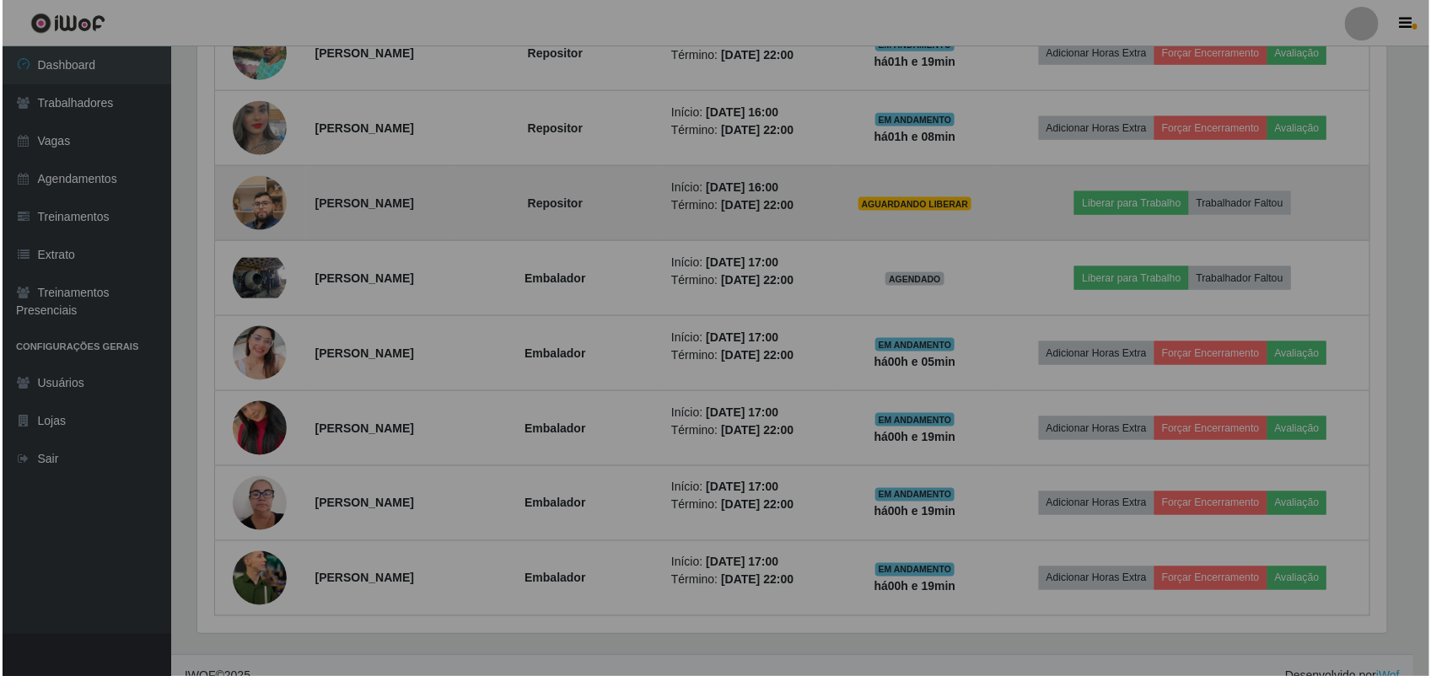
scroll to position [351, 1206]
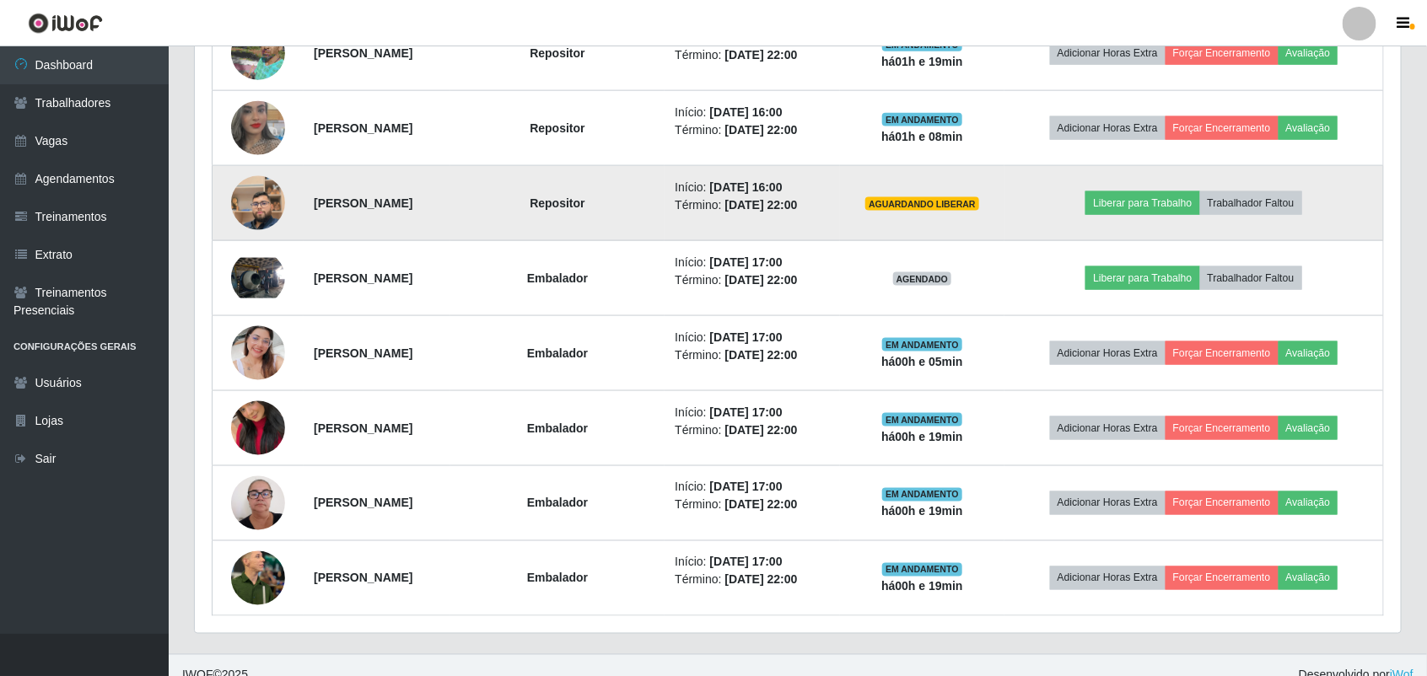
click at [267, 201] on img at bounding box center [258, 203] width 54 height 96
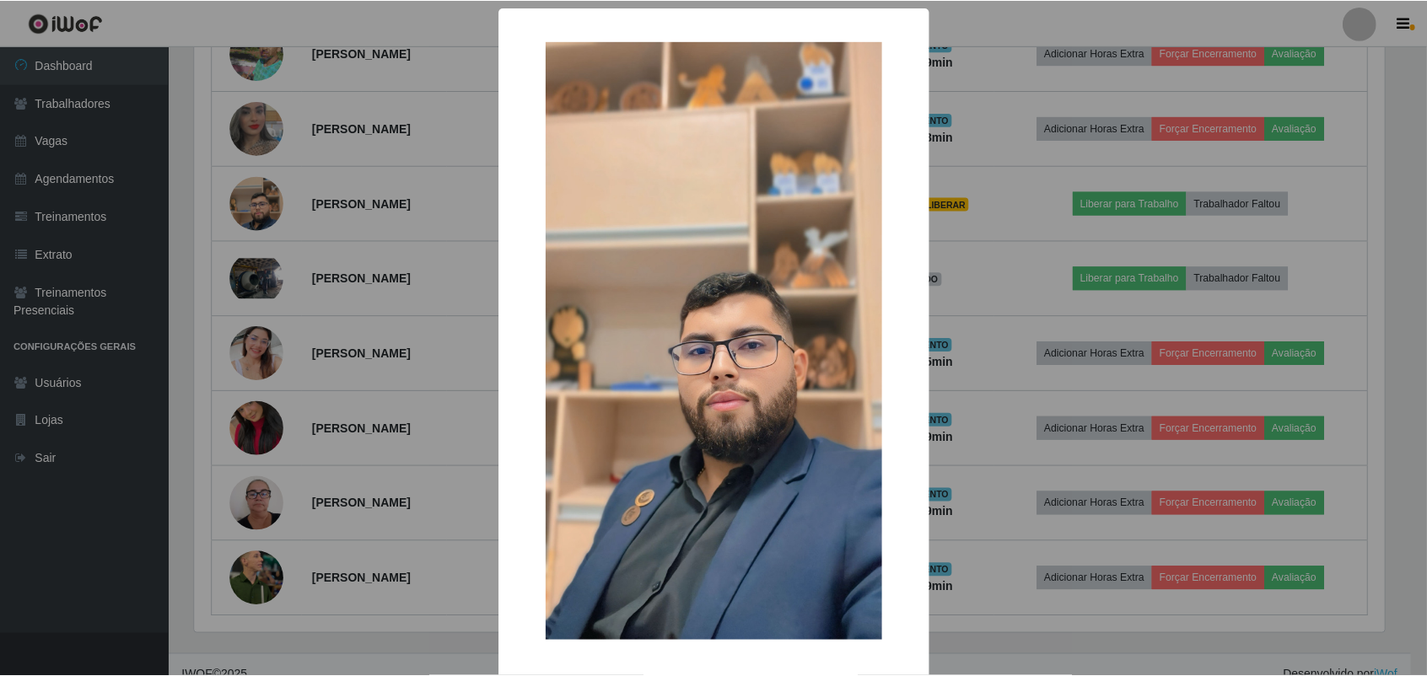
scroll to position [351, 1194]
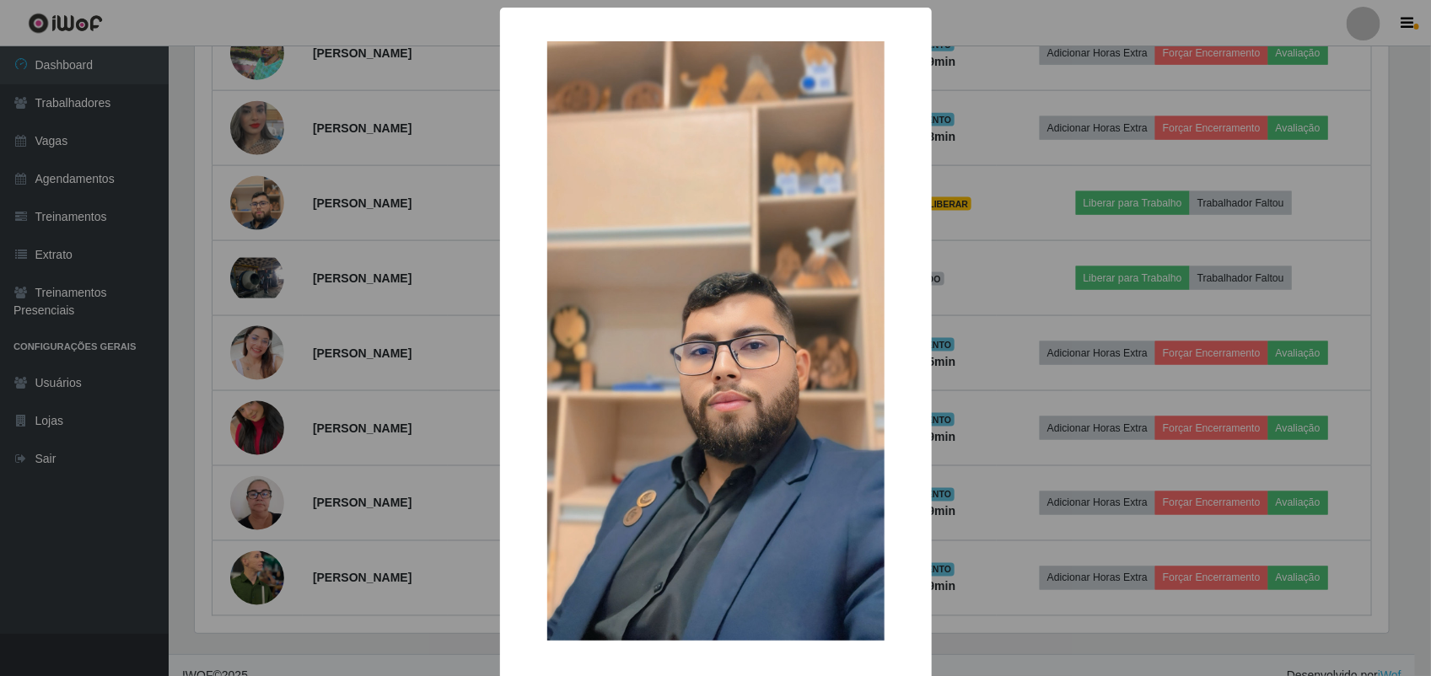
click at [313, 217] on div "× OK Cancel" at bounding box center [715, 338] width 1431 height 676
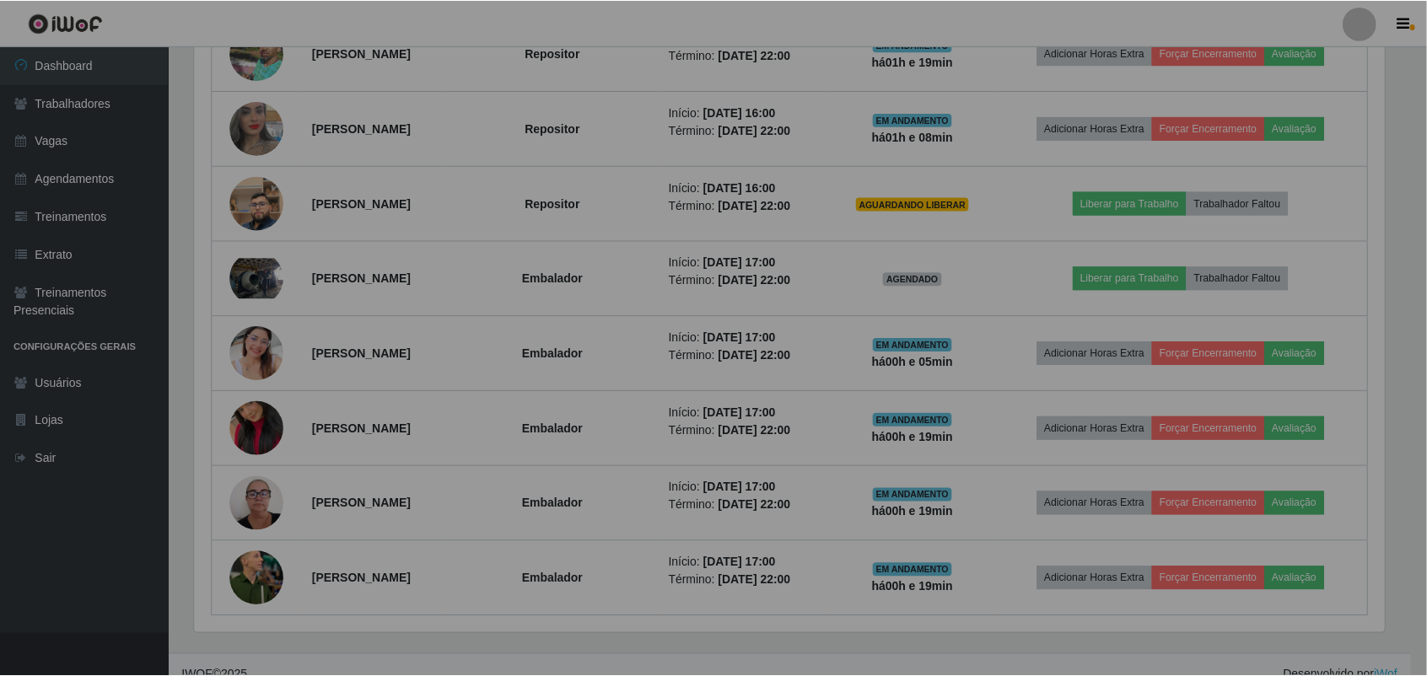
scroll to position [351, 1206]
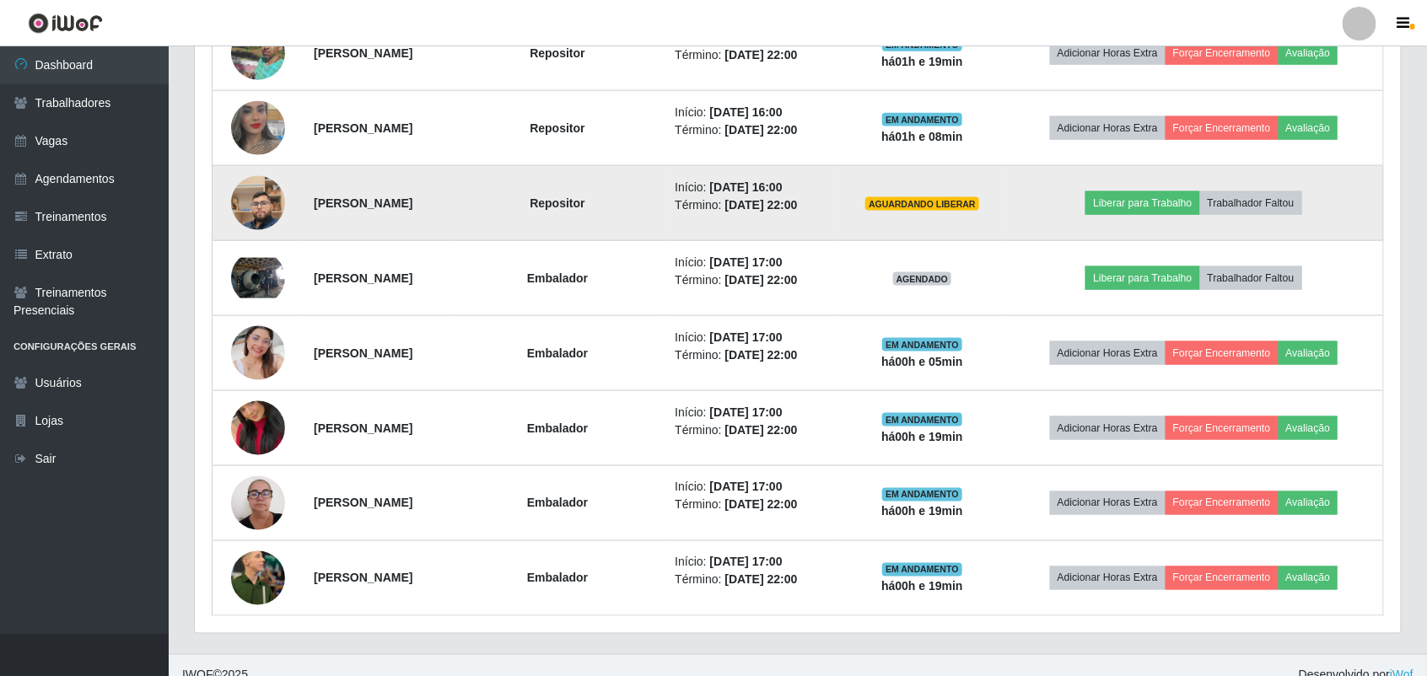
click at [266, 207] on img at bounding box center [258, 203] width 54 height 96
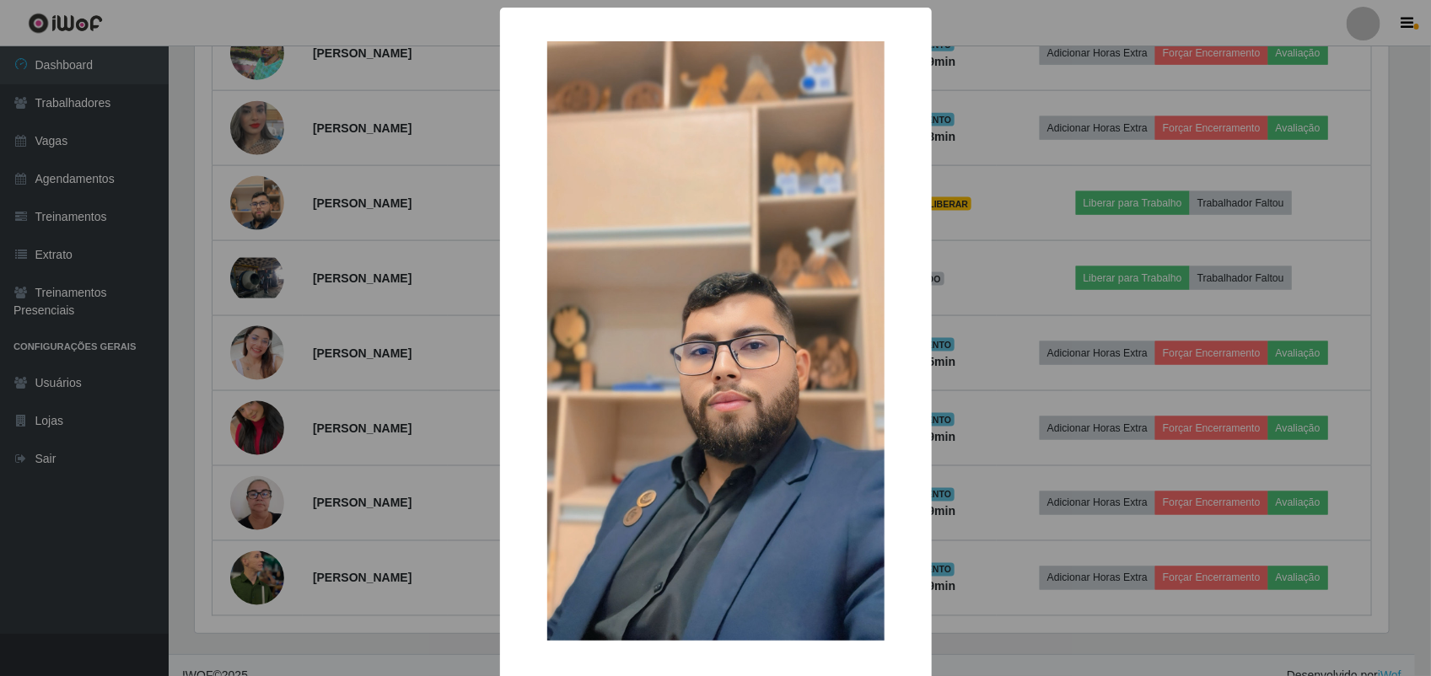
click at [304, 211] on div "× OK Cancel" at bounding box center [715, 338] width 1431 height 676
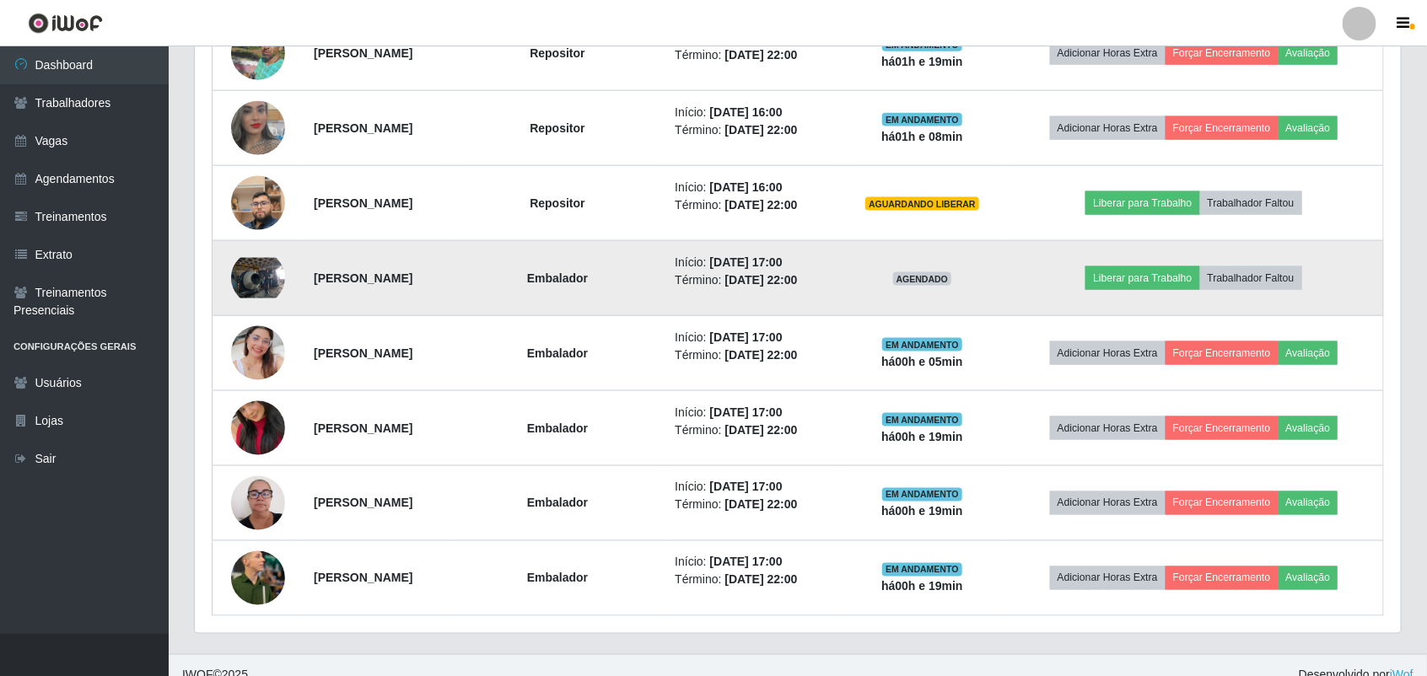
scroll to position [351, 1206]
